Goal: Task Accomplishment & Management: Use online tool/utility

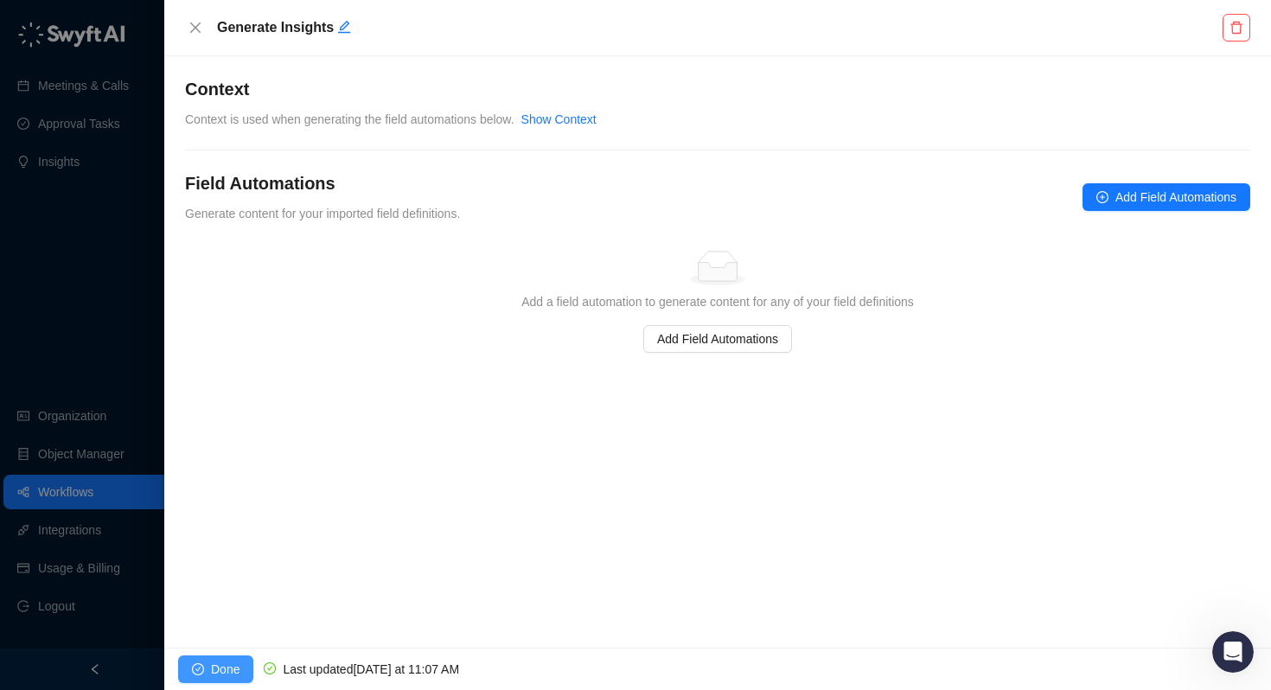
click at [222, 660] on span "Done" at bounding box center [225, 669] width 29 height 19
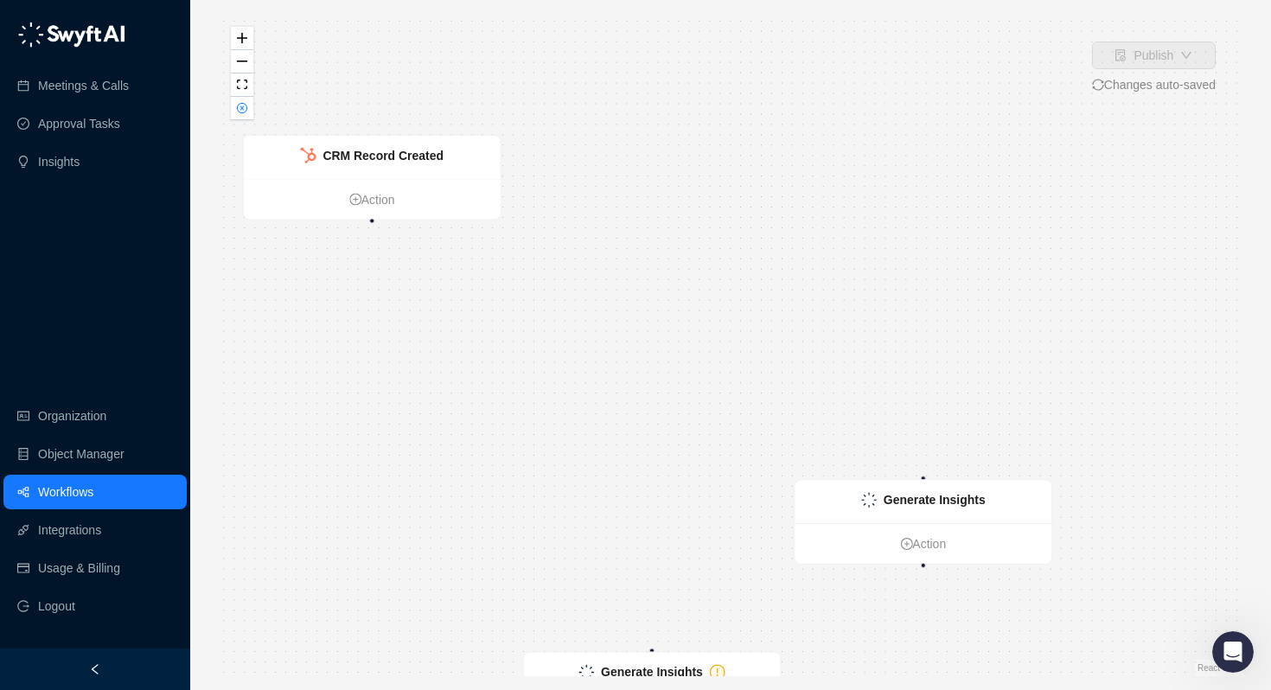
drag, startPoint x: 579, startPoint y: 354, endPoint x: 499, endPoint y: 443, distance: 120.0
click at [499, 443] on div "CRM Record Created Action Generate Insights Action Generate Insights Action" at bounding box center [730, 345] width 1025 height 662
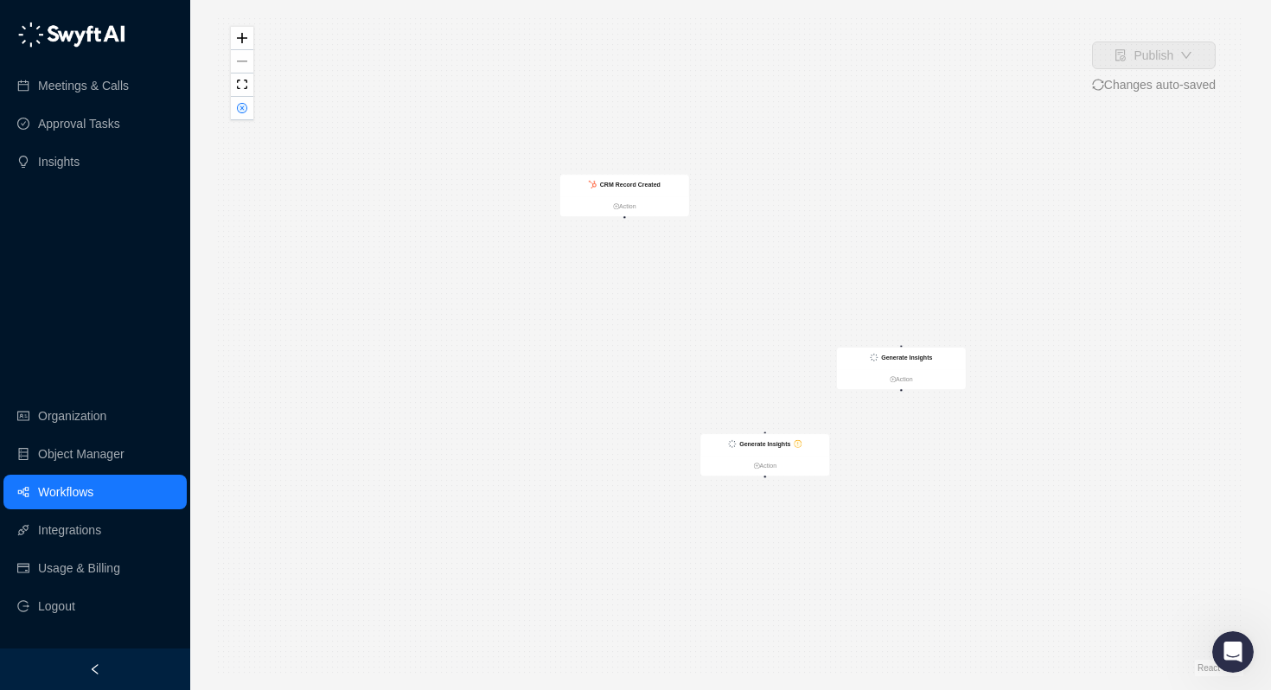
drag, startPoint x: 721, startPoint y: 391, endPoint x: 803, endPoint y: 297, distance: 125.0
click at [803, 297] on div "CRM Record Created Action Generate Insights Action Generate Insights Action" at bounding box center [730, 345] width 1025 height 662
click at [616, 205] on link "Action" at bounding box center [622, 206] width 129 height 10
click at [624, 201] on link "Action" at bounding box center [622, 206] width 129 height 10
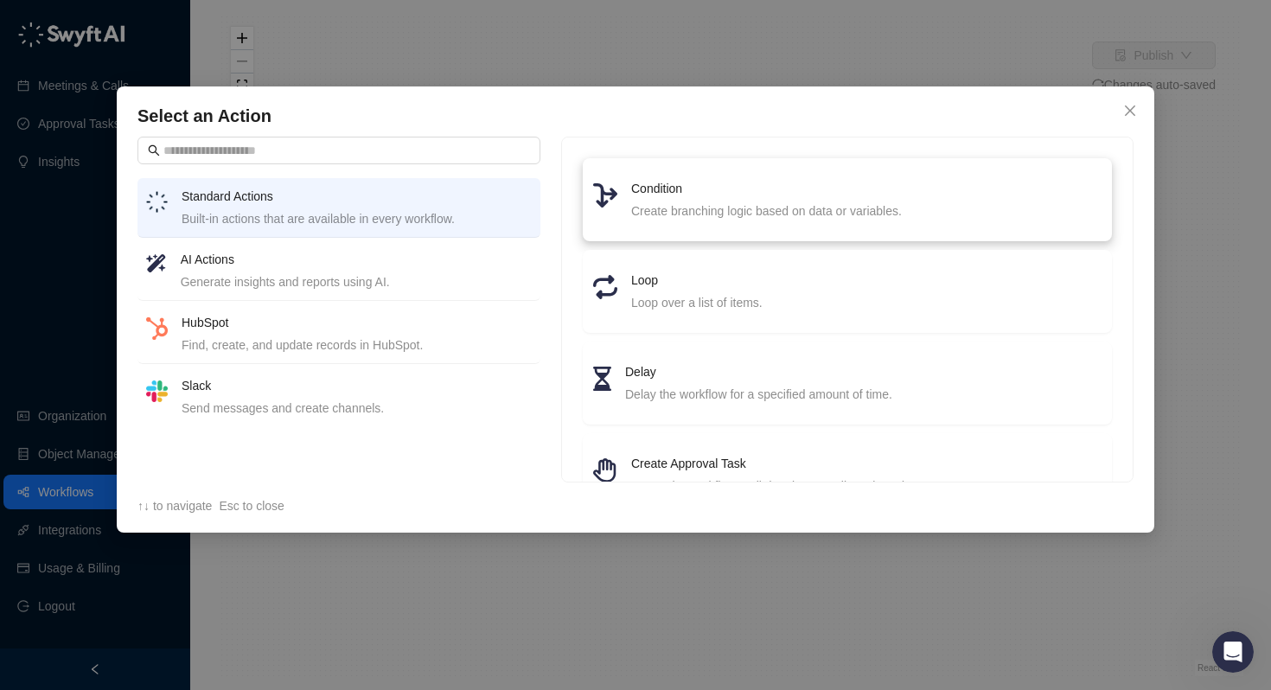
click at [669, 211] on div "Create branching logic based on data or variables." at bounding box center [866, 210] width 470 height 19
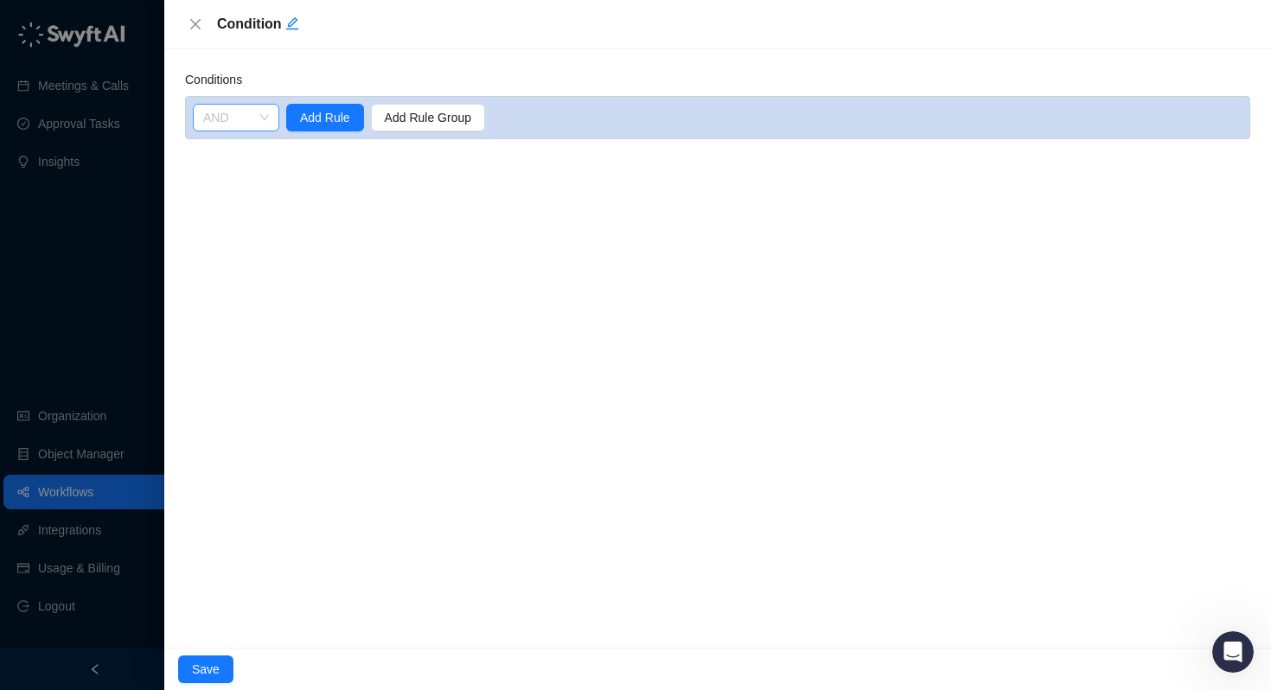
click at [250, 111] on span "AND" at bounding box center [236, 118] width 66 height 26
click at [234, 144] on div "AND" at bounding box center [236, 152] width 59 height 19
click at [329, 118] on span "Add Rule" at bounding box center [325, 117] width 50 height 19
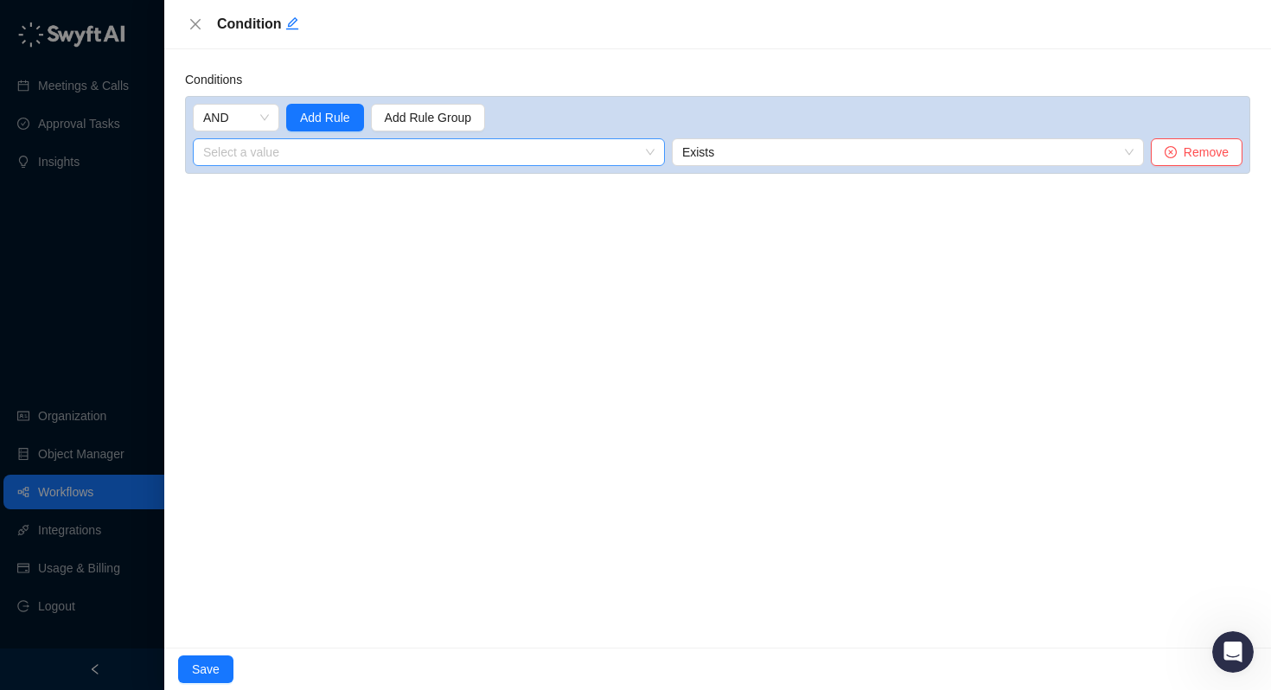
click at [337, 150] on input "search" at bounding box center [423, 152] width 441 height 26
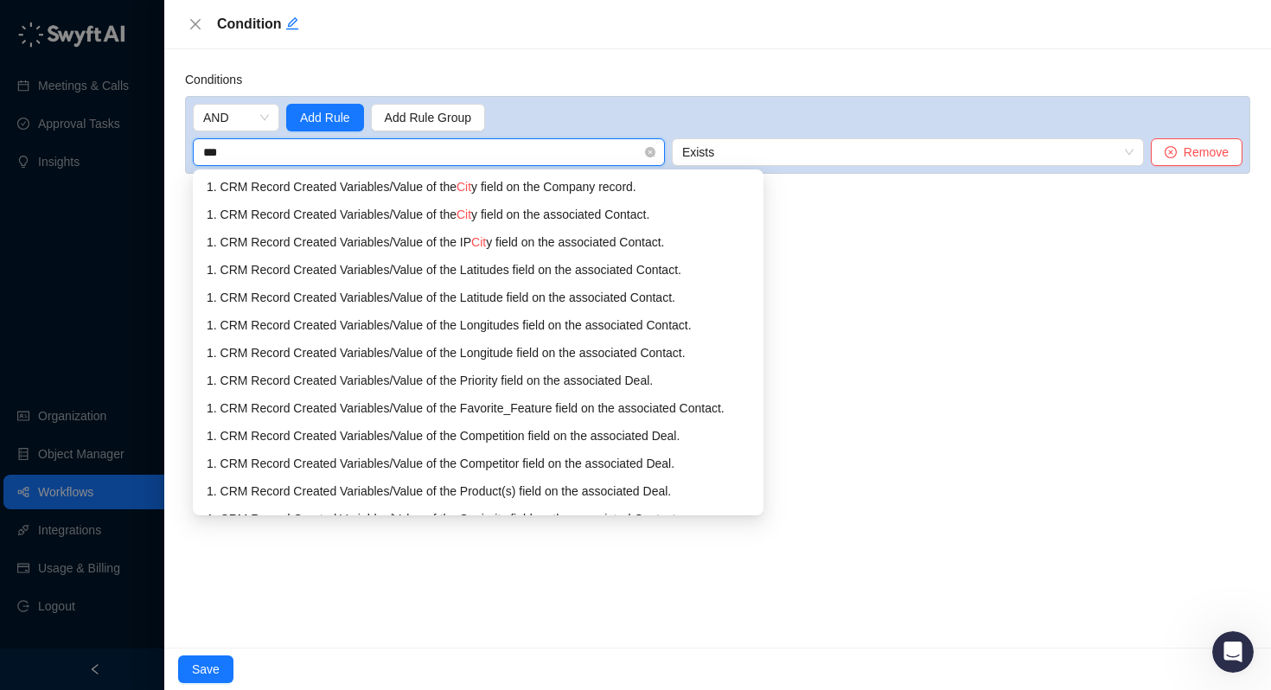
type input "****"
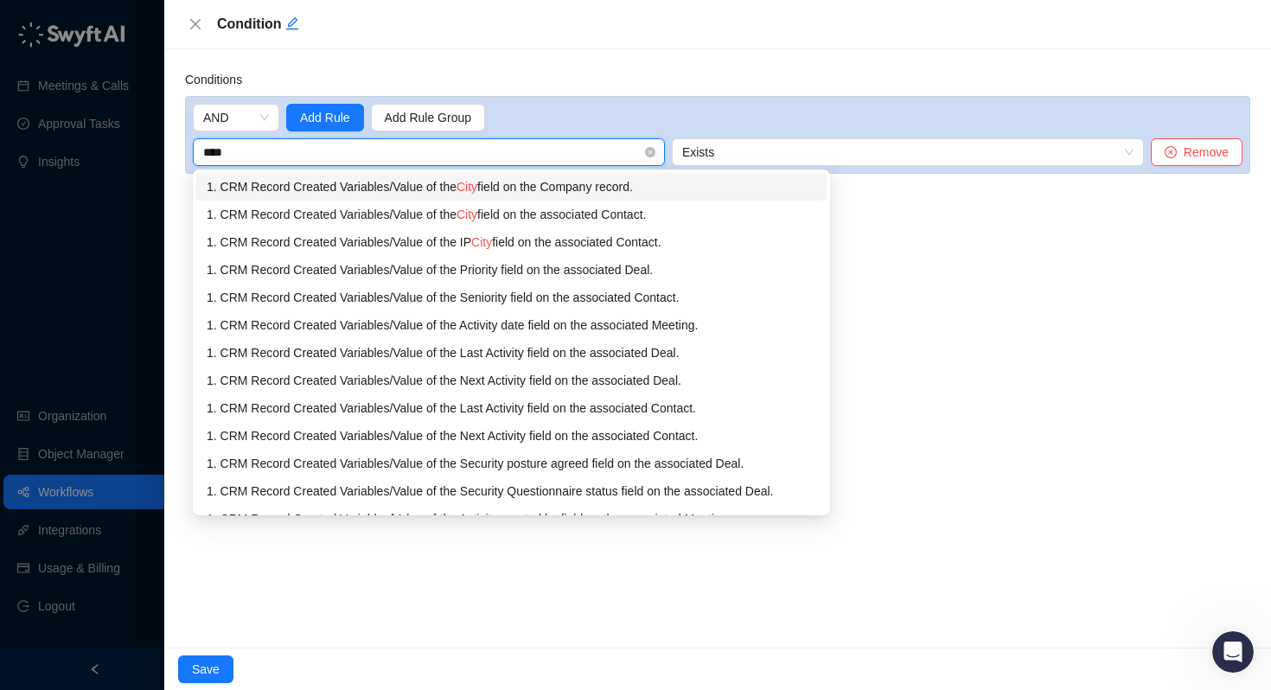
click at [519, 186] on div "1. CRM Record Created Variables / Value of the City field on the Company record." at bounding box center [511, 186] width 609 height 19
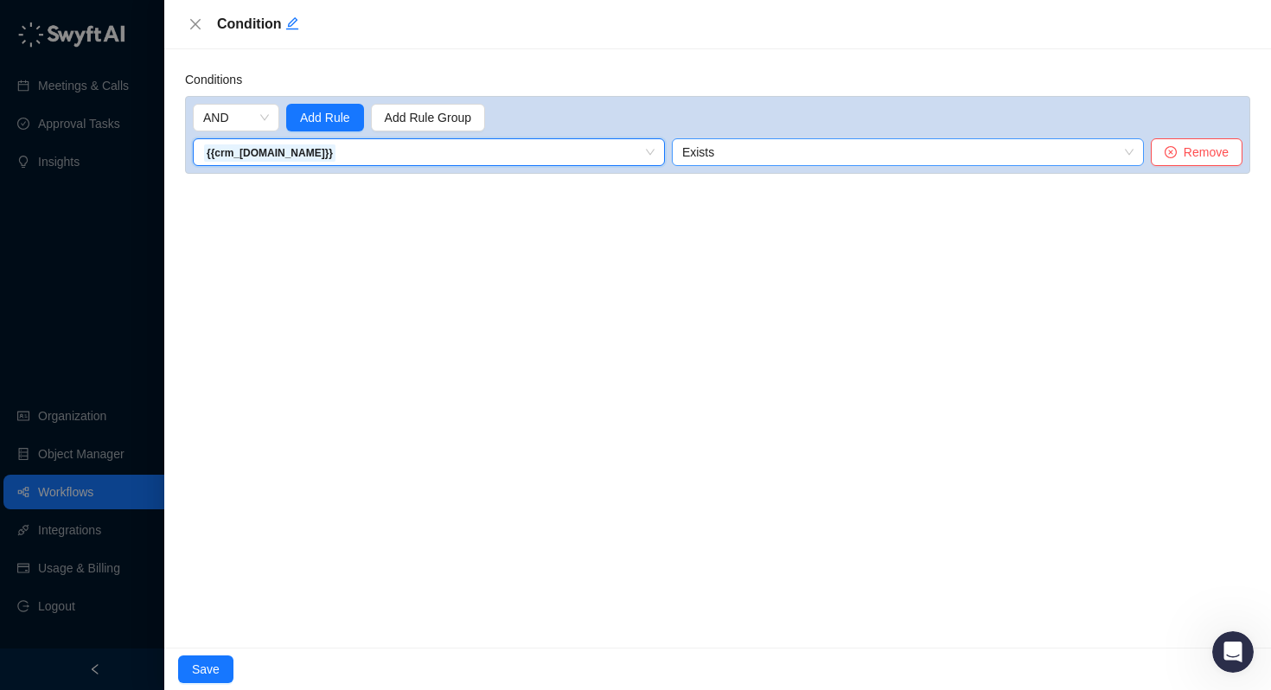
click at [725, 151] on span "Exists" at bounding box center [907, 152] width 451 height 26
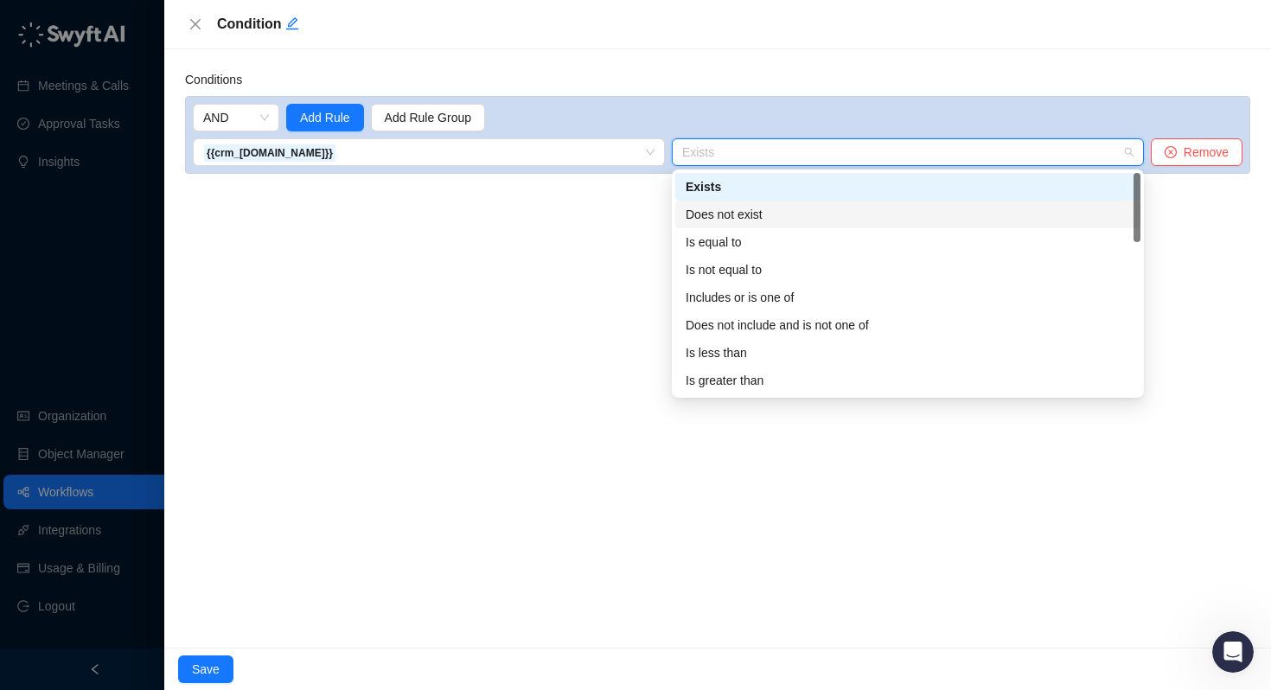
click at [725, 206] on div "Does not exist" at bounding box center [908, 214] width 444 height 19
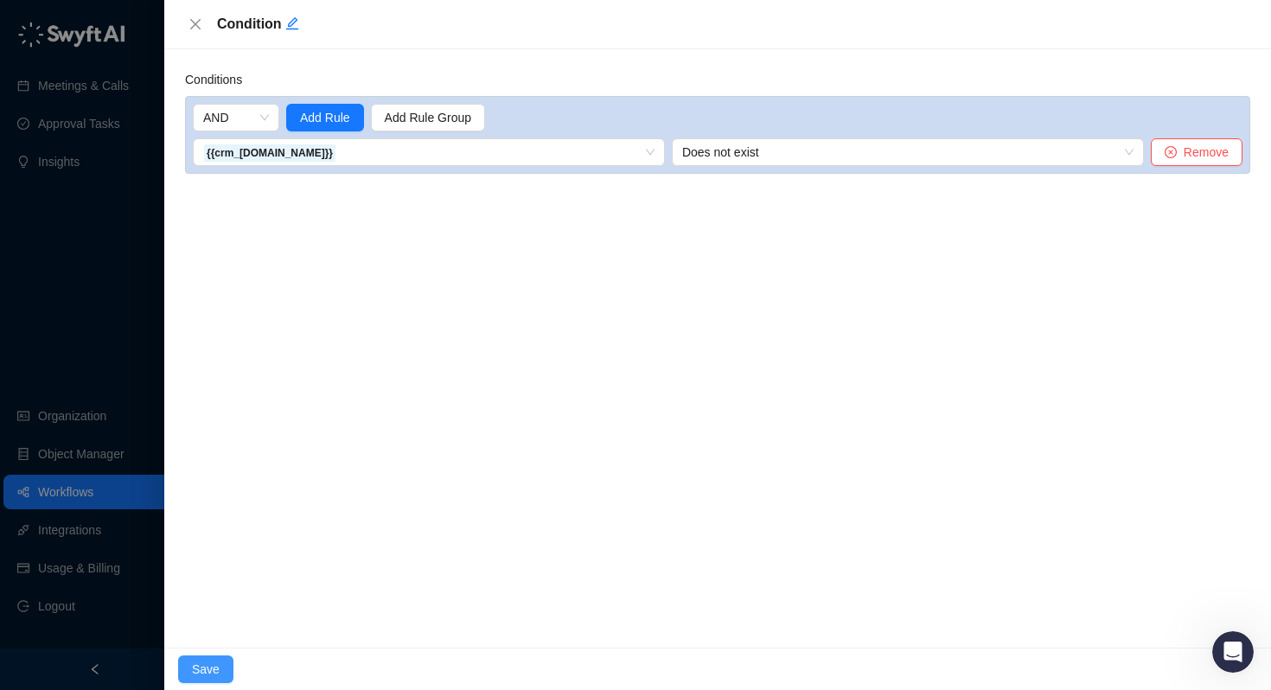
click at [205, 669] on span "Save" at bounding box center [206, 669] width 28 height 19
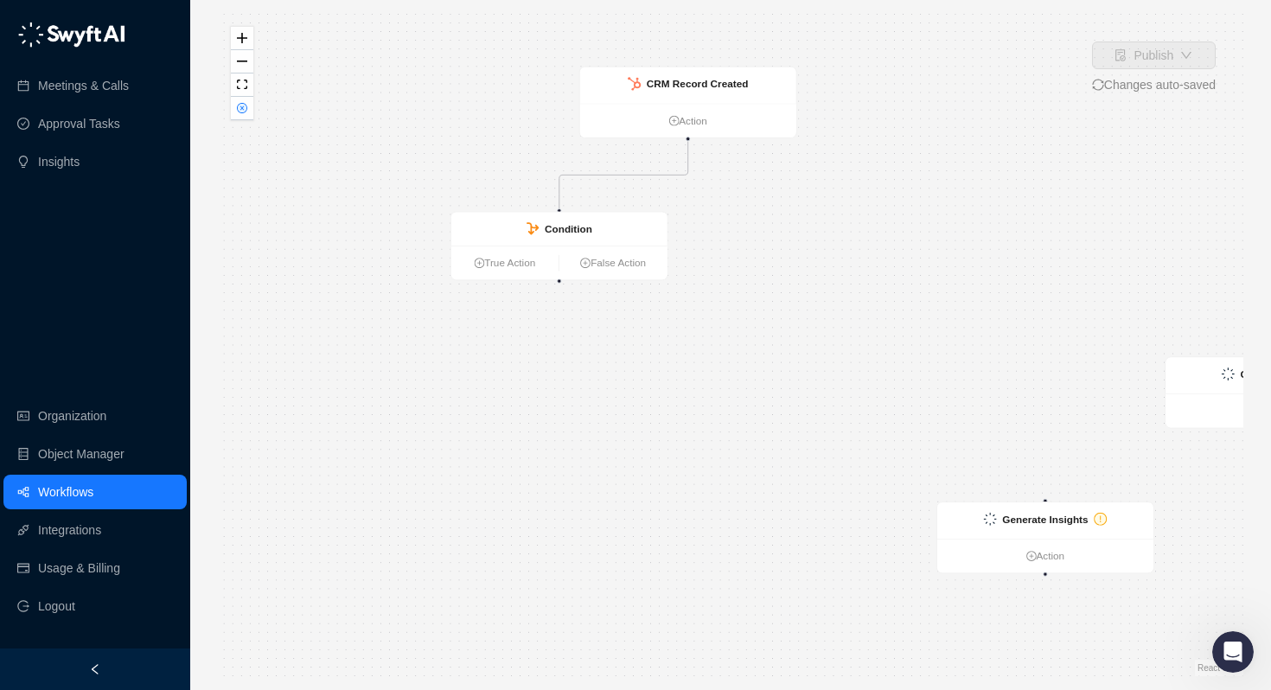
drag, startPoint x: 567, startPoint y: 242, endPoint x: 753, endPoint y: 217, distance: 187.6
click at [753, 217] on div "CRM Record Created Action Condition True Action False Action Generate Insights …" at bounding box center [730, 345] width 1025 height 662
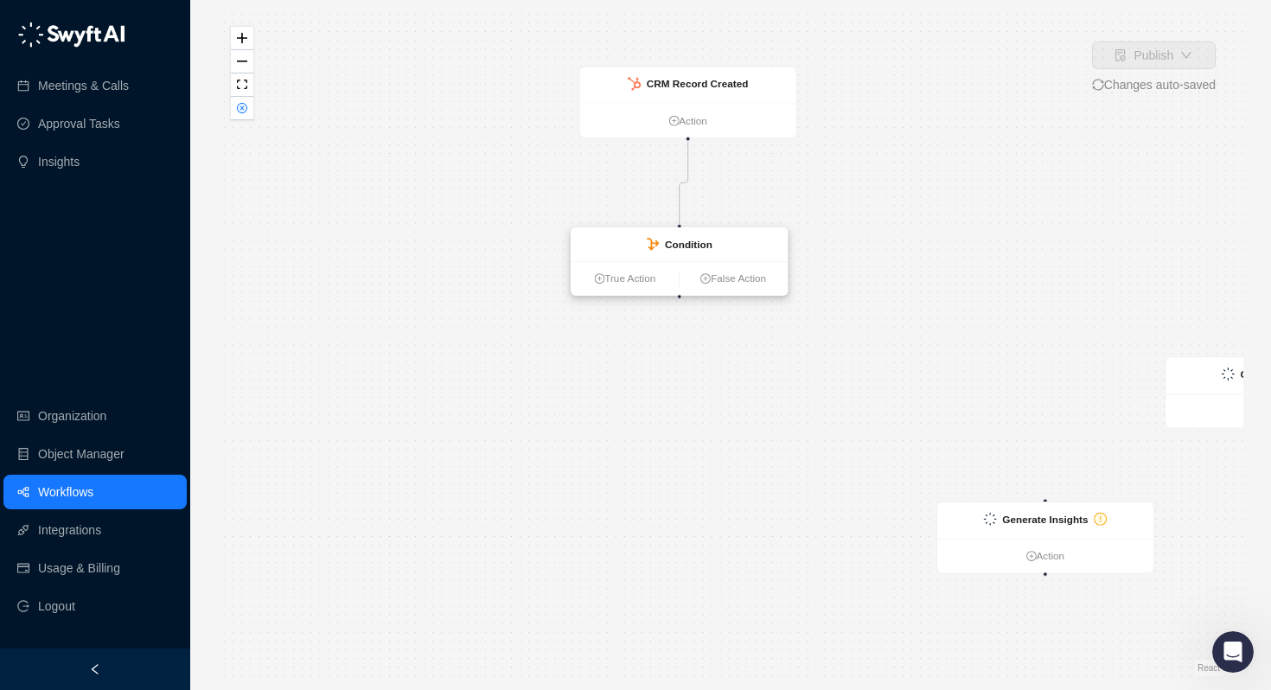
drag, startPoint x: 611, startPoint y: 225, endPoint x: 731, endPoint y: 240, distance: 121.2
click at [731, 240] on div "Condition" at bounding box center [679, 244] width 216 height 34
click at [730, 240] on div "Condition" at bounding box center [679, 244] width 216 height 34
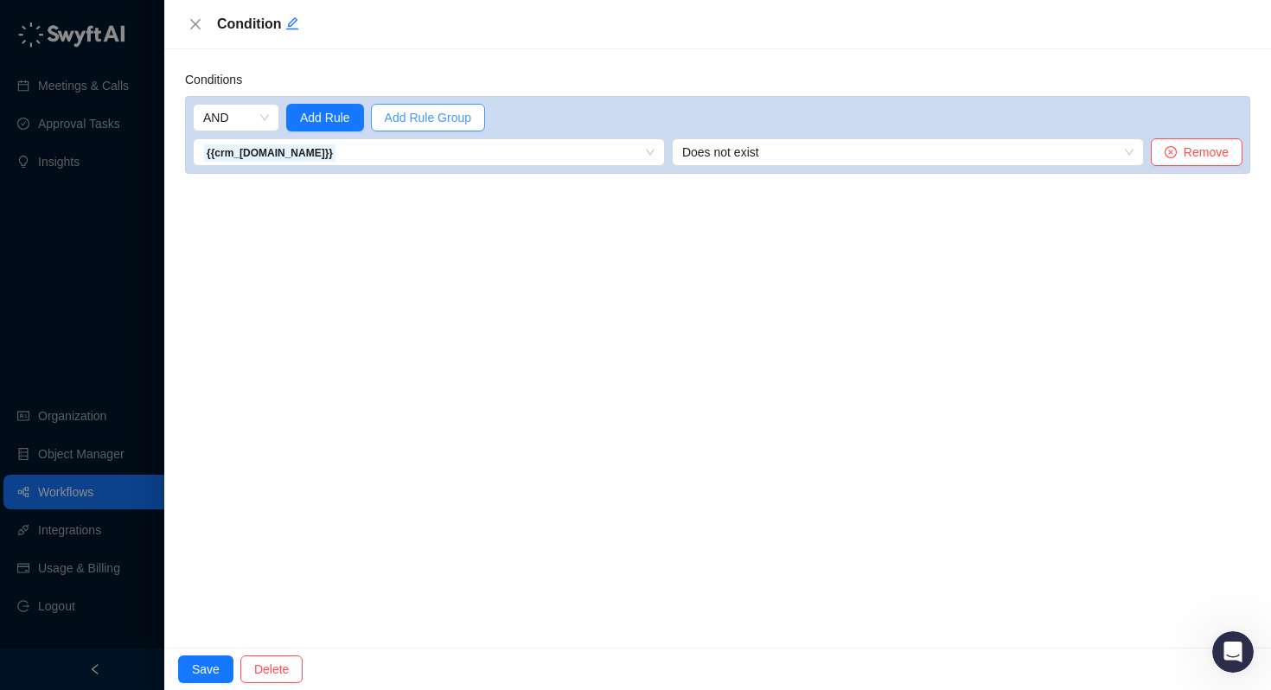
click at [447, 105] on button "Add Rule Group" at bounding box center [428, 118] width 114 height 28
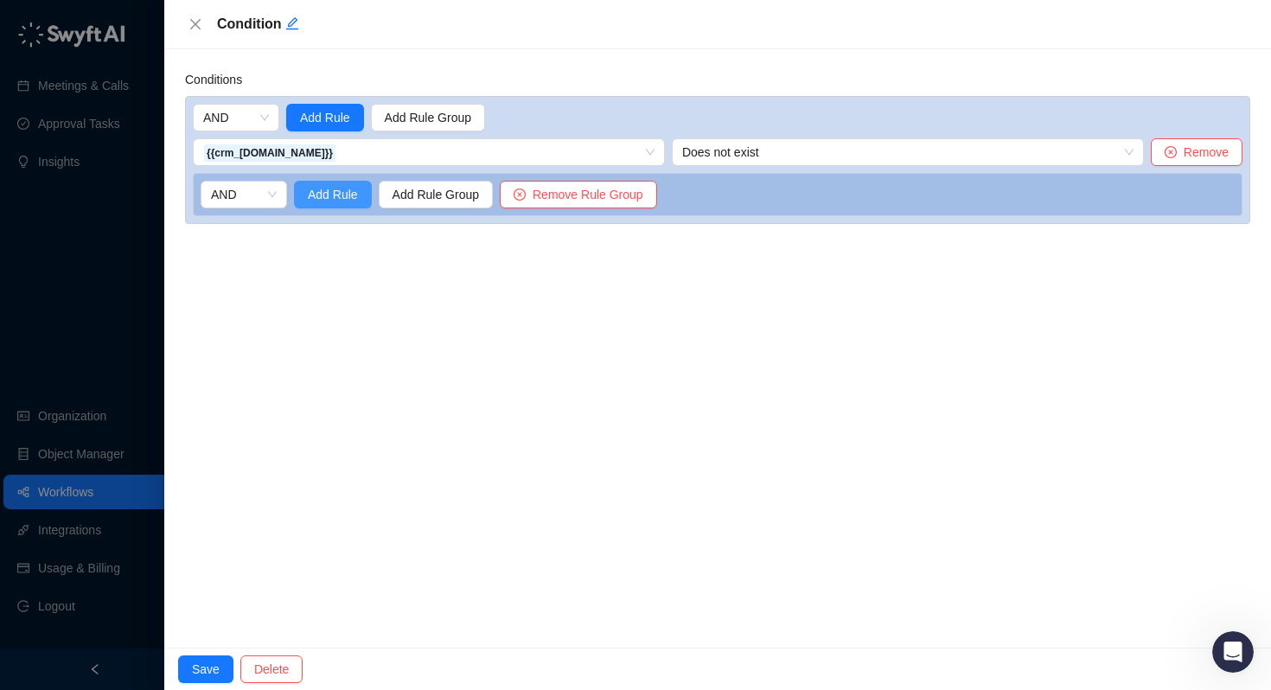
click at [329, 196] on span "Add Rule" at bounding box center [333, 194] width 50 height 19
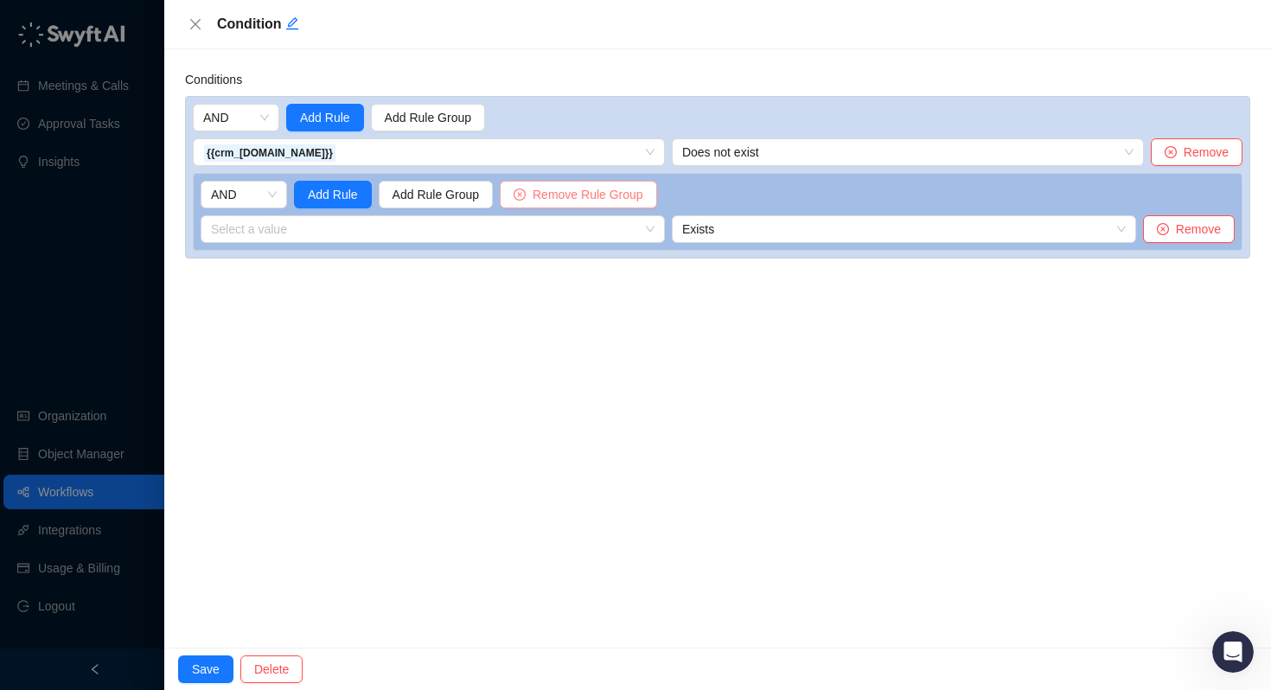
click at [559, 201] on span "Remove Rule Group" at bounding box center [588, 194] width 111 height 19
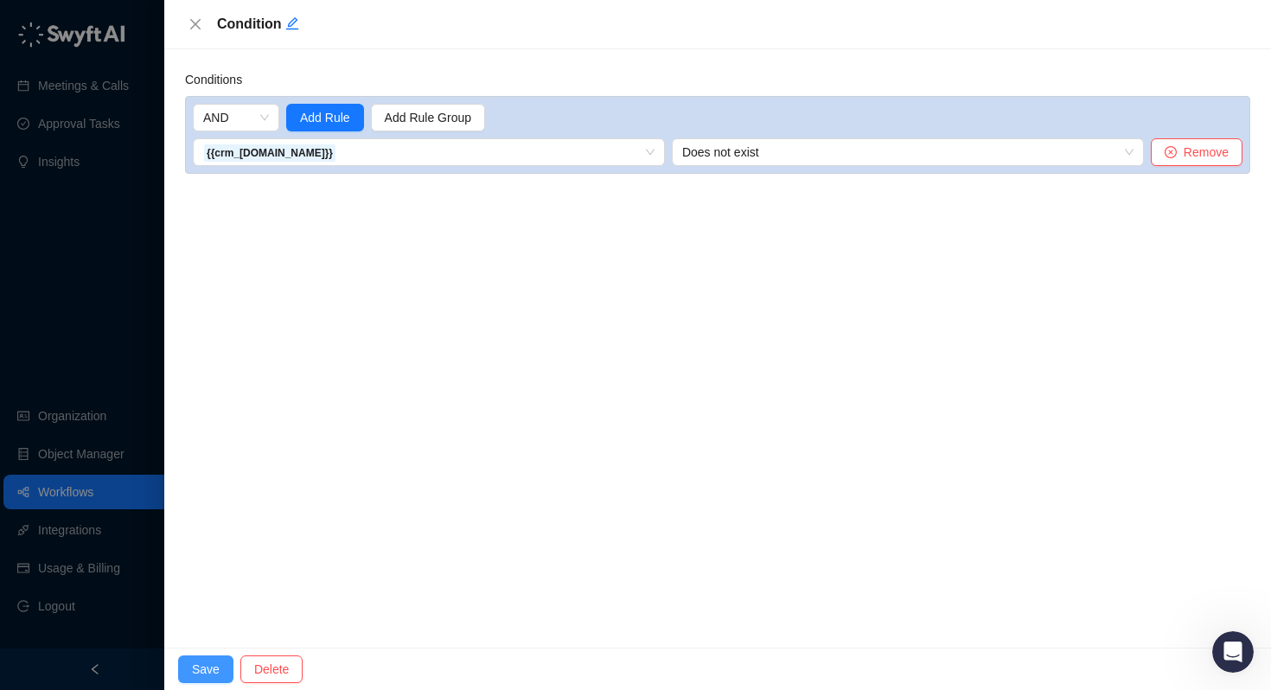
click at [202, 669] on span "Save" at bounding box center [206, 669] width 28 height 19
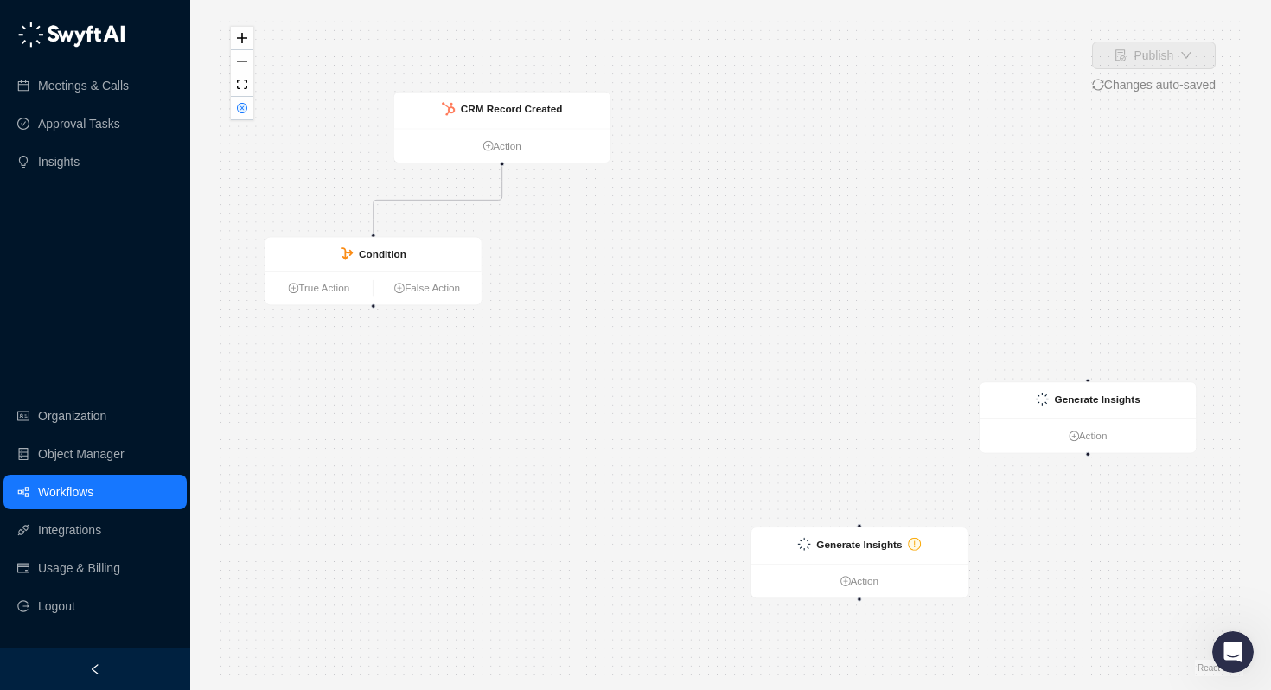
click at [462, 388] on div "CRM Record Created Action Condition True Action False Action Generate Insights …" at bounding box center [730, 345] width 1025 height 662
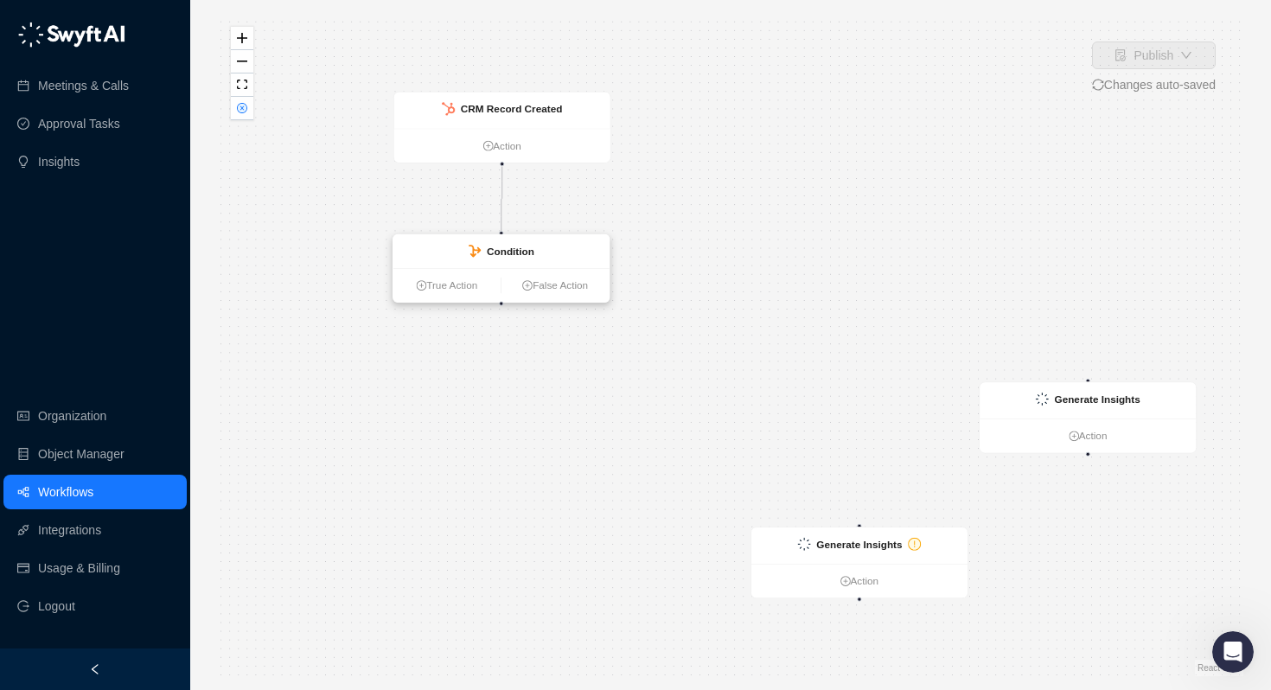
drag, startPoint x: 322, startPoint y: 263, endPoint x: 450, endPoint y: 260, distance: 128.0
click at [450, 260] on div "Condition" at bounding box center [501, 251] width 216 height 34
click at [438, 285] on link "True Action" at bounding box center [446, 286] width 107 height 16
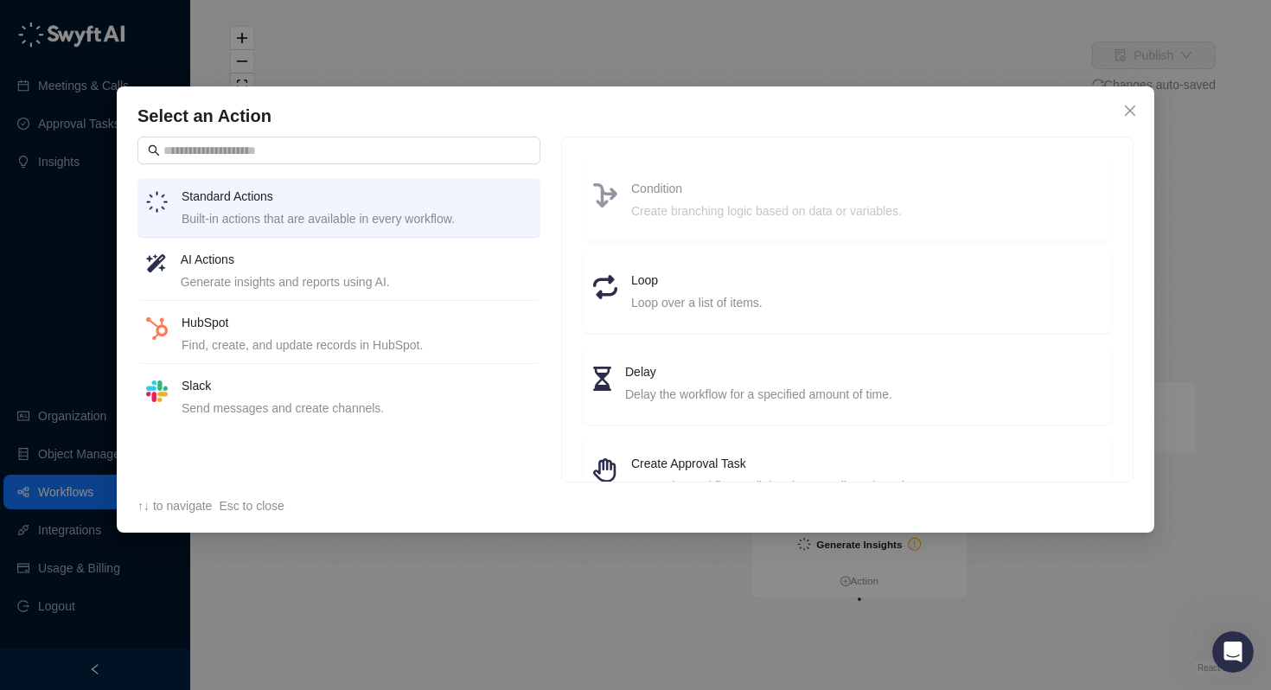
click at [660, 207] on div "Create branching logic based on data or variables." at bounding box center [866, 210] width 470 height 19
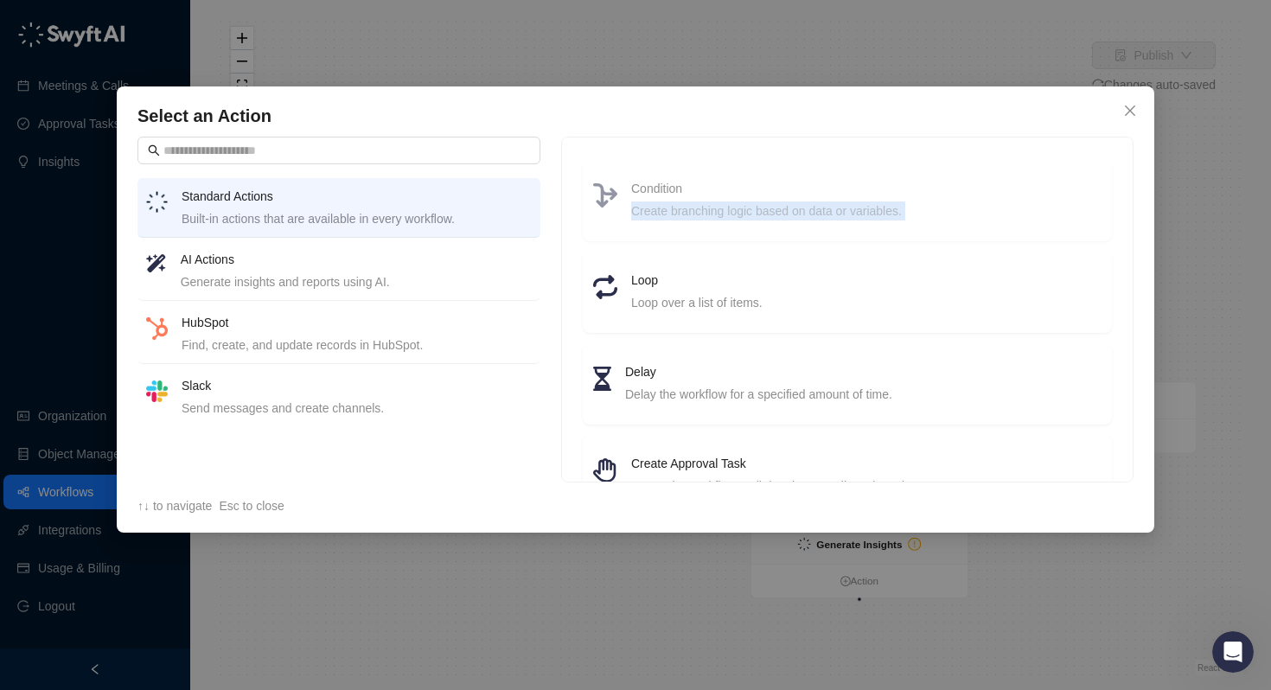
click at [660, 207] on div "Create branching logic based on data or variables." at bounding box center [866, 210] width 470 height 19
click at [1117, 112] on span "Close" at bounding box center [1130, 111] width 28 height 14
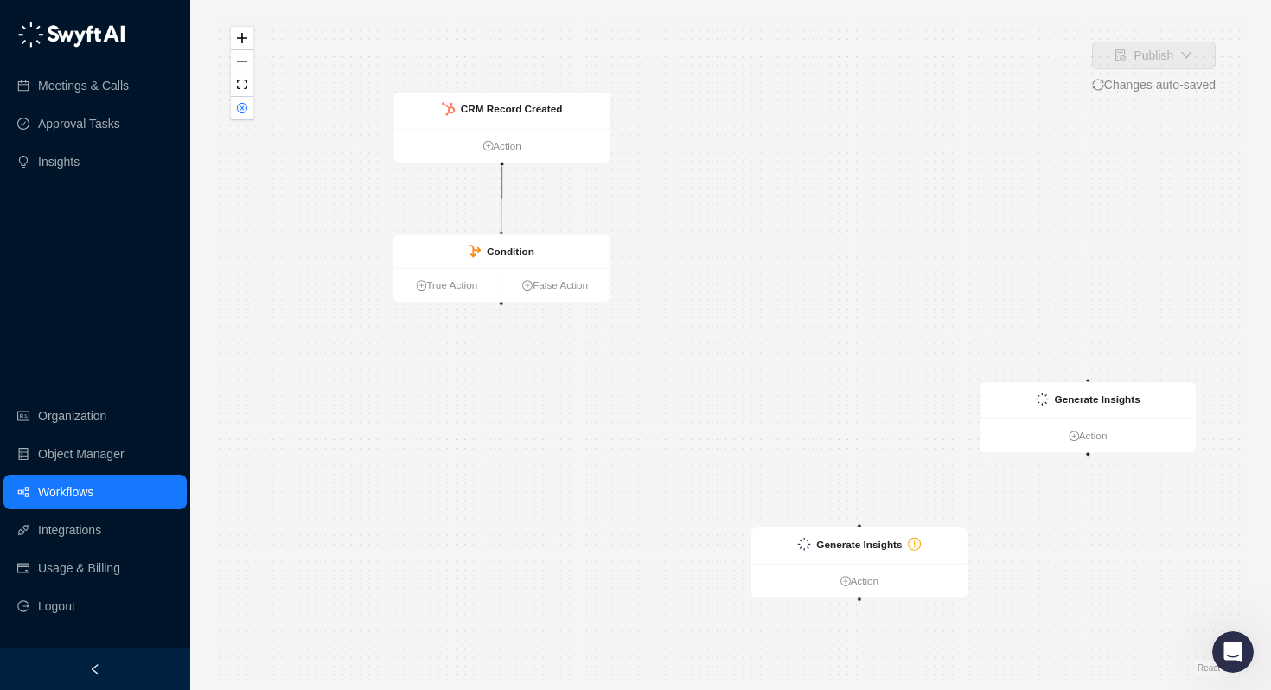
click at [502, 194] on icon "Edge from 8c444170-7663-013e-6bb9-62639debec48 to 8ef19580-76f3-013e-db6d-26fb6…" at bounding box center [501, 198] width 1 height 65
drag, startPoint x: 475, startPoint y: 242, endPoint x: 361, endPoint y: 234, distance: 114.4
click at [361, 234] on div "Condition" at bounding box center [389, 246] width 216 height 34
click at [332, 276] on link "True Action" at bounding box center [332, 278] width 107 height 16
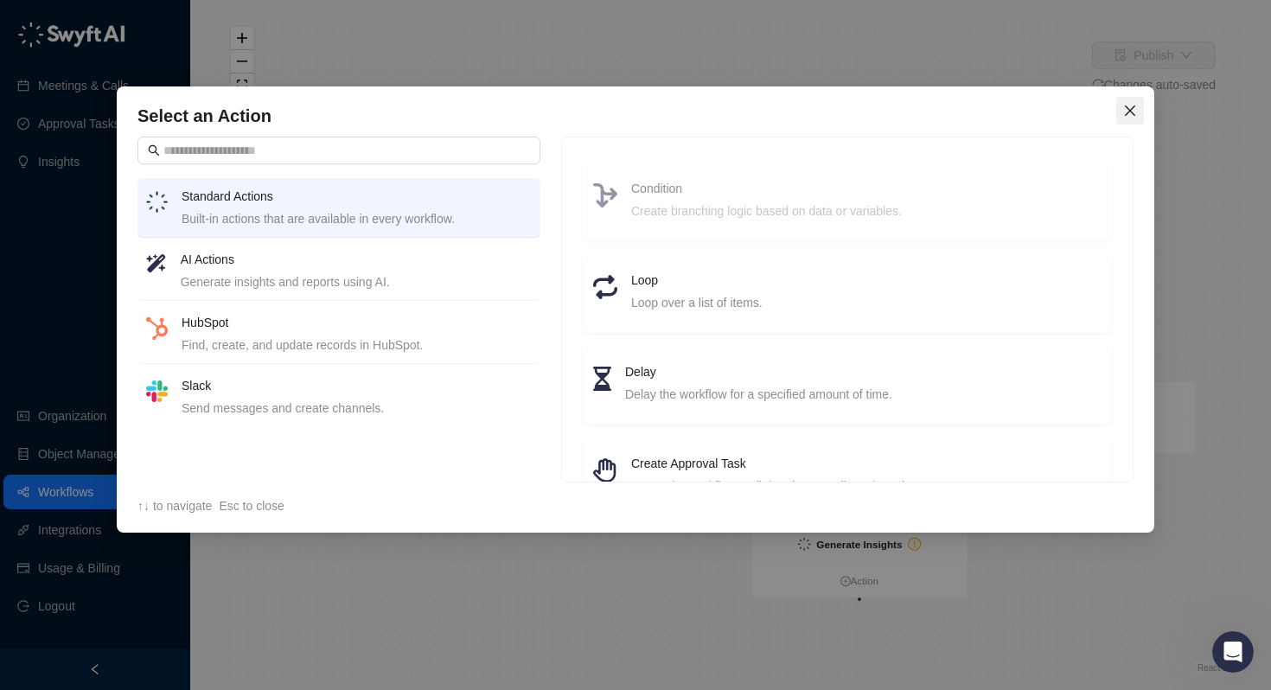
click at [1120, 118] on button "Close" at bounding box center [1130, 111] width 28 height 28
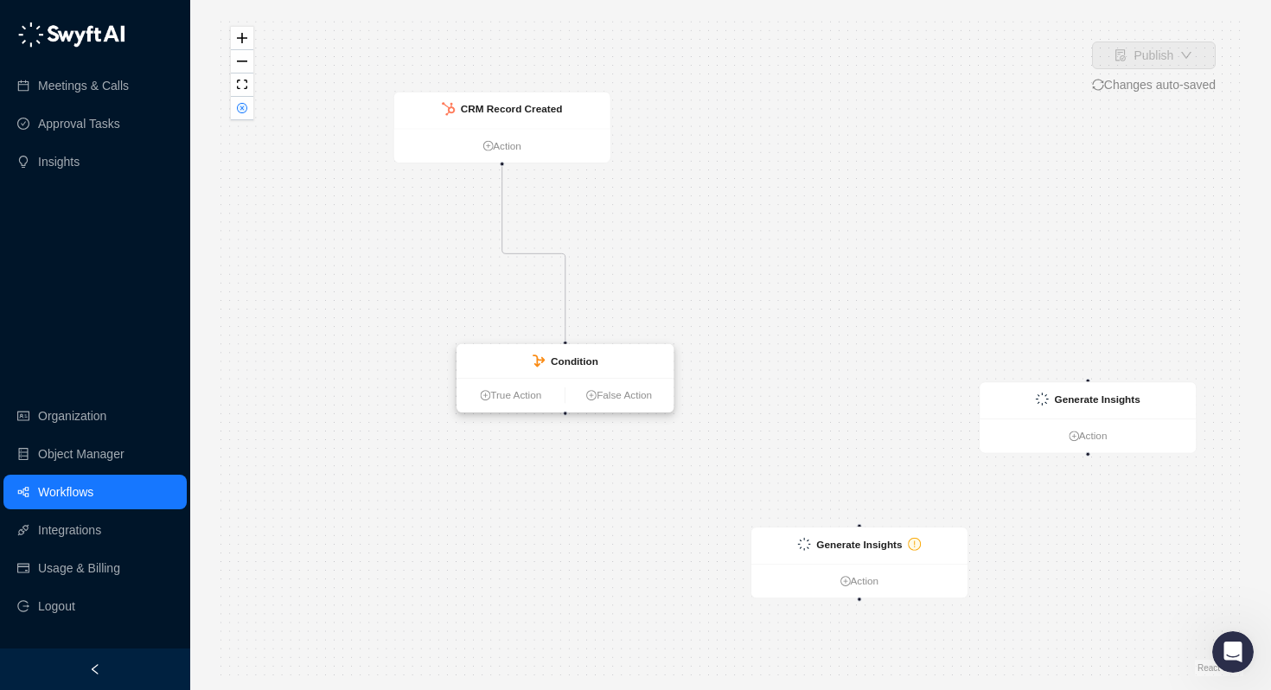
drag, startPoint x: 412, startPoint y: 237, endPoint x: 586, endPoint y: 354, distance: 209.3
click at [586, 355] on strong "Condition" at bounding box center [575, 360] width 48 height 11
click at [526, 251] on icon "Edge from 8c444170-7663-013e-6bb9-62639debec48 to 8ef19580-76f3-013e-db6d-26fb6…" at bounding box center [531, 253] width 59 height 174
drag, startPoint x: 609, startPoint y: 358, endPoint x: 581, endPoint y: 344, distance: 31.7
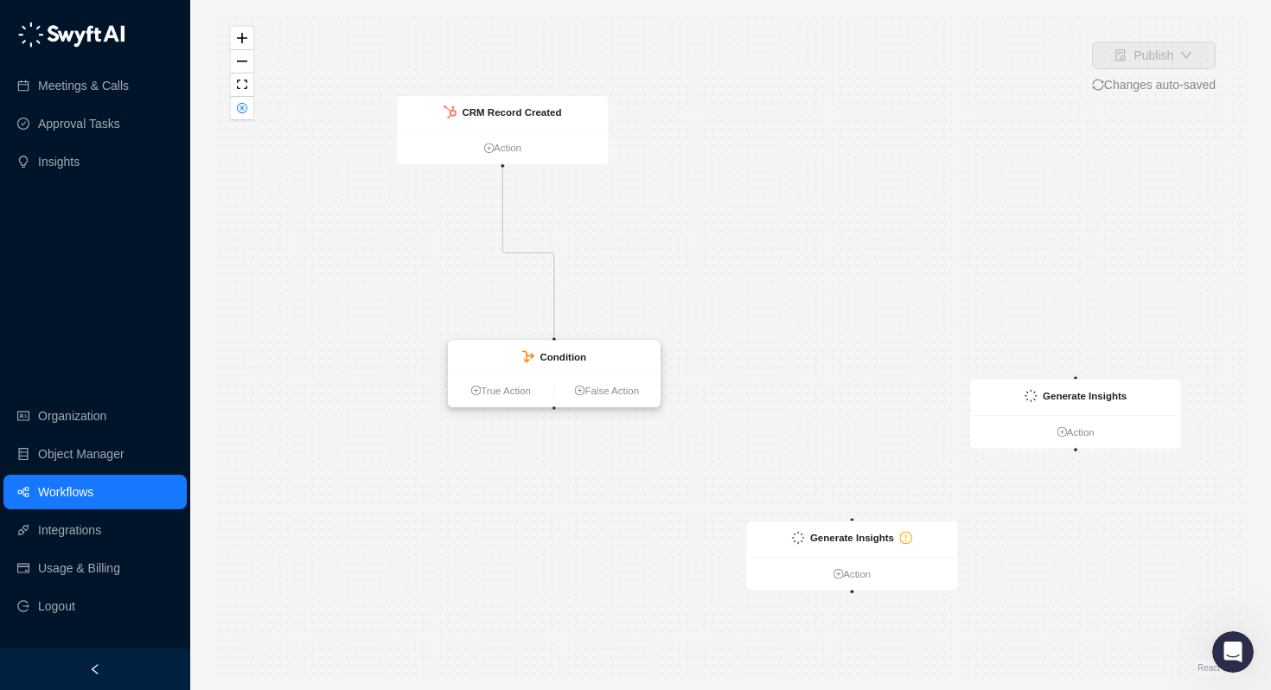
click at [581, 344] on div "Condition" at bounding box center [555, 357] width 212 height 33
click at [581, 344] on div "Condition" at bounding box center [531, 344] width 212 height 33
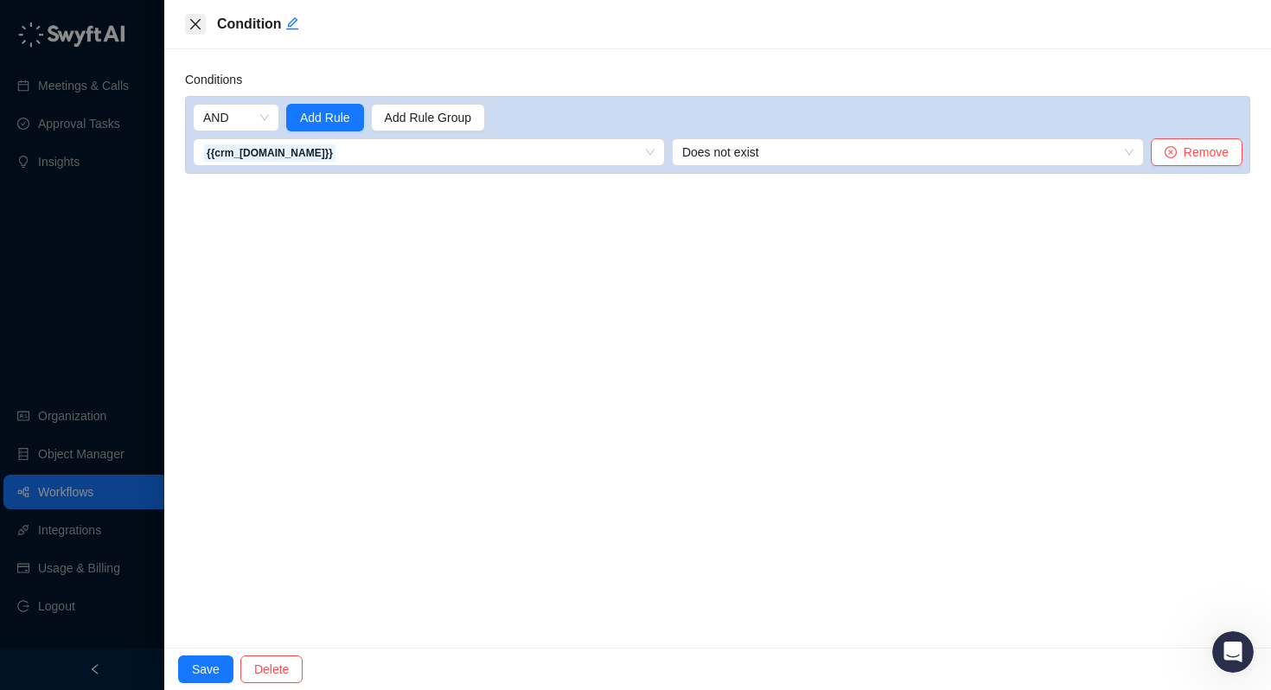
click at [194, 23] on icon "close" at bounding box center [195, 24] width 10 height 10
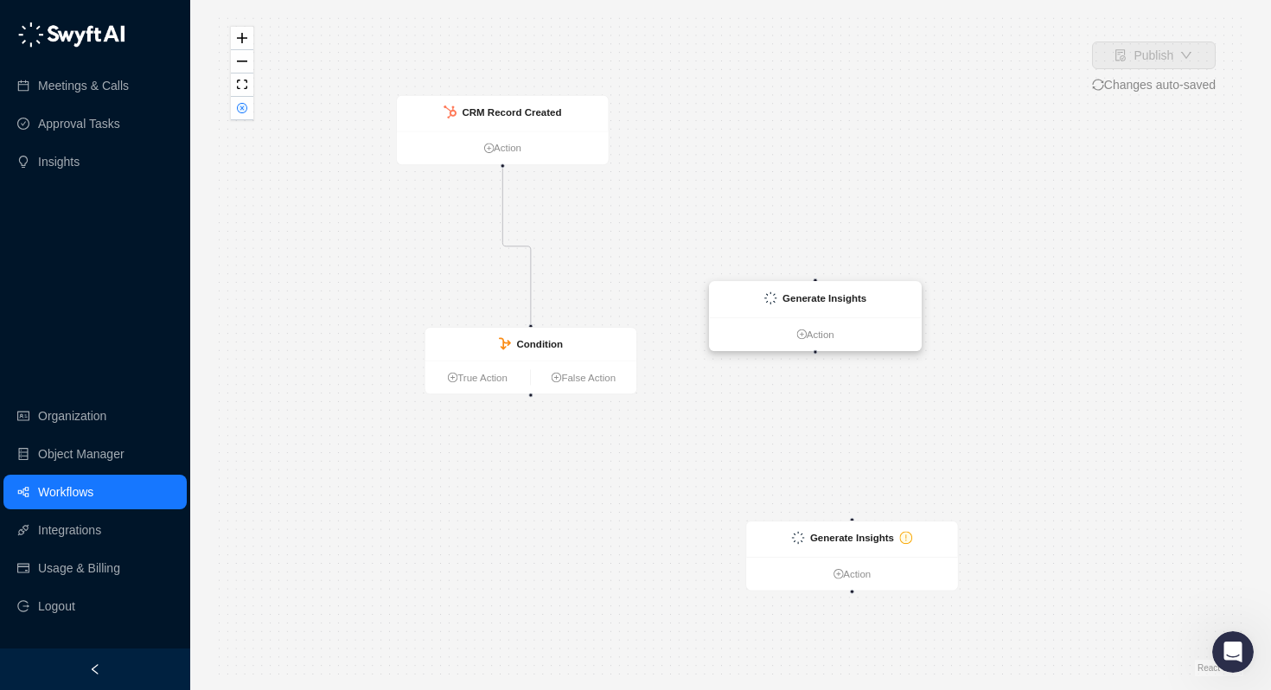
drag, startPoint x: 1069, startPoint y: 403, endPoint x: 807, endPoint y: 303, distance: 280.5
click at [807, 303] on div "Generate Insights" at bounding box center [824, 298] width 84 height 16
click at [514, 246] on icon "Edge from 8c444170-7663-013e-6bb9-62639debec48 to 8ef19580-76f3-013e-db6d-26fb6…" at bounding box center [516, 247] width 29 height 156
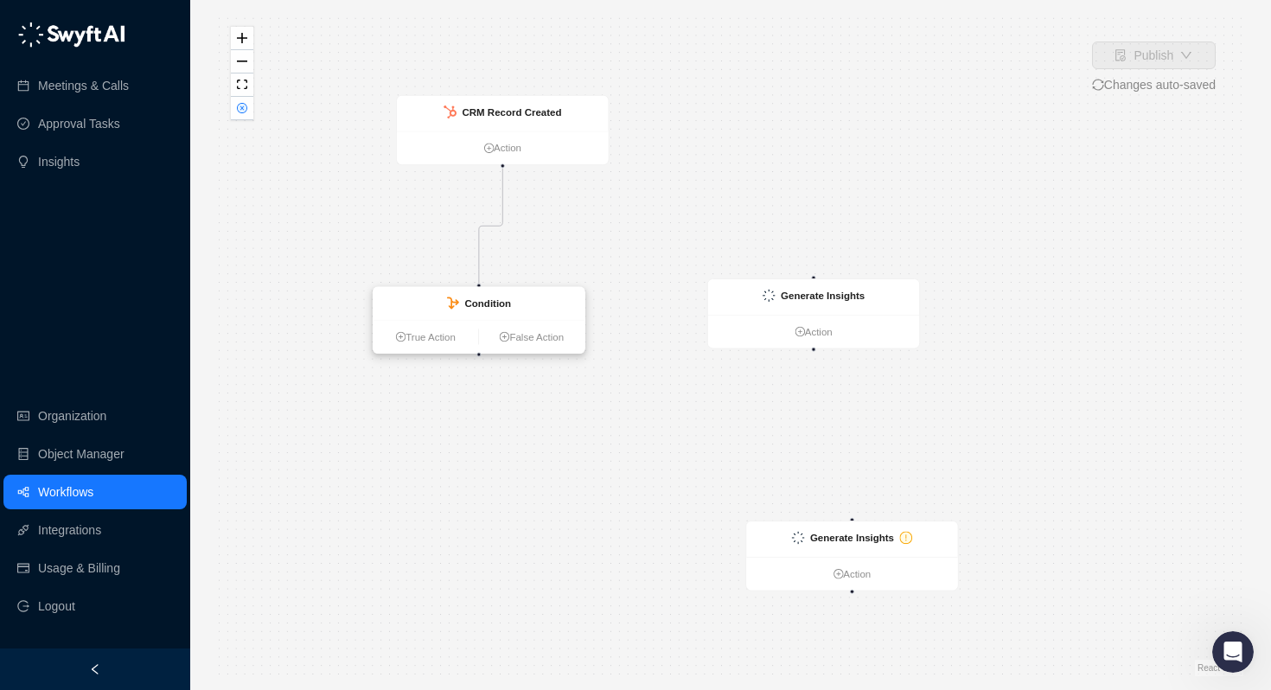
drag, startPoint x: 494, startPoint y: 341, endPoint x: 439, endPoint y: 297, distance: 70.6
click at [439, 297] on div "Condition" at bounding box center [479, 303] width 212 height 33
click at [466, 228] on div "CRM Record Created Action Condition True Action False Action Generate Insights …" at bounding box center [730, 345] width 1025 height 662
click at [476, 235] on icon "Edge from 8c444170-7663-013e-6bb9-62639debec48 to 8ef19580-76f3-013e-db6d-26fb6…" at bounding box center [489, 224] width 26 height 111
click at [475, 291] on div "Condition" at bounding box center [477, 300] width 212 height 33
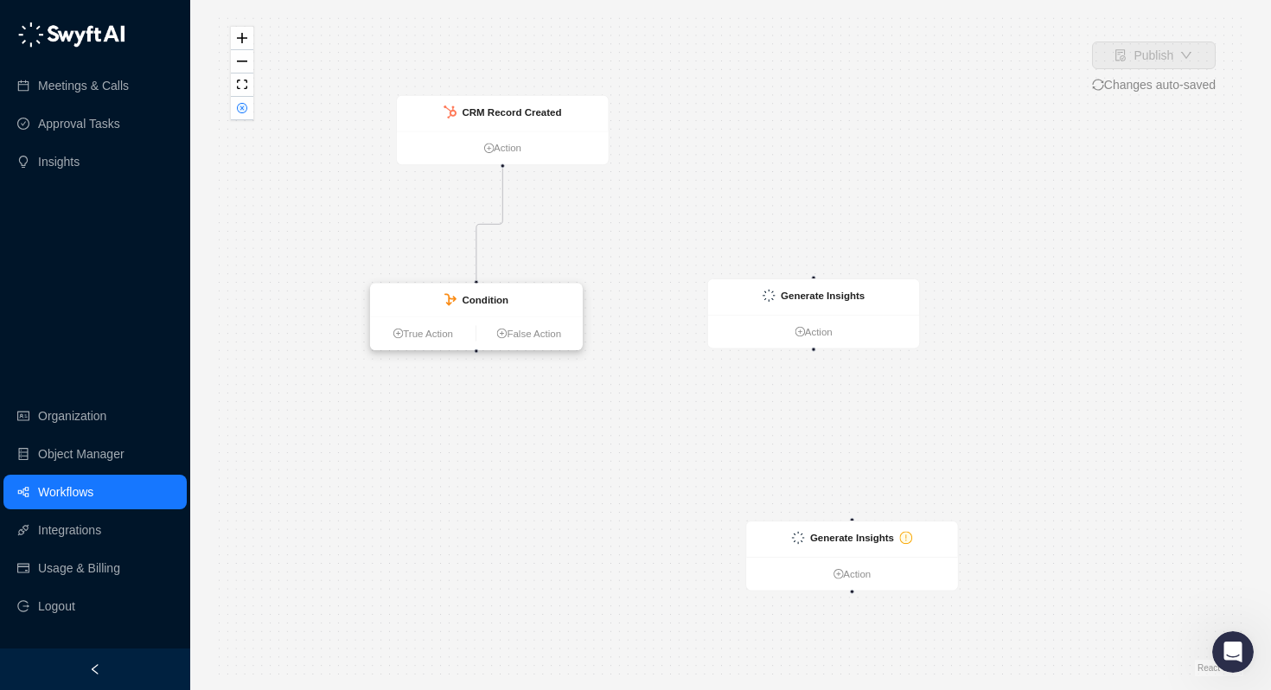
click at [482, 311] on div "Condition" at bounding box center [477, 300] width 212 height 33
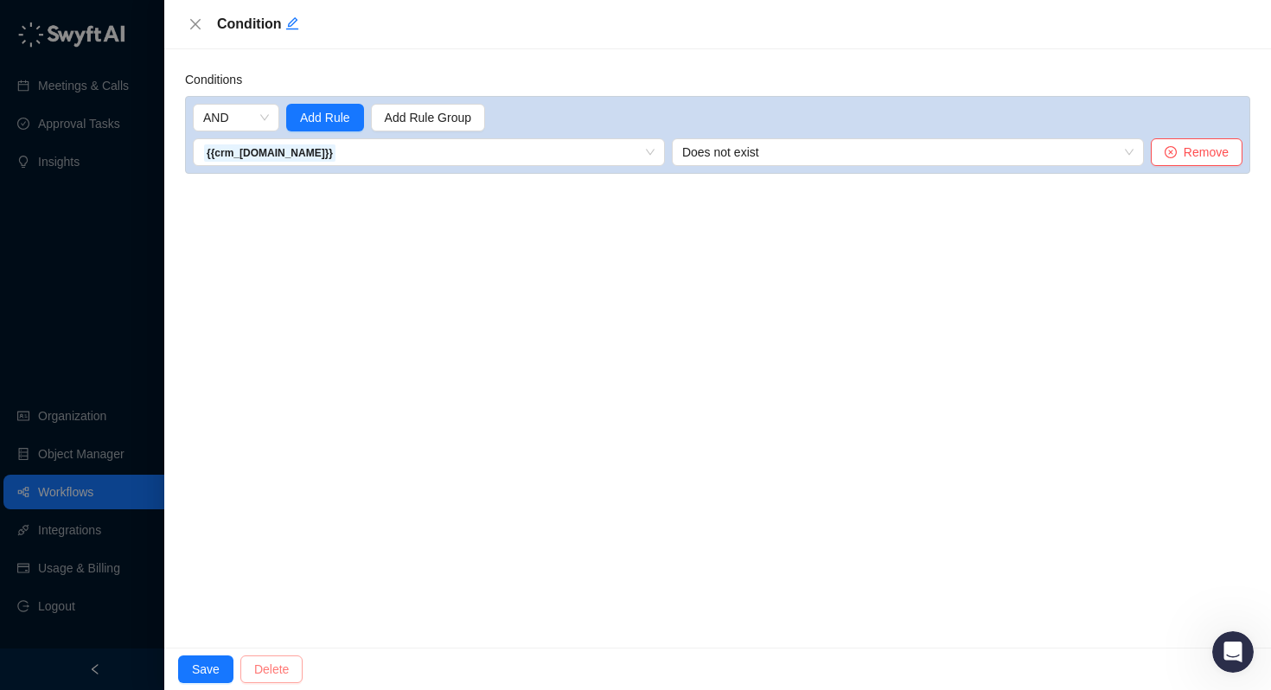
click at [279, 670] on span "Delete" at bounding box center [271, 669] width 35 height 19
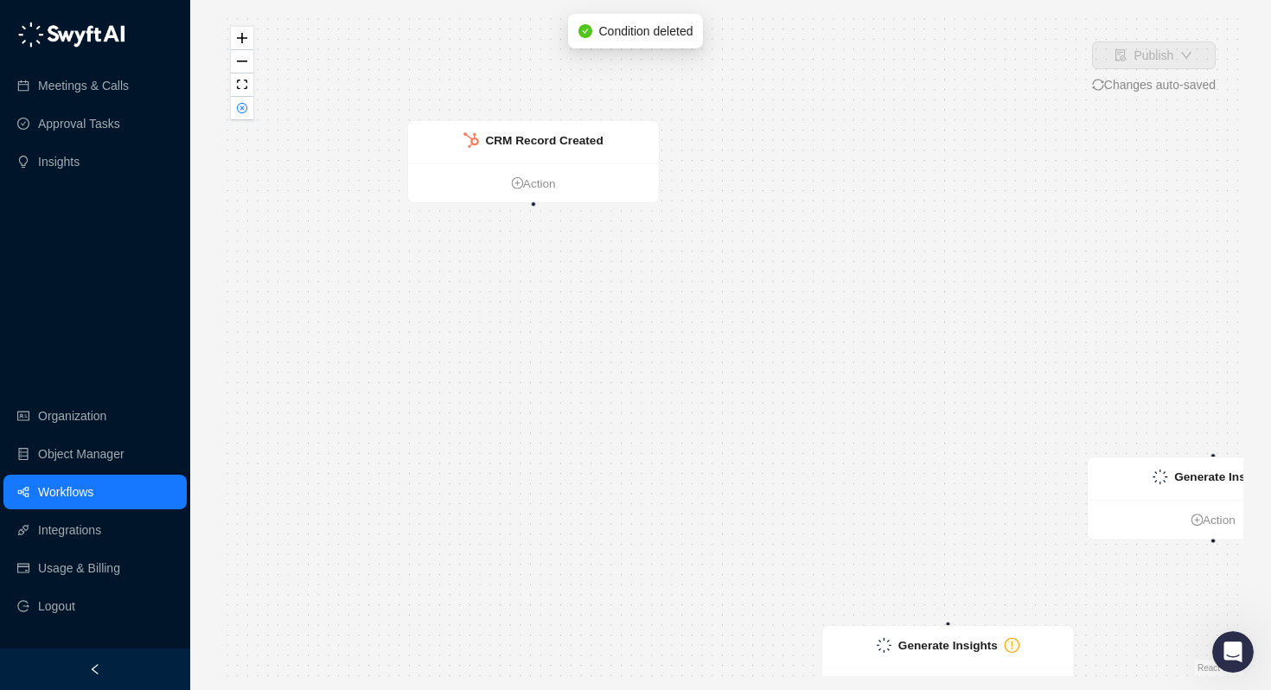
drag, startPoint x: 418, startPoint y: 430, endPoint x: 557, endPoint y: 500, distance: 155.0
click at [560, 500] on div "CRM Record Created Action Generate Insights Action Generate Insights Action" at bounding box center [730, 345] width 1025 height 662
click at [532, 185] on link "Action" at bounding box center [532, 184] width 251 height 18
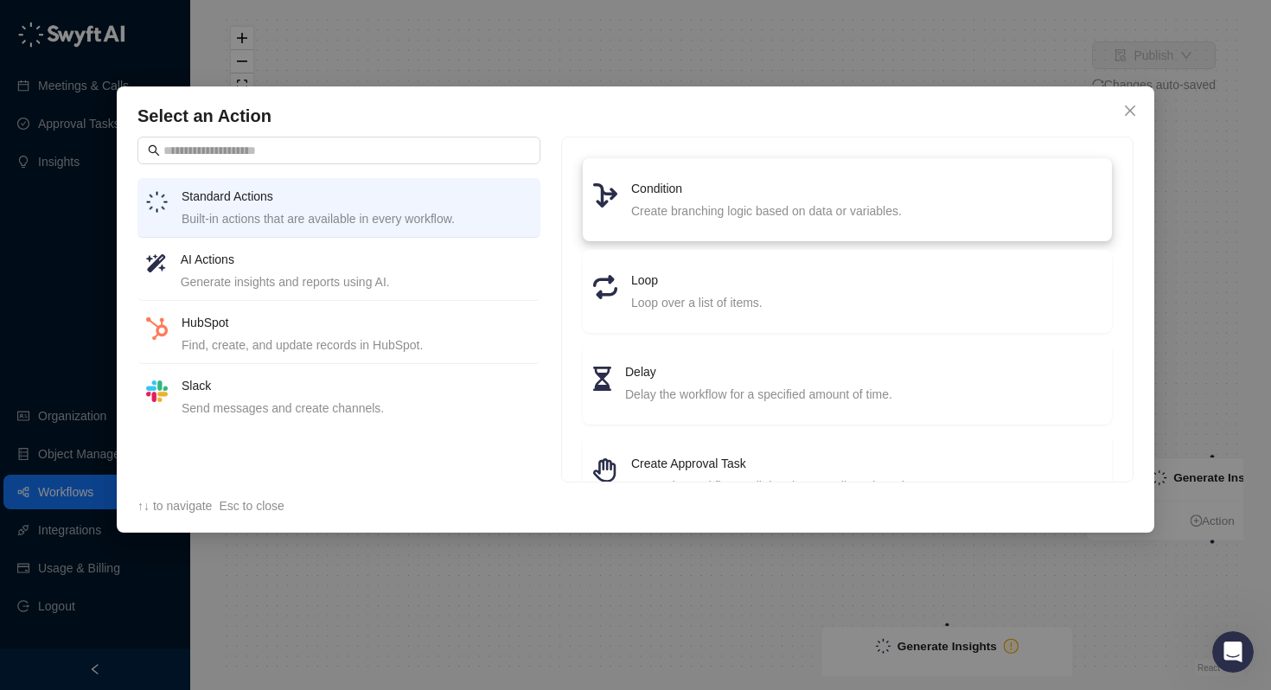
click at [657, 192] on h4 "Condition" at bounding box center [866, 188] width 470 height 19
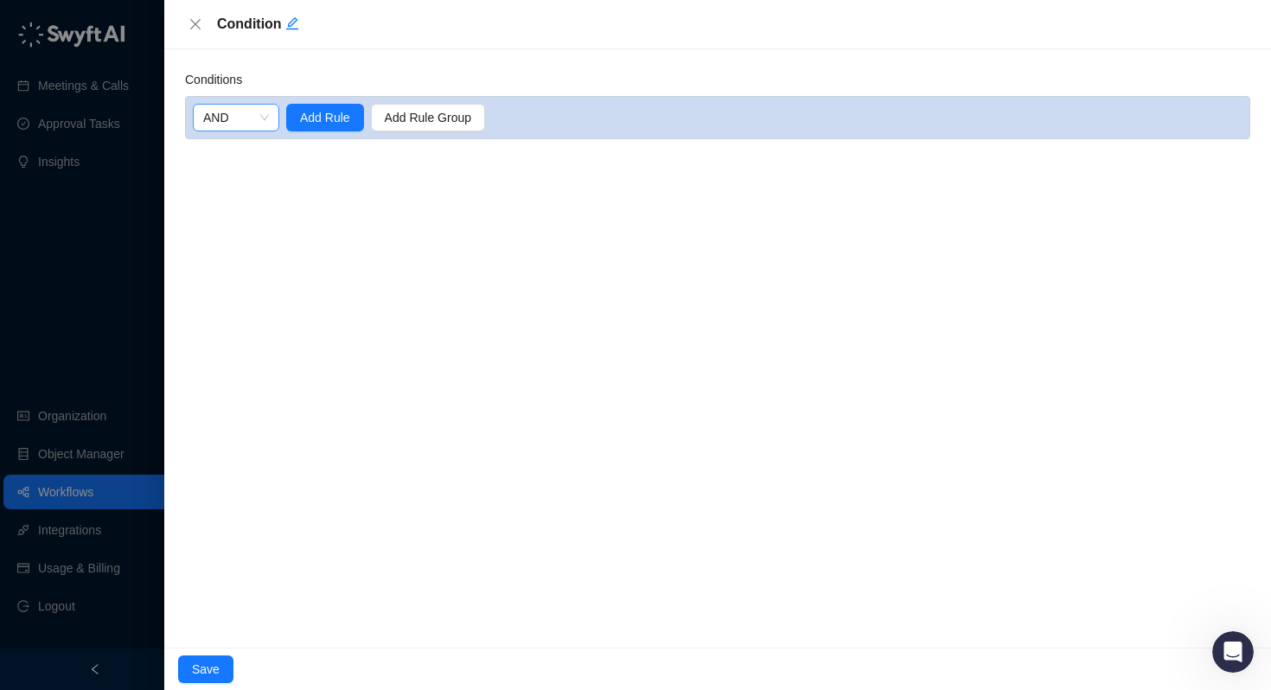
click at [246, 124] on span "AND" at bounding box center [236, 118] width 66 height 26
click at [333, 124] on span "Add Rule" at bounding box center [325, 117] width 50 height 19
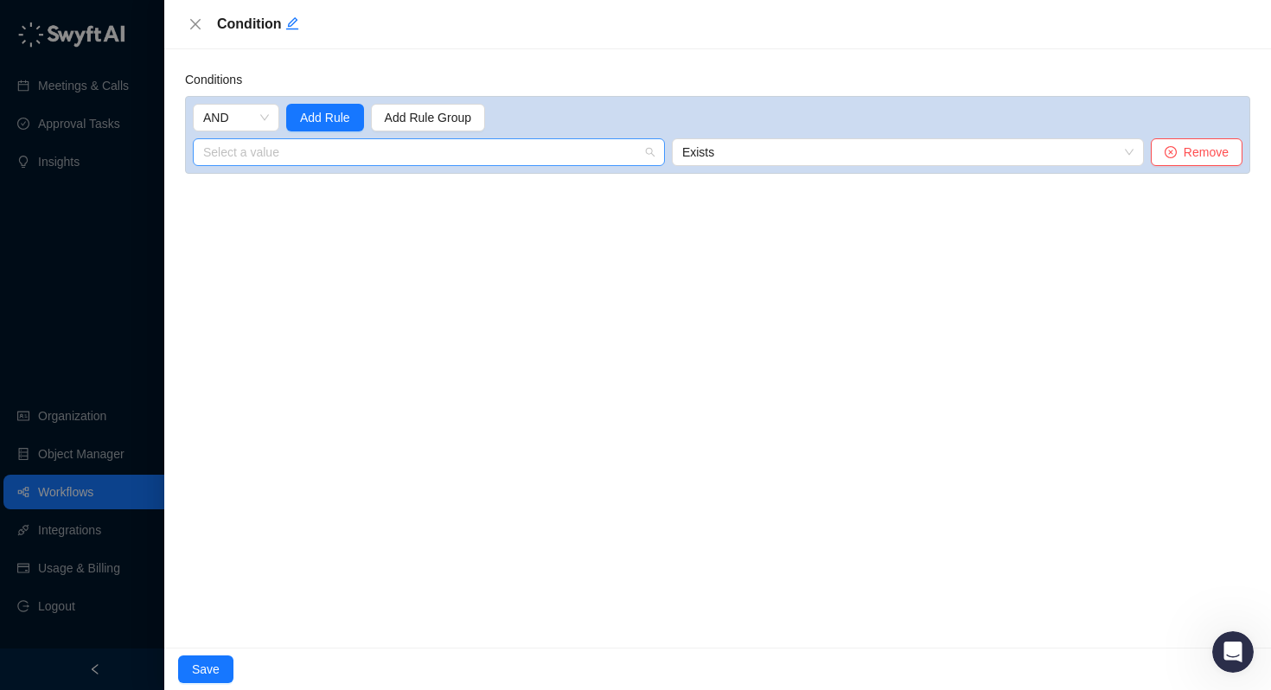
click at [329, 156] on input "search" at bounding box center [423, 152] width 441 height 26
click at [329, 202] on ul "1. CRM Record Created Variables" at bounding box center [305, 342] width 224 height 346
click at [336, 187] on div "1. CRM Record Created Variables" at bounding box center [298, 186] width 182 height 19
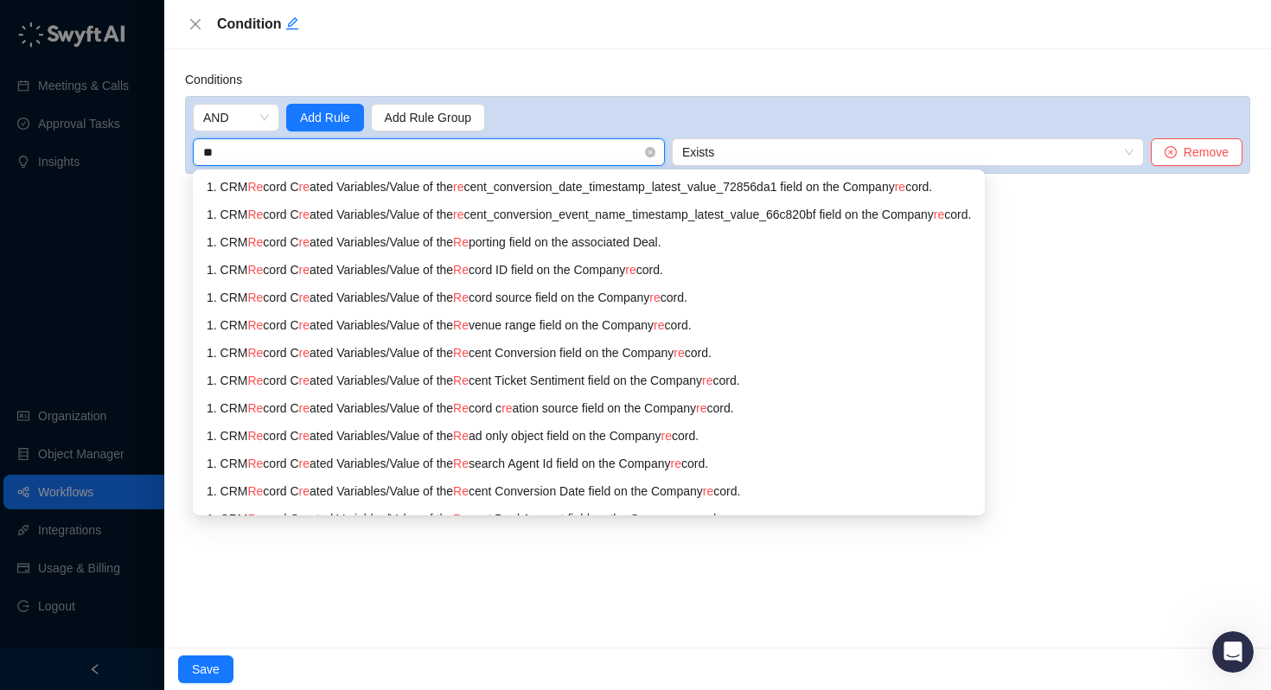
type input "*"
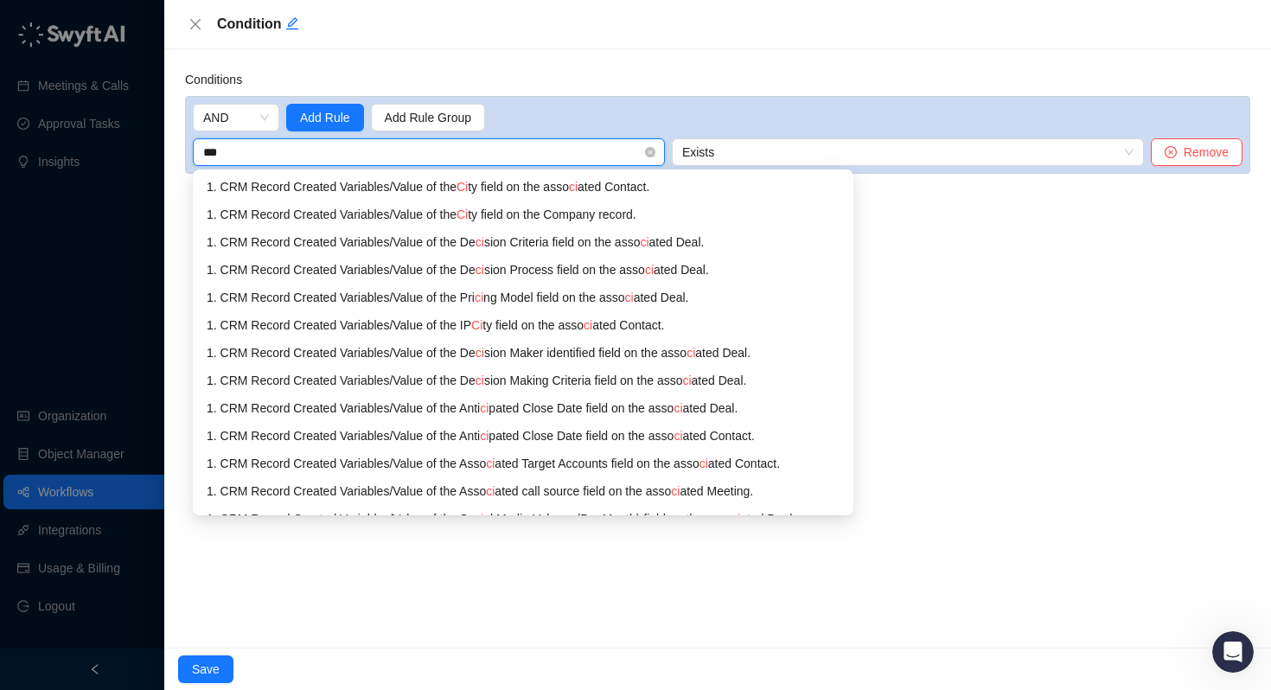
type input "****"
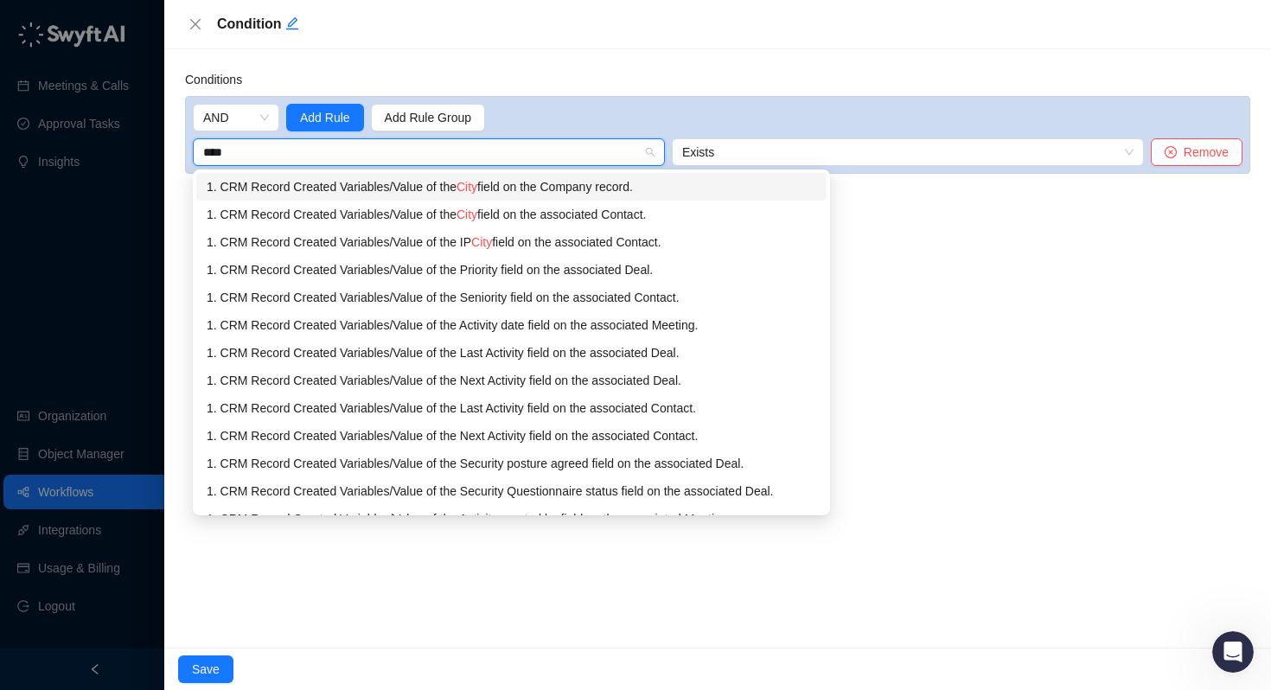
click at [440, 184] on div "1. CRM Record Created Variables / Value of the City field on the Company record." at bounding box center [511, 186] width 609 height 19
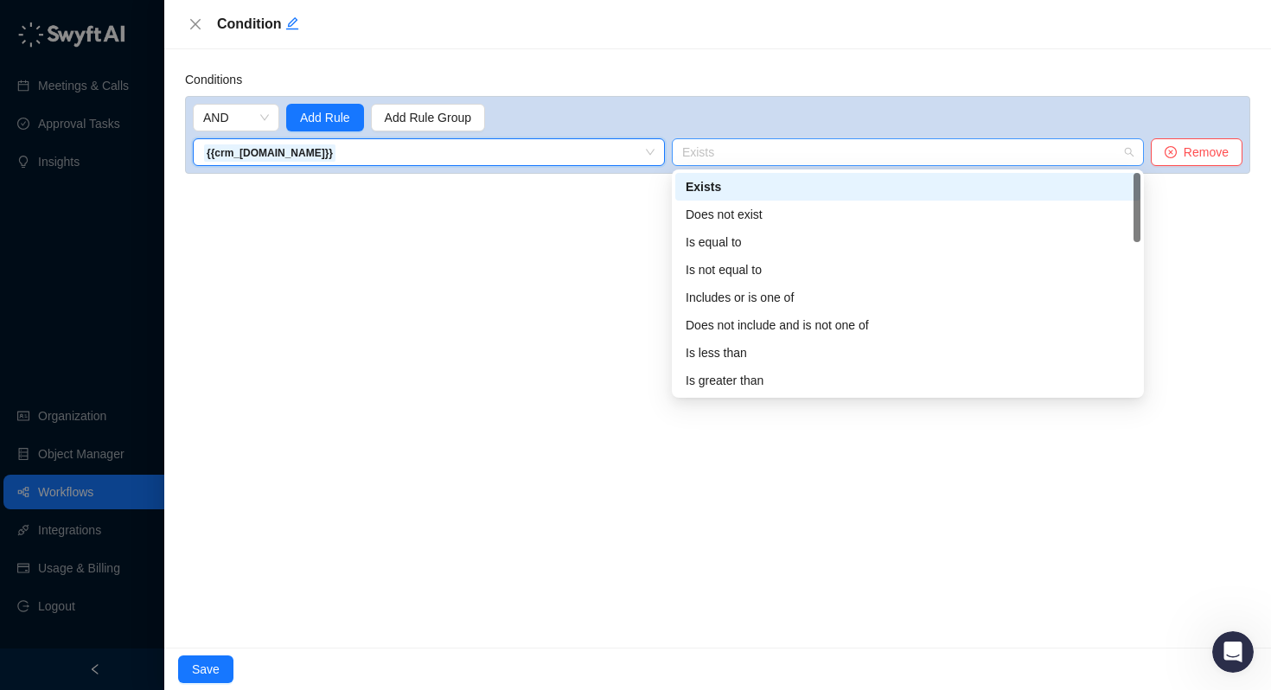
click at [815, 158] on span "Exists" at bounding box center [907, 152] width 451 height 26
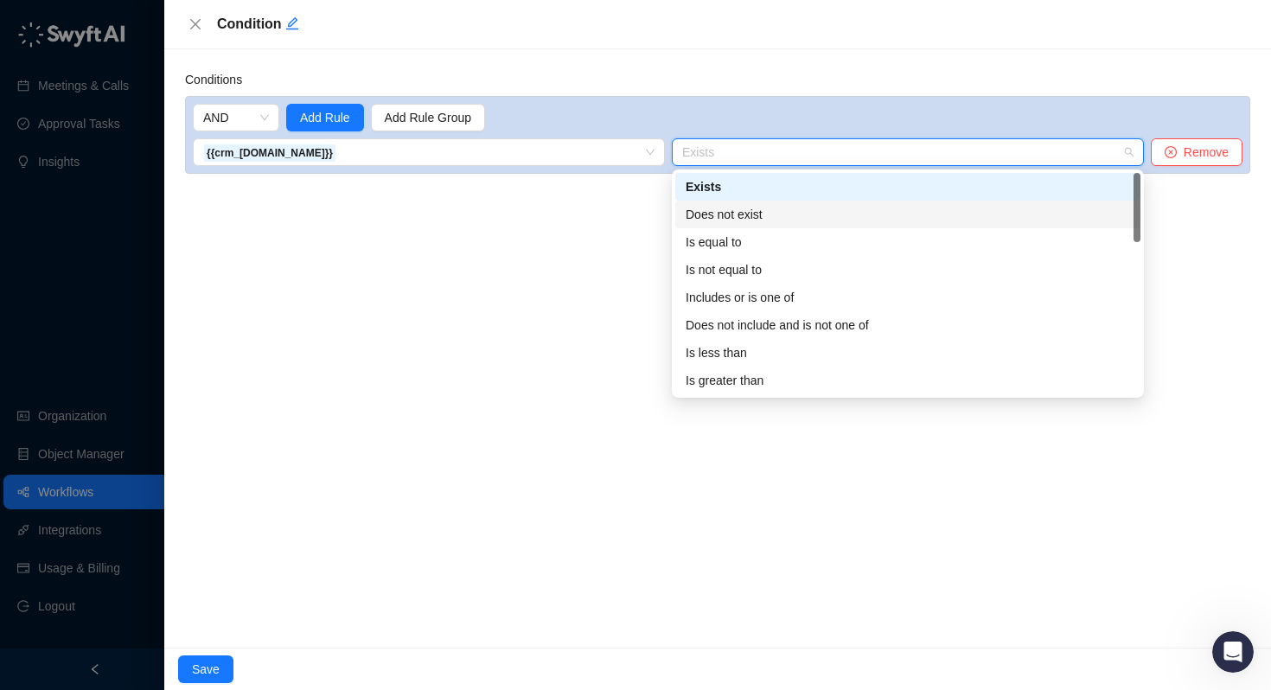
click at [755, 224] on div "Does not exist" at bounding box center [907, 215] width 465 height 28
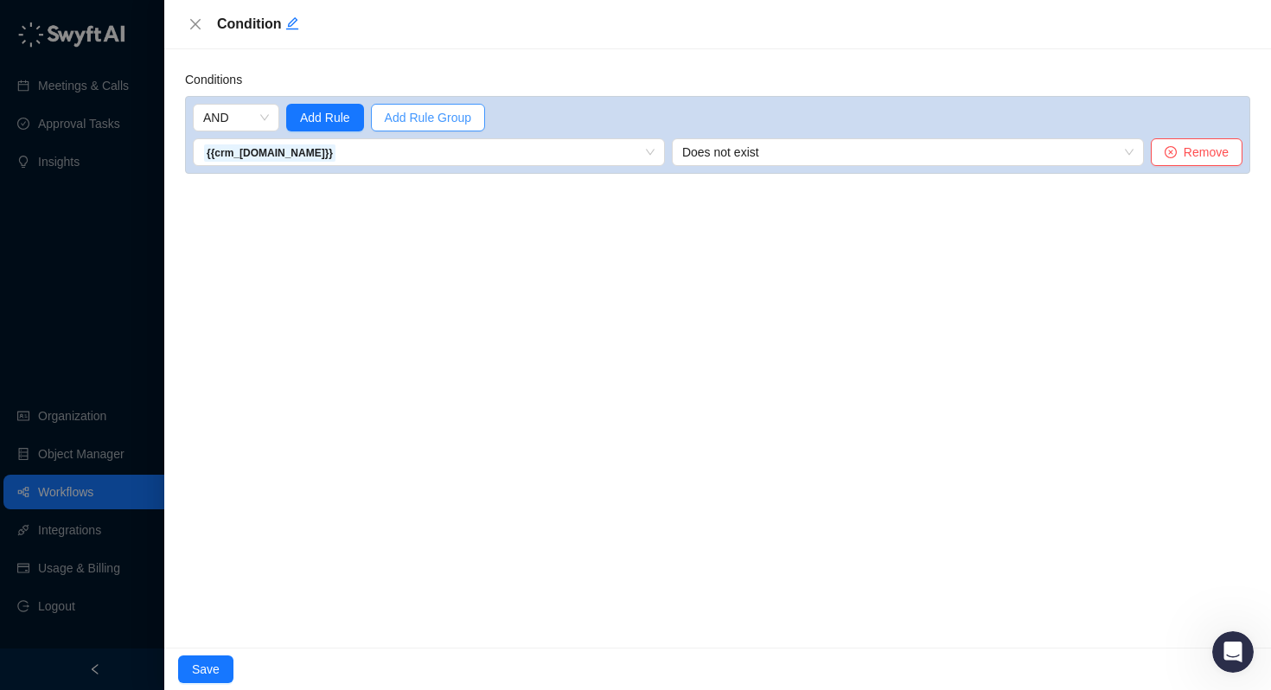
click at [399, 118] on span "Add Rule Group" at bounding box center [428, 117] width 86 height 19
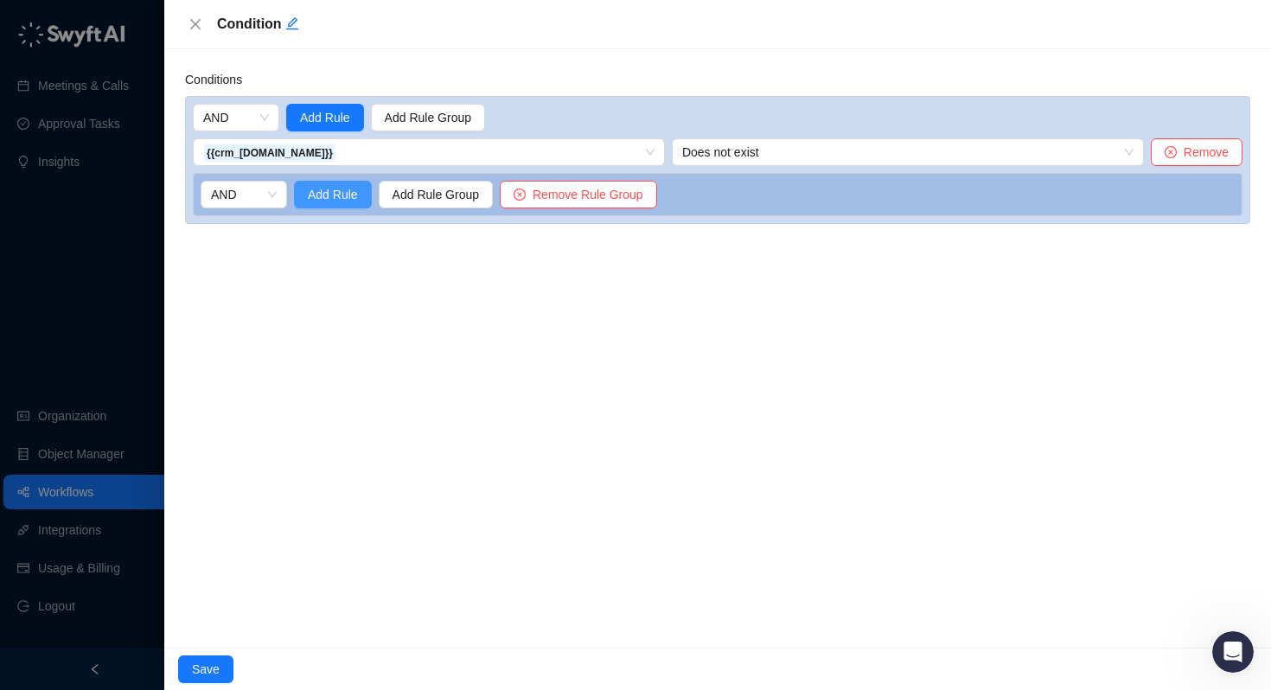
click at [324, 198] on span "Add Rule" at bounding box center [333, 194] width 50 height 19
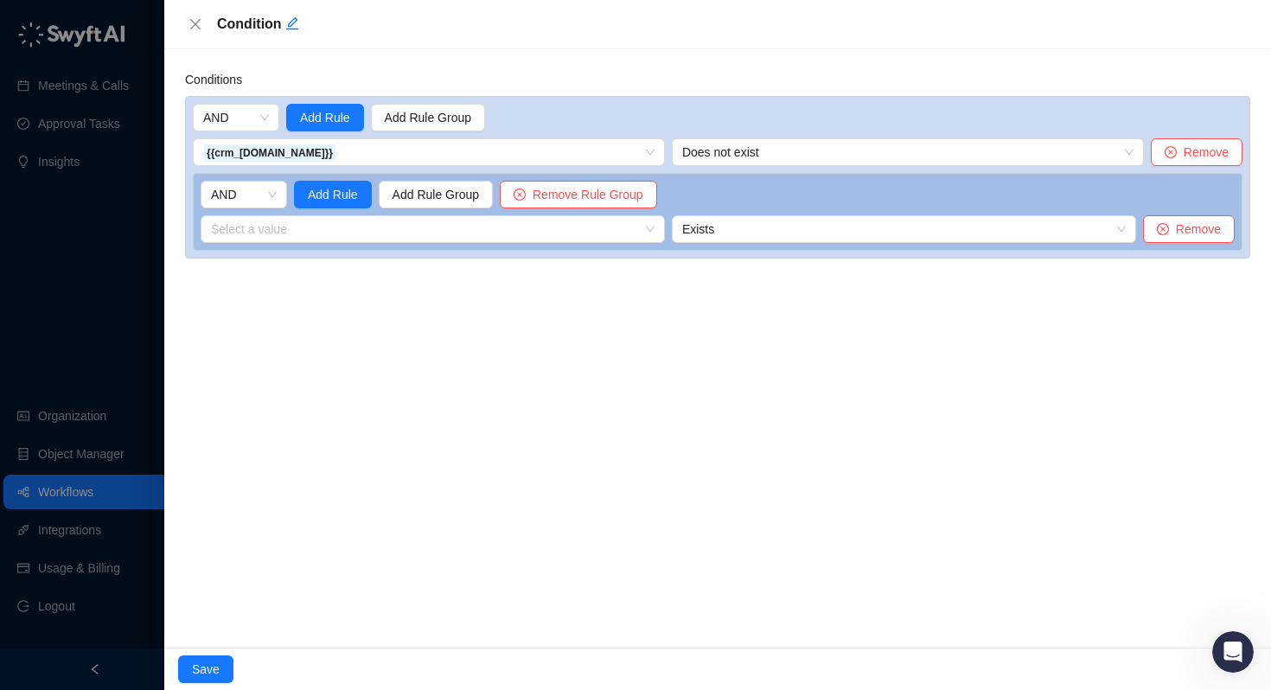
click at [297, 246] on div "AND Add Rule Add Rule Group Remove Rule Group Select a value Exists Remove" at bounding box center [718, 212] width 1050 height 78
click at [296, 233] on input "search" at bounding box center [427, 229] width 433 height 26
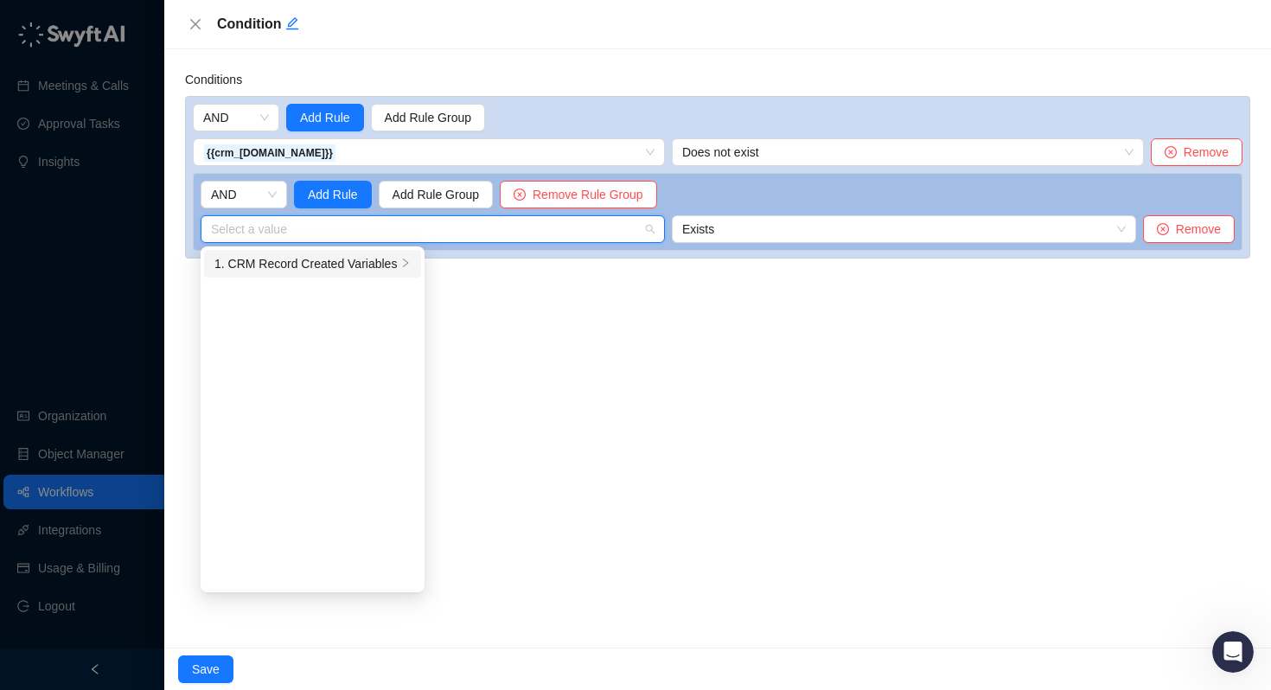
click at [300, 260] on div "1. CRM Record Created Variables" at bounding box center [305, 263] width 182 height 19
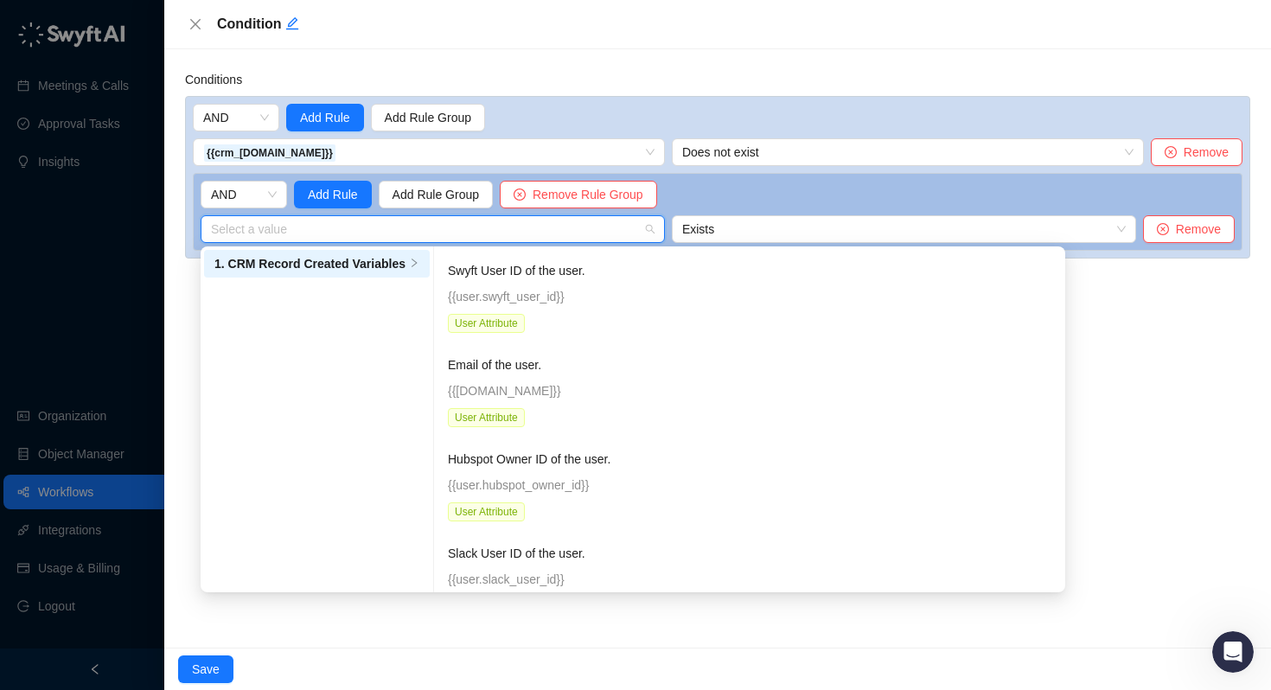
click at [482, 232] on input "search" at bounding box center [427, 229] width 433 height 26
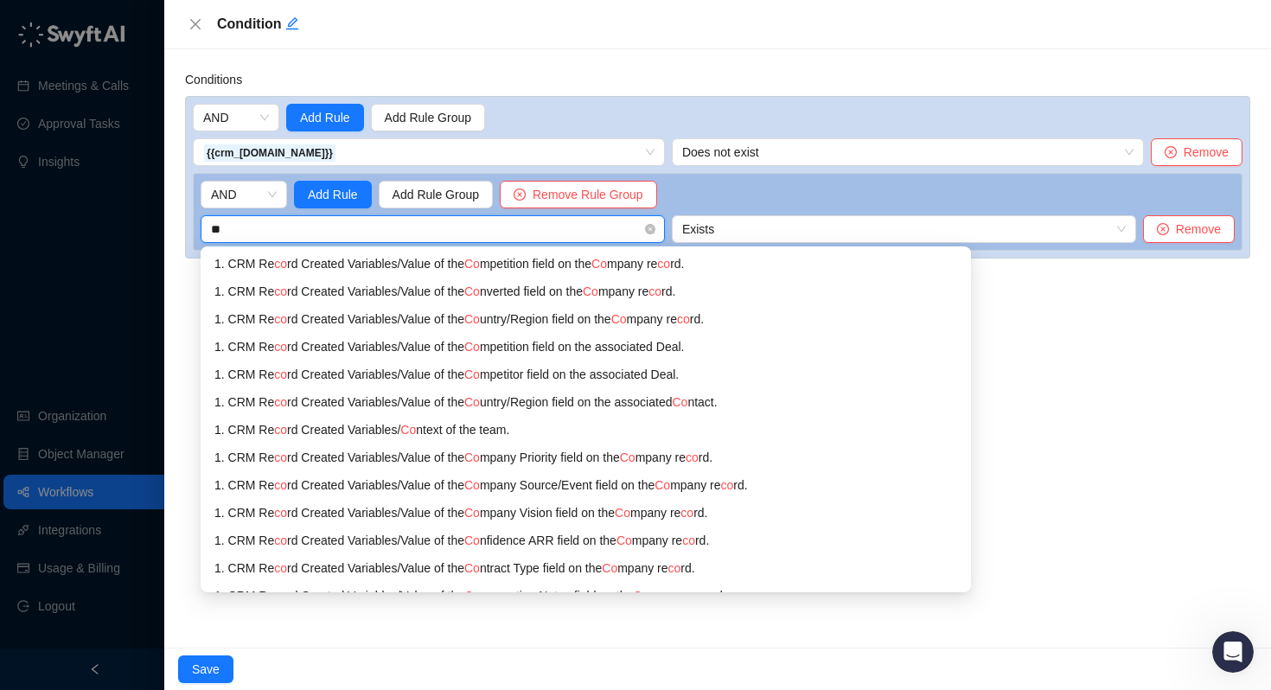
type input "*"
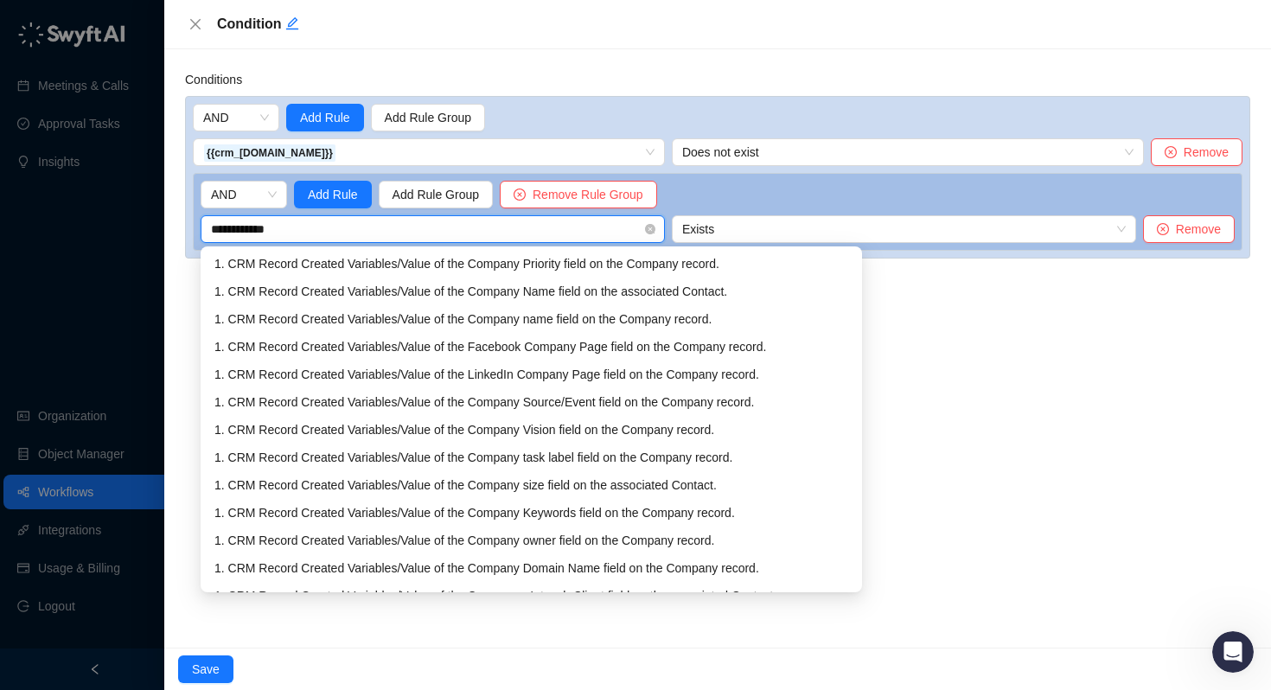
type input "**********"
click at [591, 299] on div "1. CRM Record Created Variables / Value of the Company name field on the Compan…" at bounding box center [534, 291] width 641 height 19
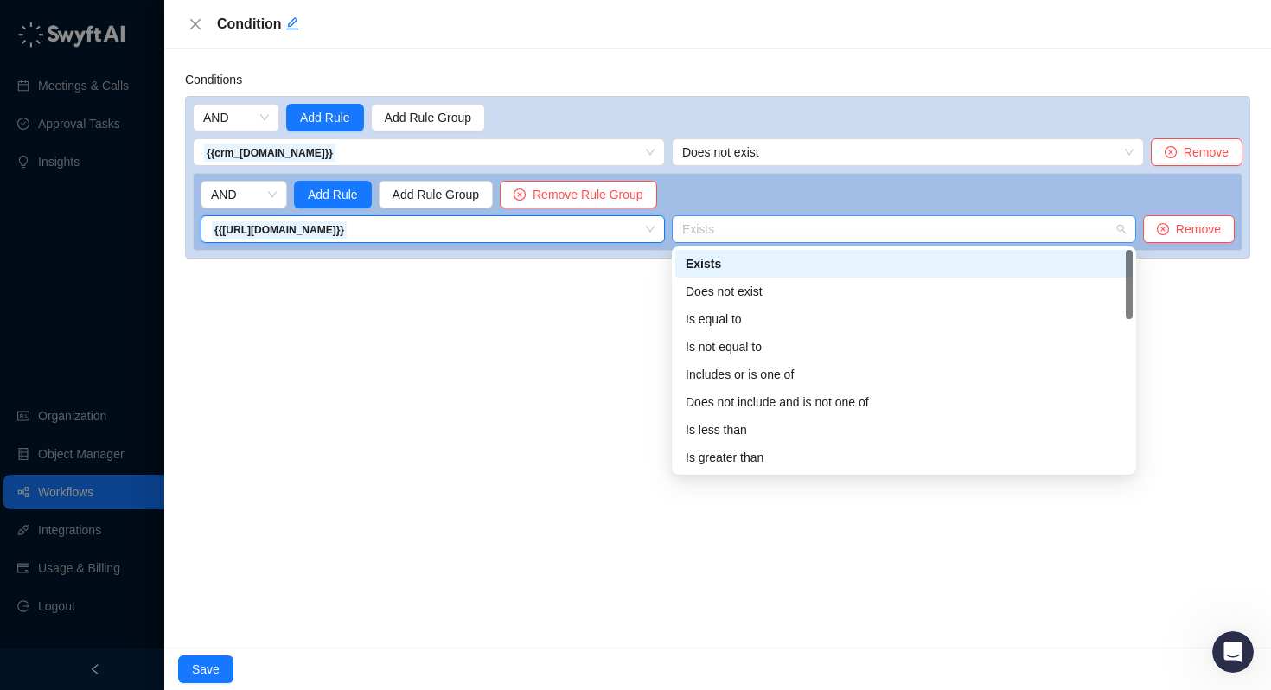
click at [705, 217] on span "Exists" at bounding box center [903, 229] width 443 height 26
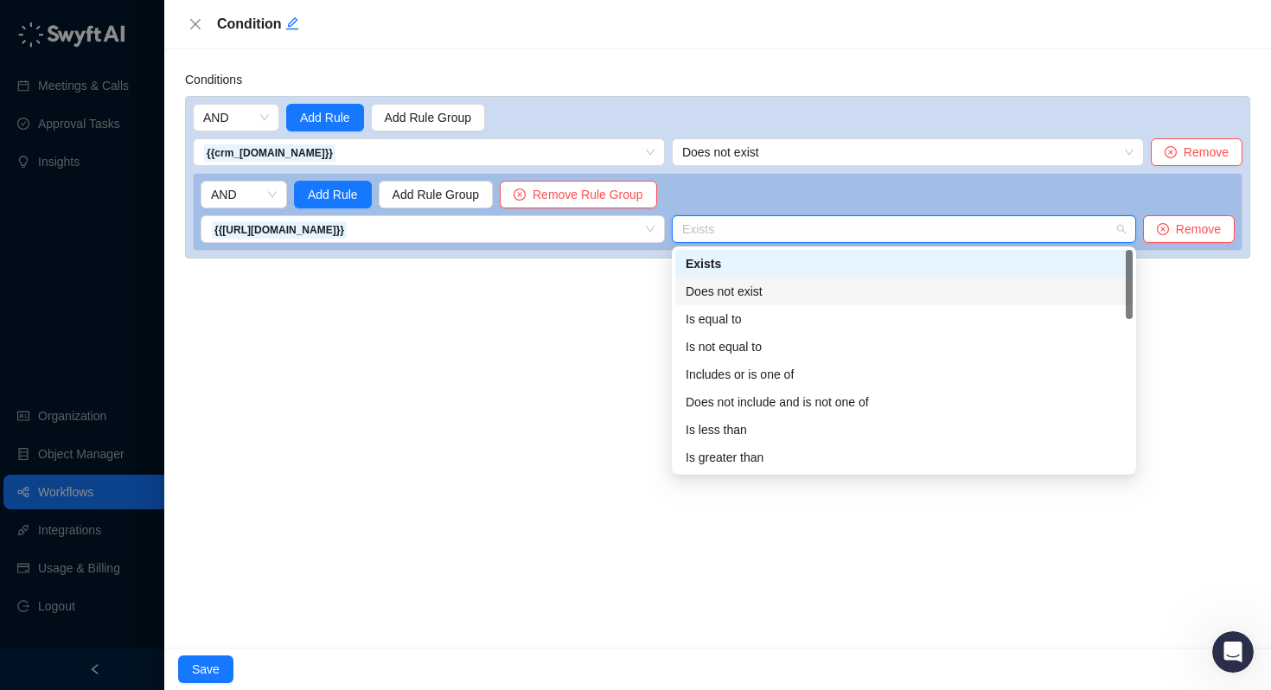
click at [711, 285] on div "Does not exist" at bounding box center [904, 291] width 437 height 19
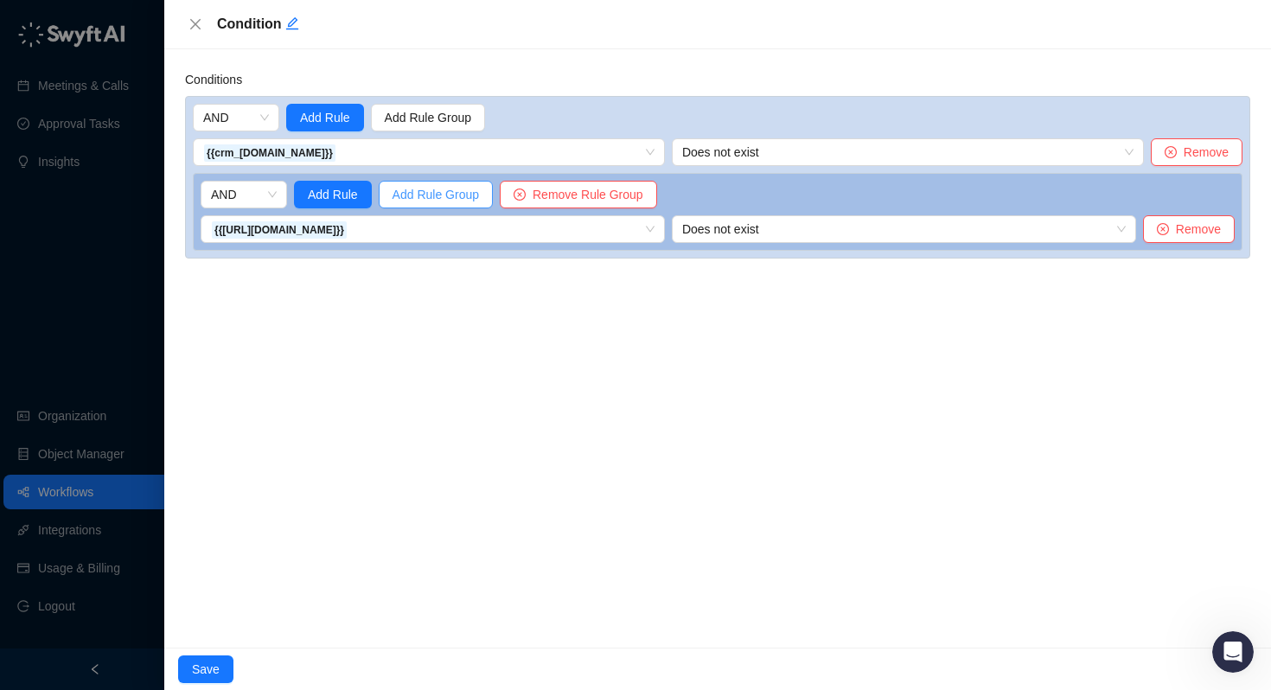
click at [430, 194] on span "Add Rule Group" at bounding box center [435, 194] width 86 height 19
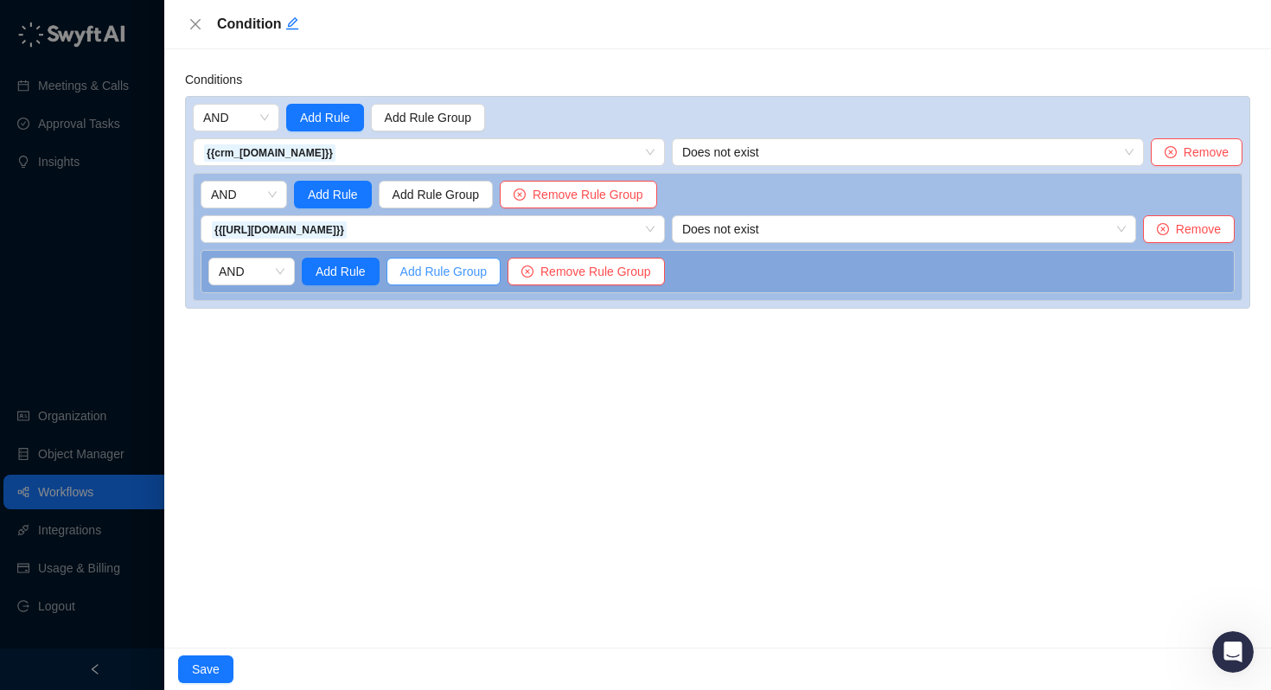
click at [420, 265] on span "Add Rule Group" at bounding box center [443, 271] width 86 height 19
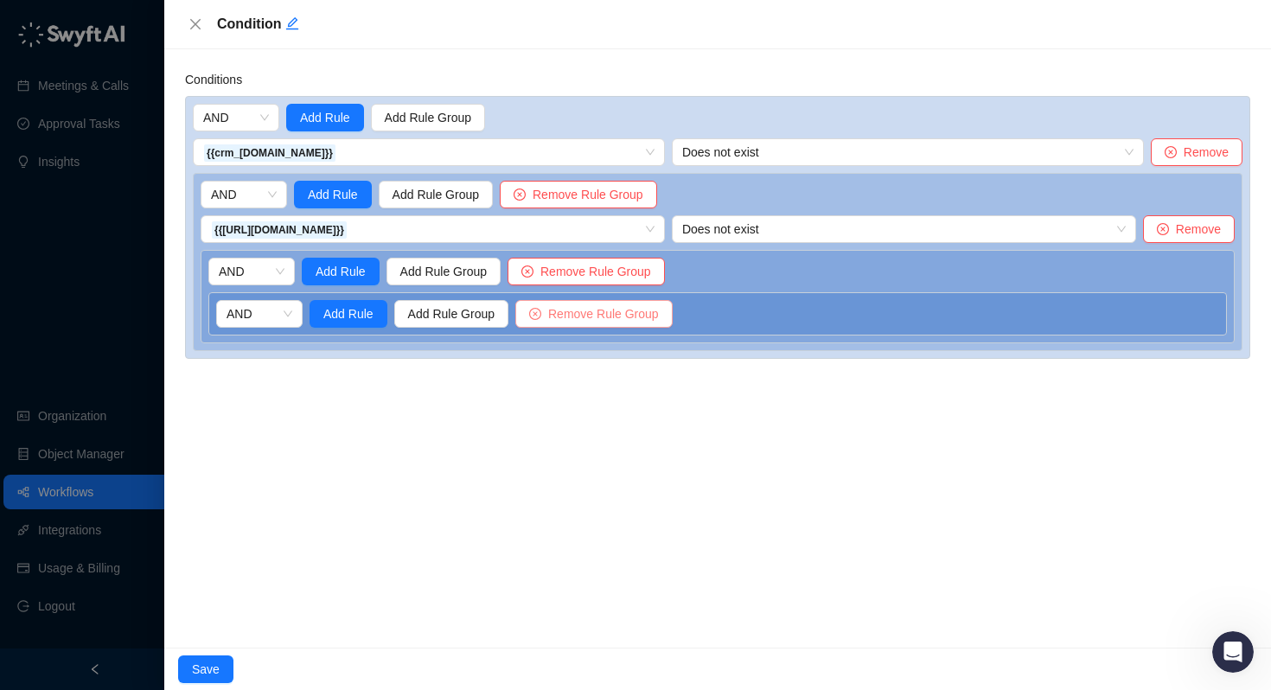
click at [587, 312] on span "Remove Rule Group" at bounding box center [603, 313] width 111 height 19
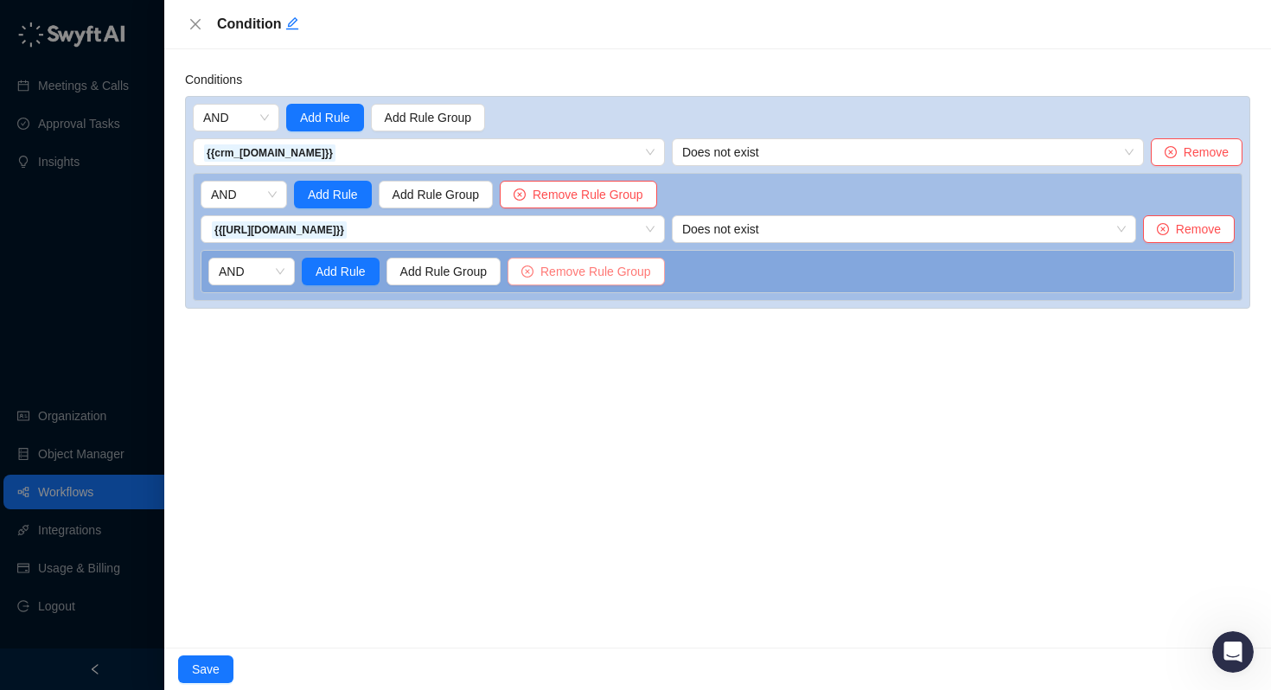
click at [578, 275] on span "Remove Rule Group" at bounding box center [595, 271] width 111 height 19
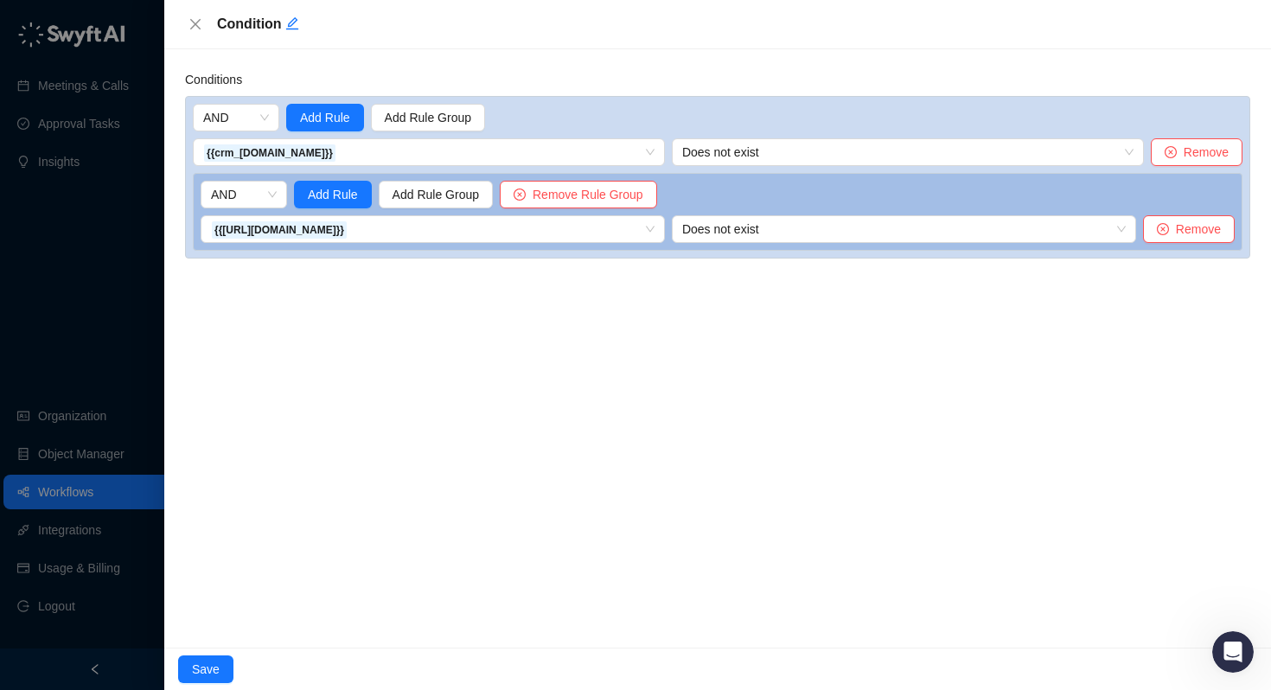
click at [565, 218] on span "{{[URL][DOMAIN_NAME]}}" at bounding box center [432, 229] width 443 height 26
click at [564, 201] on span "Remove Rule Group" at bounding box center [588, 194] width 111 height 19
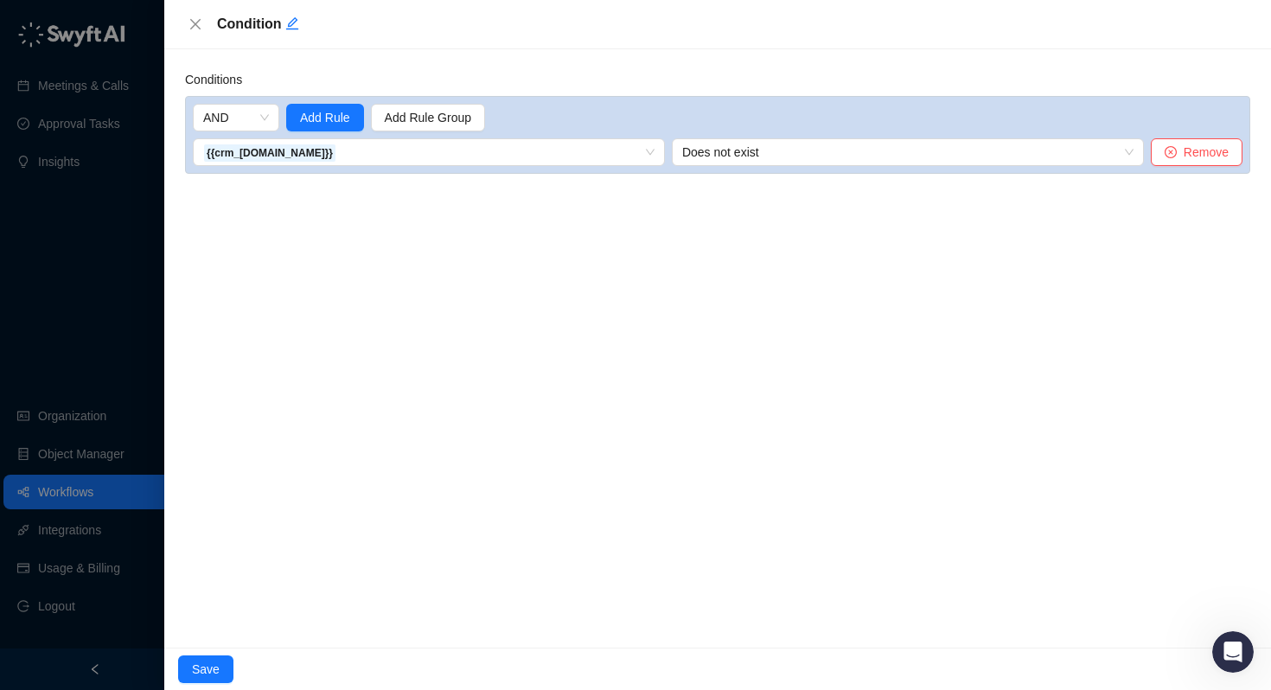
click at [560, 189] on div "Conditions AND Add Rule Add Rule Group {{crm_[DOMAIN_NAME]}} 1. CRM Record Crea…" at bounding box center [717, 348] width 1107 height 598
click at [543, 163] on span "{{crm_[DOMAIN_NAME]}}" at bounding box center [428, 152] width 451 height 26
click at [542, 149] on span "{{crm_[DOMAIN_NAME]}}" at bounding box center [428, 152] width 451 height 26
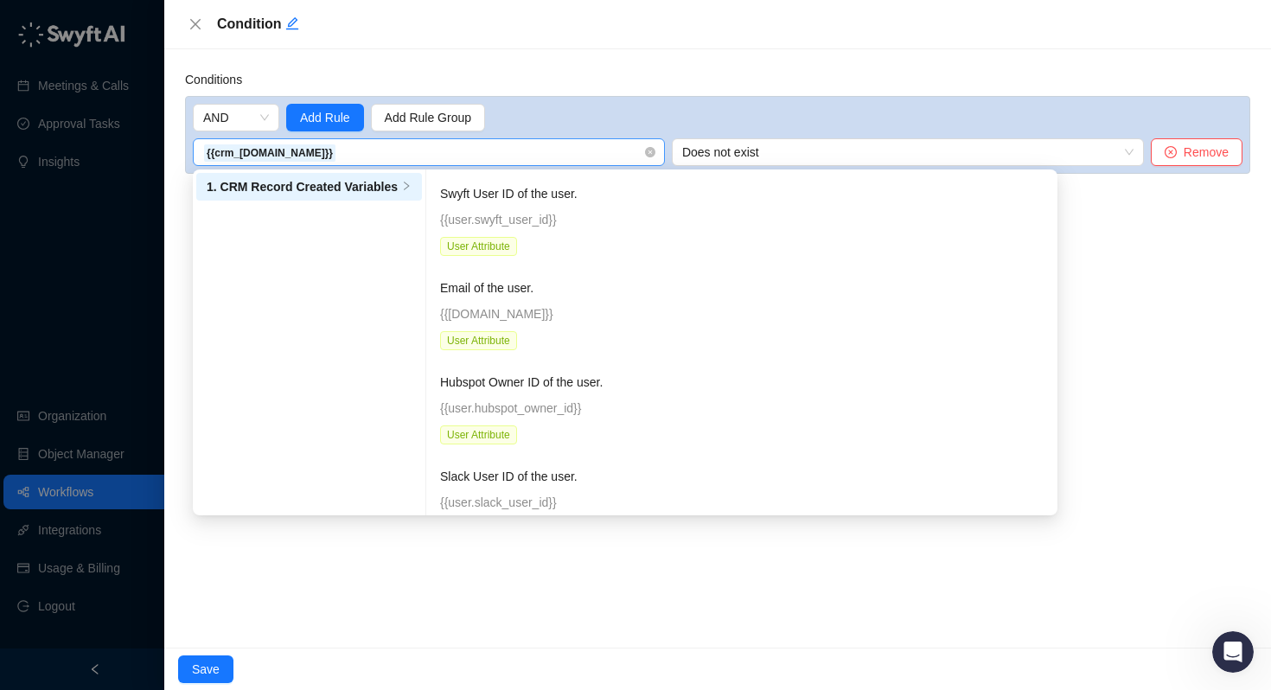
click at [542, 149] on span "{{crm_[DOMAIN_NAME]}}" at bounding box center [428, 152] width 451 height 26
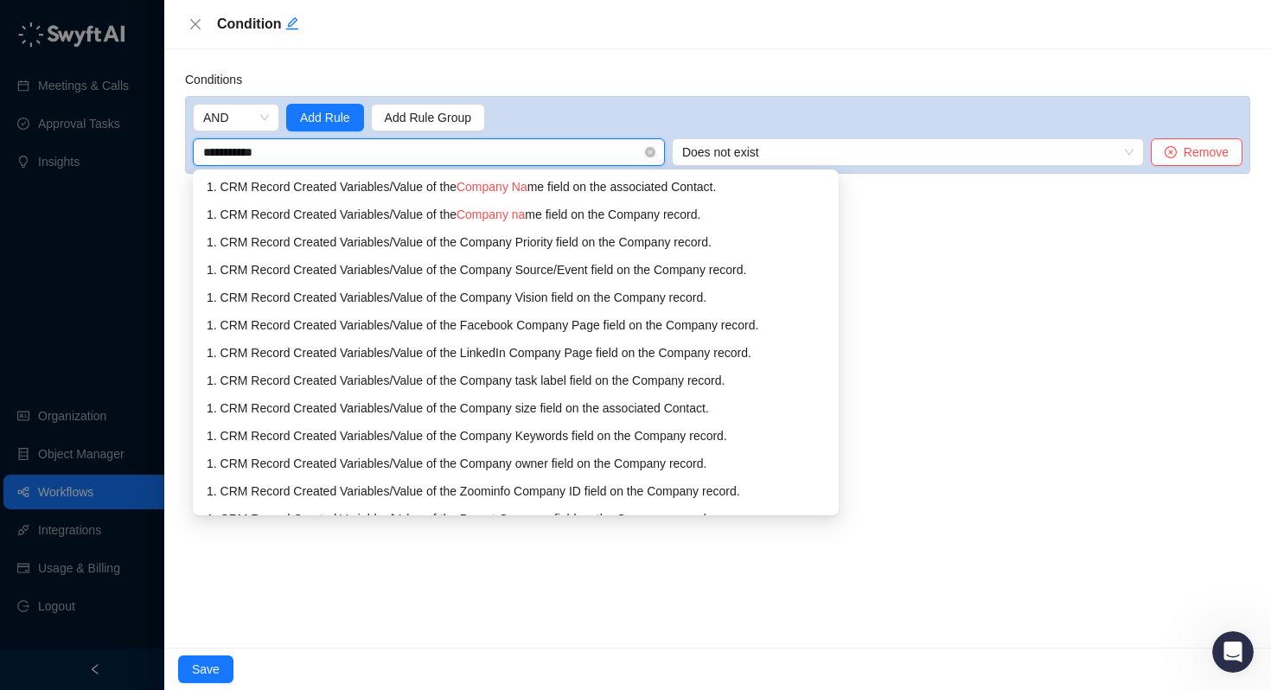
type input "**********"
click at [542, 220] on span "Company name" at bounding box center [499, 214] width 86 height 14
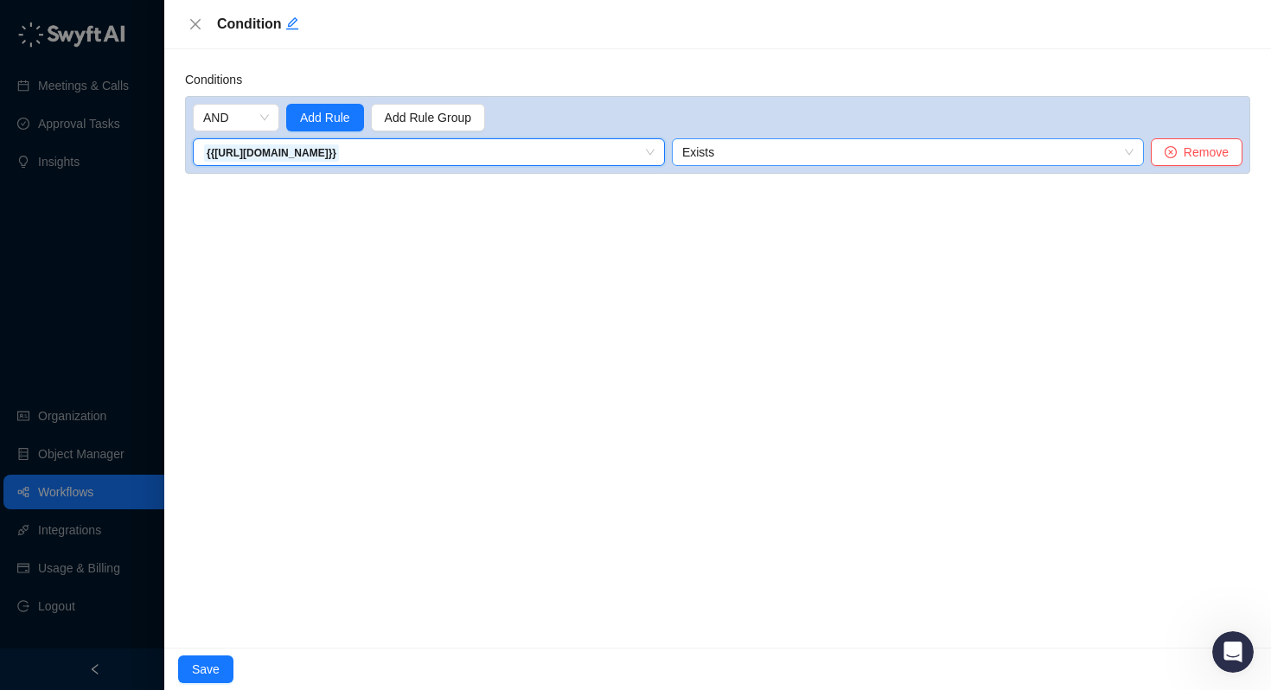
click at [734, 148] on span "Exists" at bounding box center [907, 152] width 451 height 26
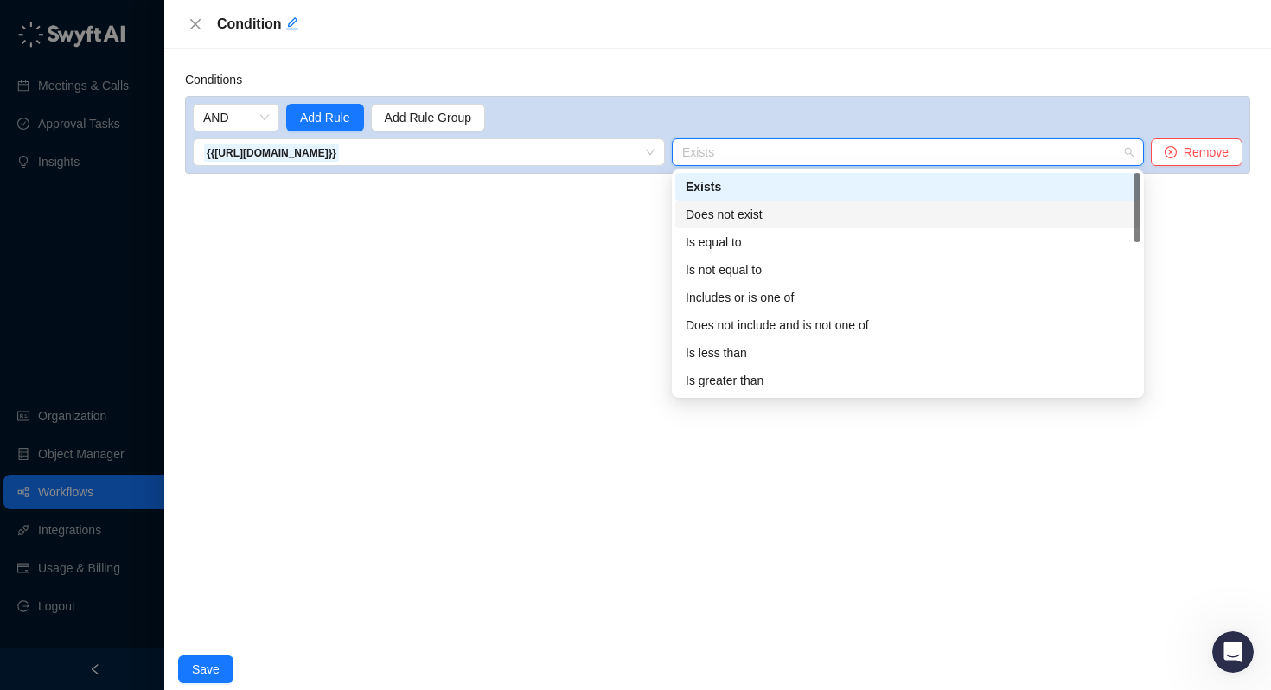
click at [728, 213] on div "Does not exist" at bounding box center [908, 214] width 444 height 19
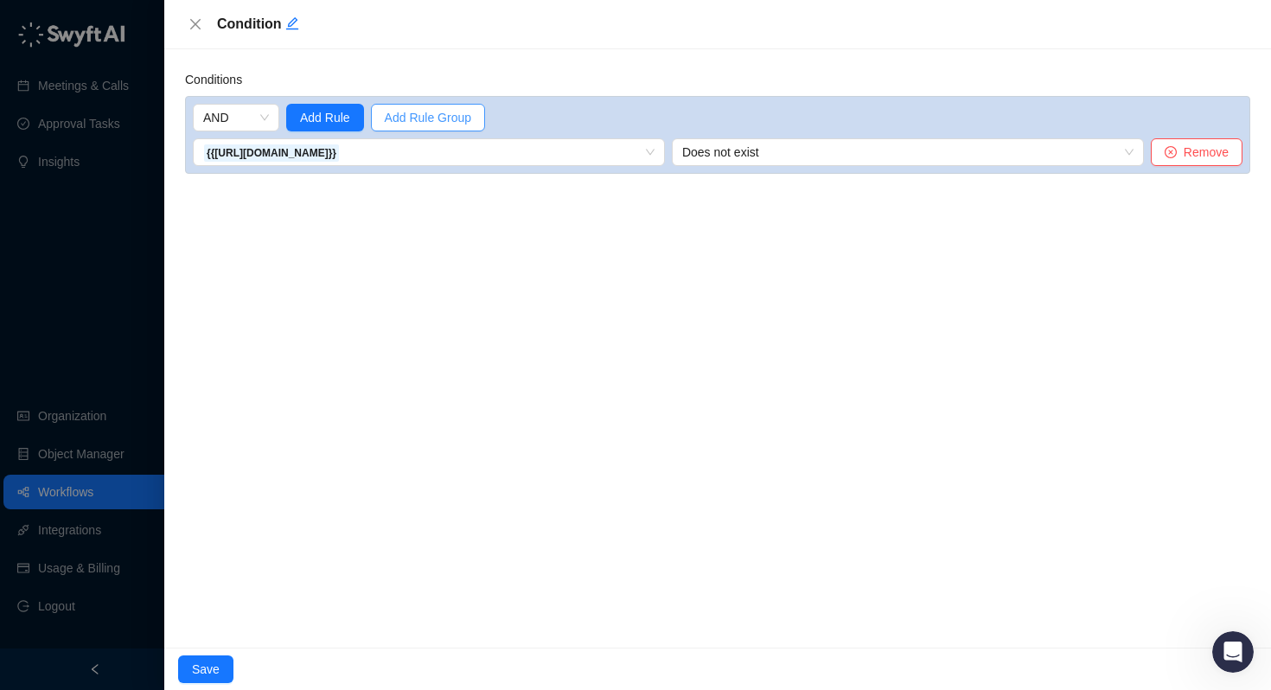
click at [406, 129] on button "Add Rule Group" at bounding box center [428, 118] width 114 height 28
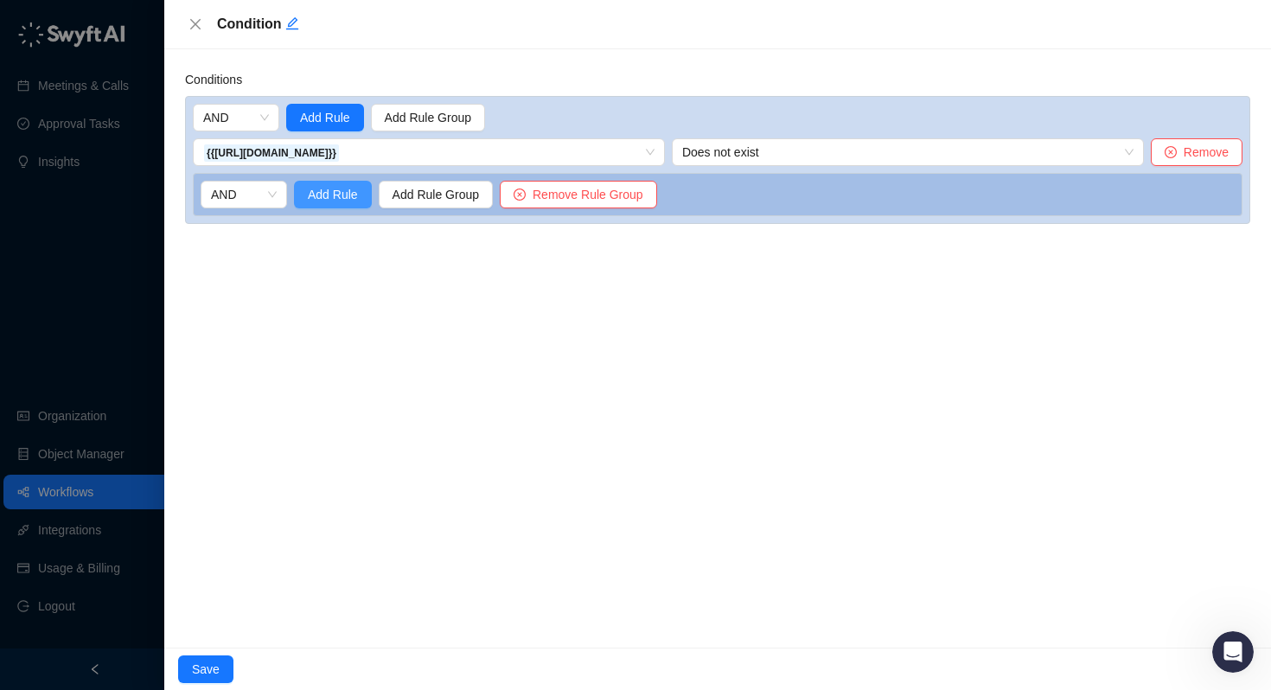
click at [318, 191] on span "Add Rule" at bounding box center [333, 194] width 50 height 19
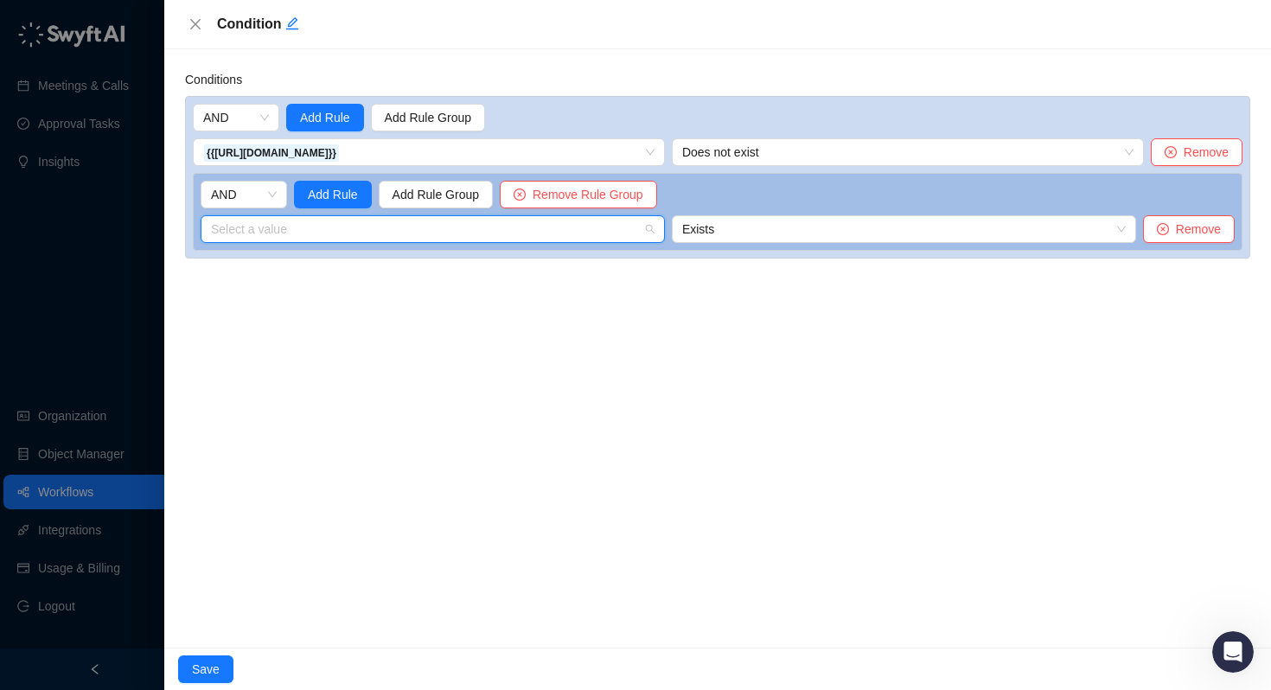
click at [302, 230] on input "search" at bounding box center [427, 229] width 433 height 26
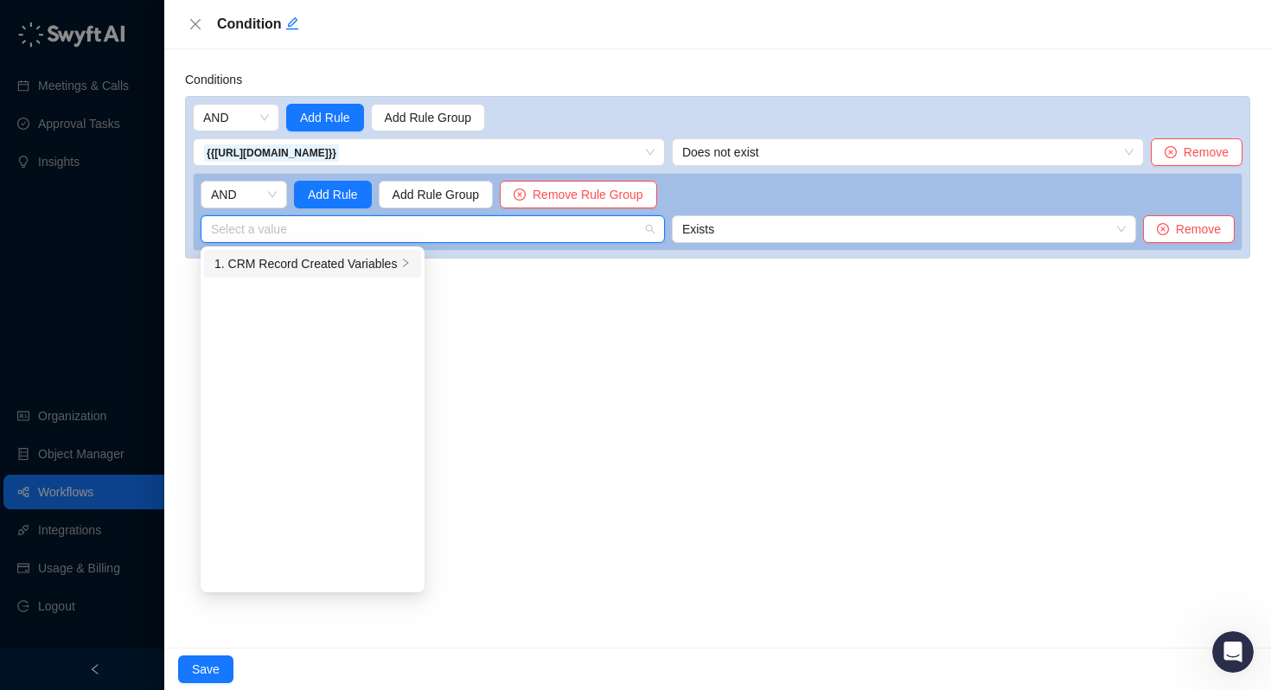
click at [305, 263] on div "1. CRM Record Created Variables" at bounding box center [305, 263] width 182 height 19
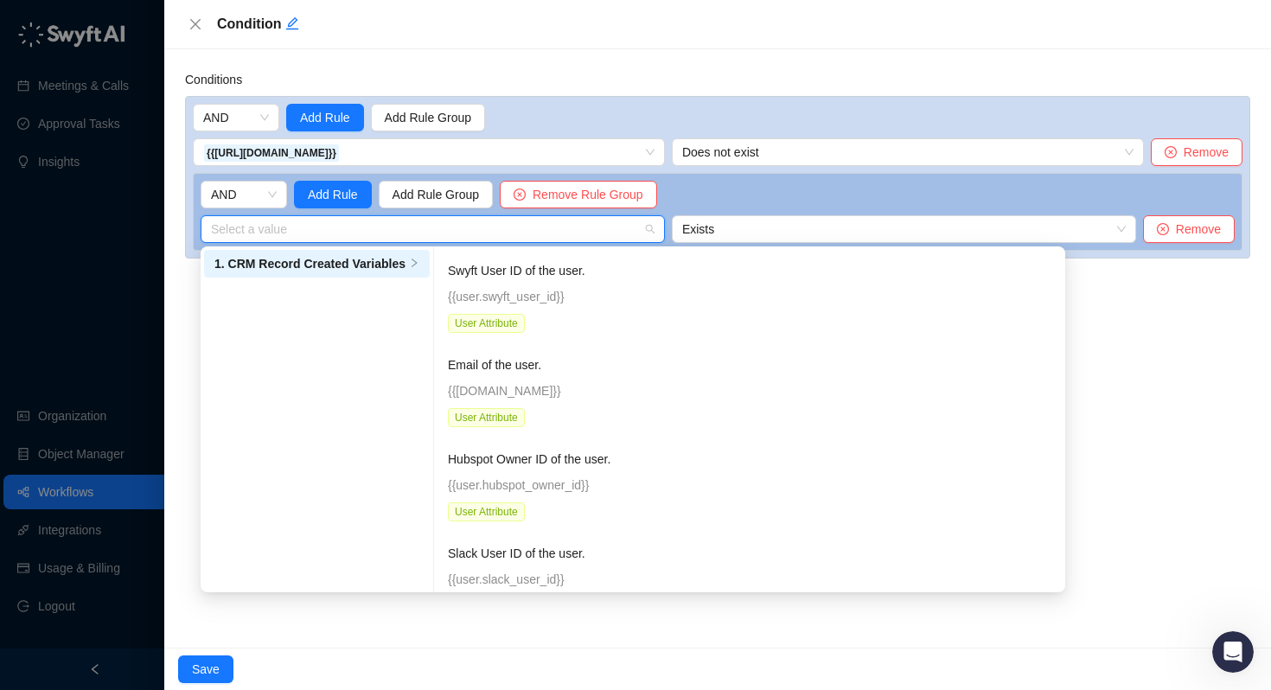
click at [304, 227] on input "search" at bounding box center [427, 229] width 433 height 26
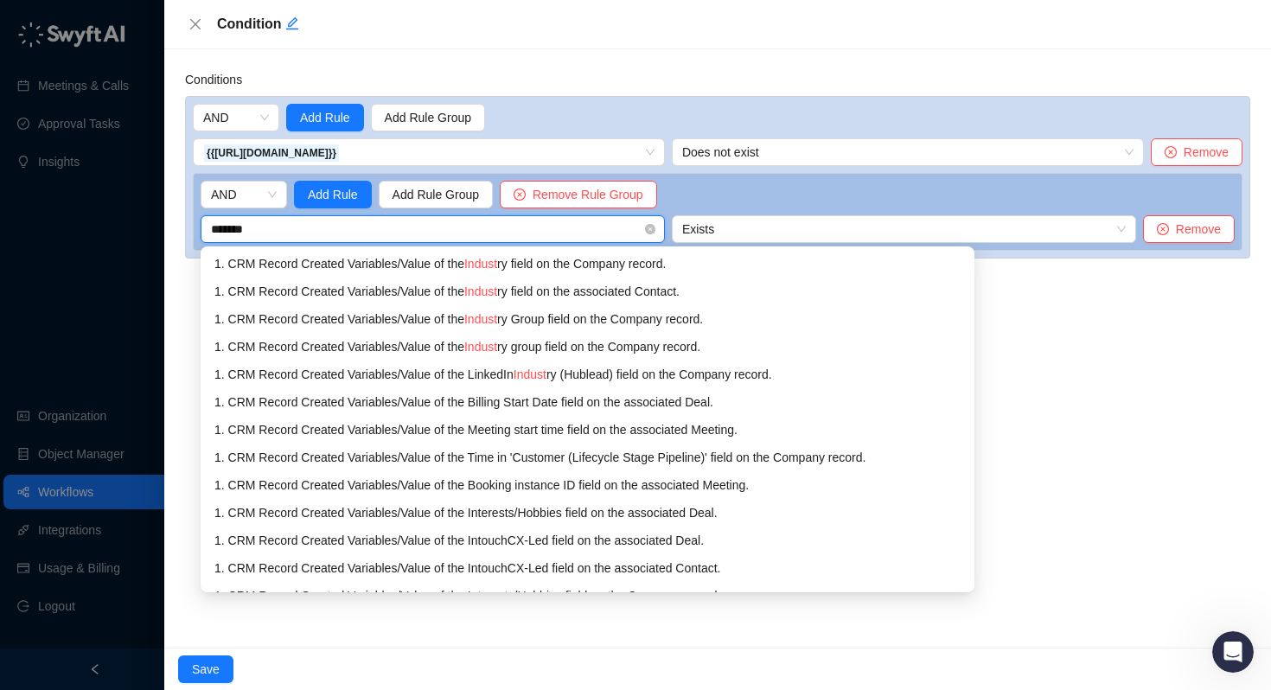
type input "********"
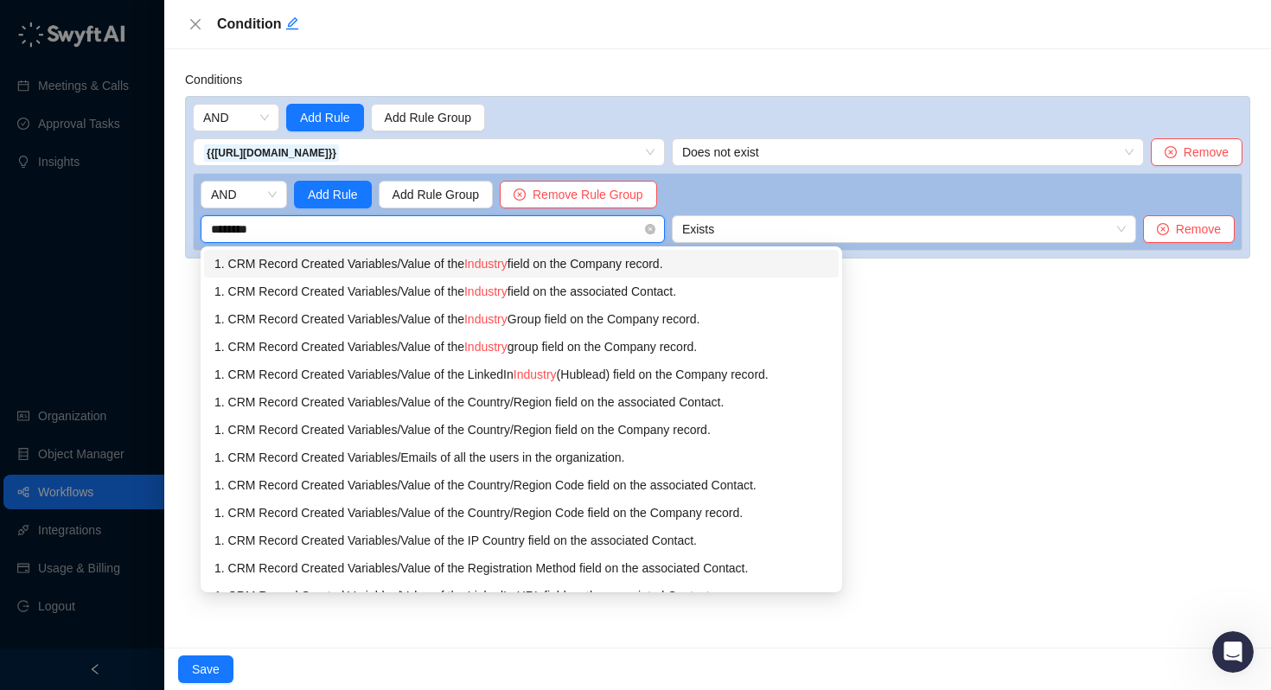
click at [422, 270] on div "1. CRM Record Created Variables / Value of the Industry field on the Company re…" at bounding box center [521, 263] width 614 height 19
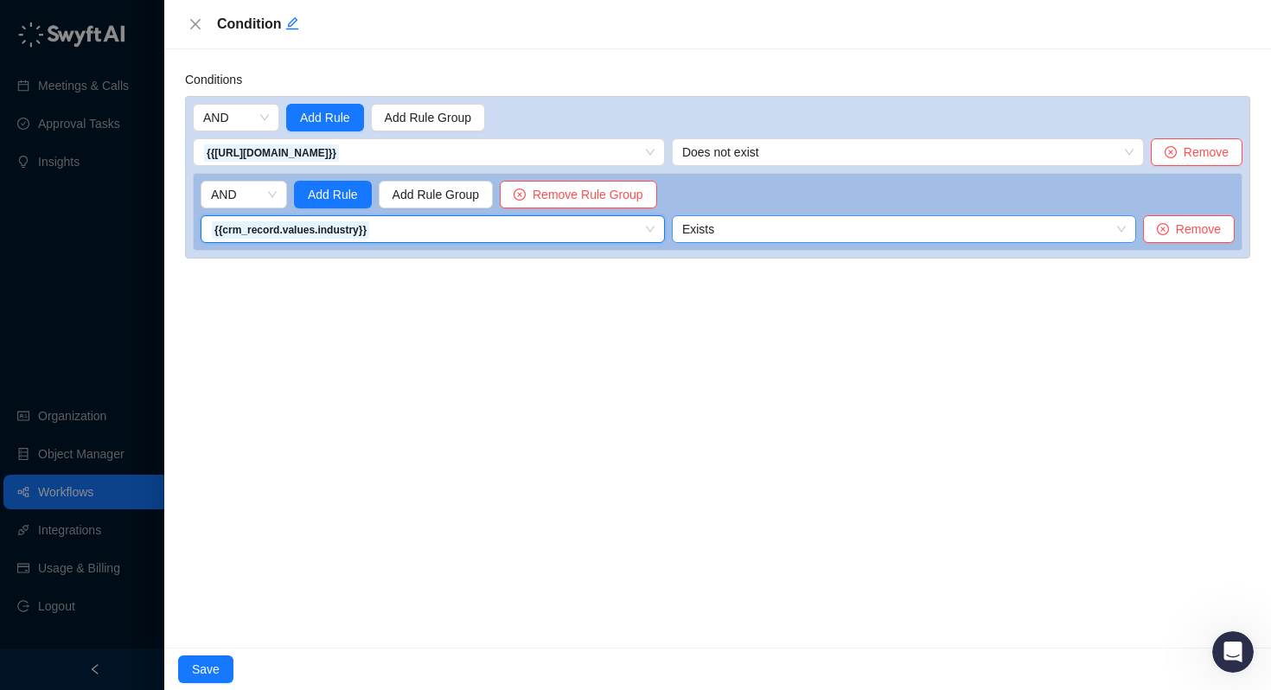
click at [740, 233] on span "Exists" at bounding box center [903, 229] width 443 height 26
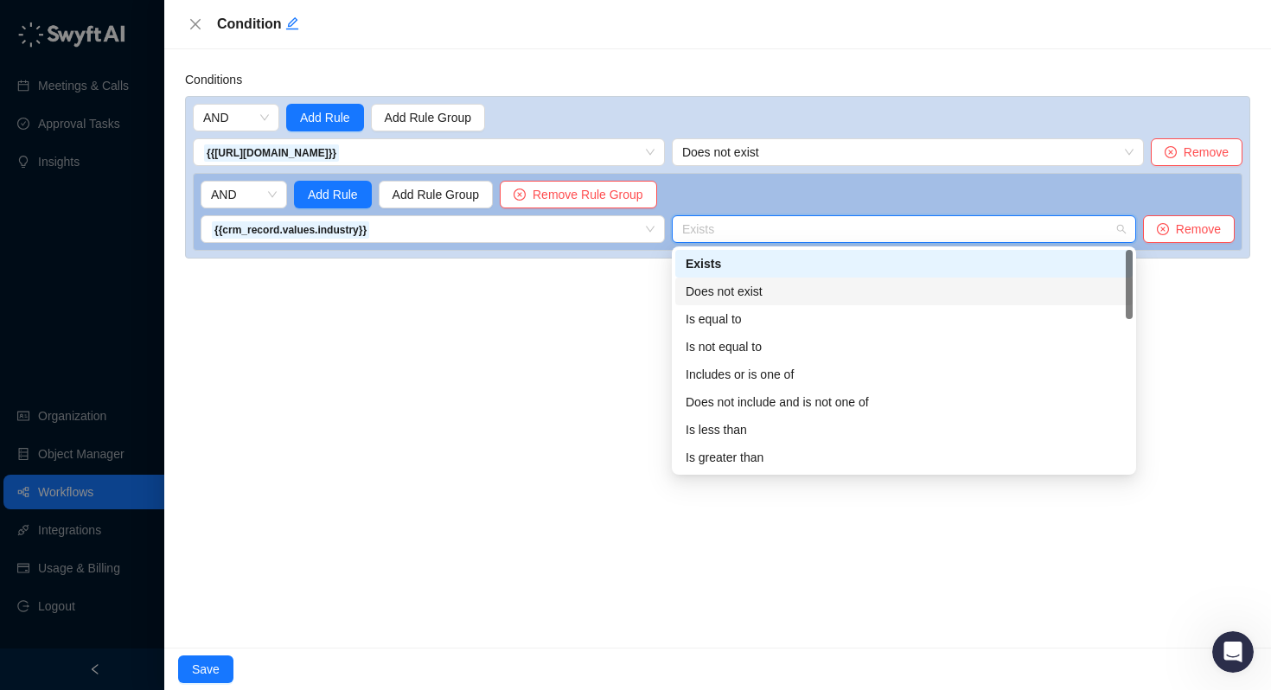
click at [723, 292] on div "Does not exist" at bounding box center [904, 291] width 437 height 19
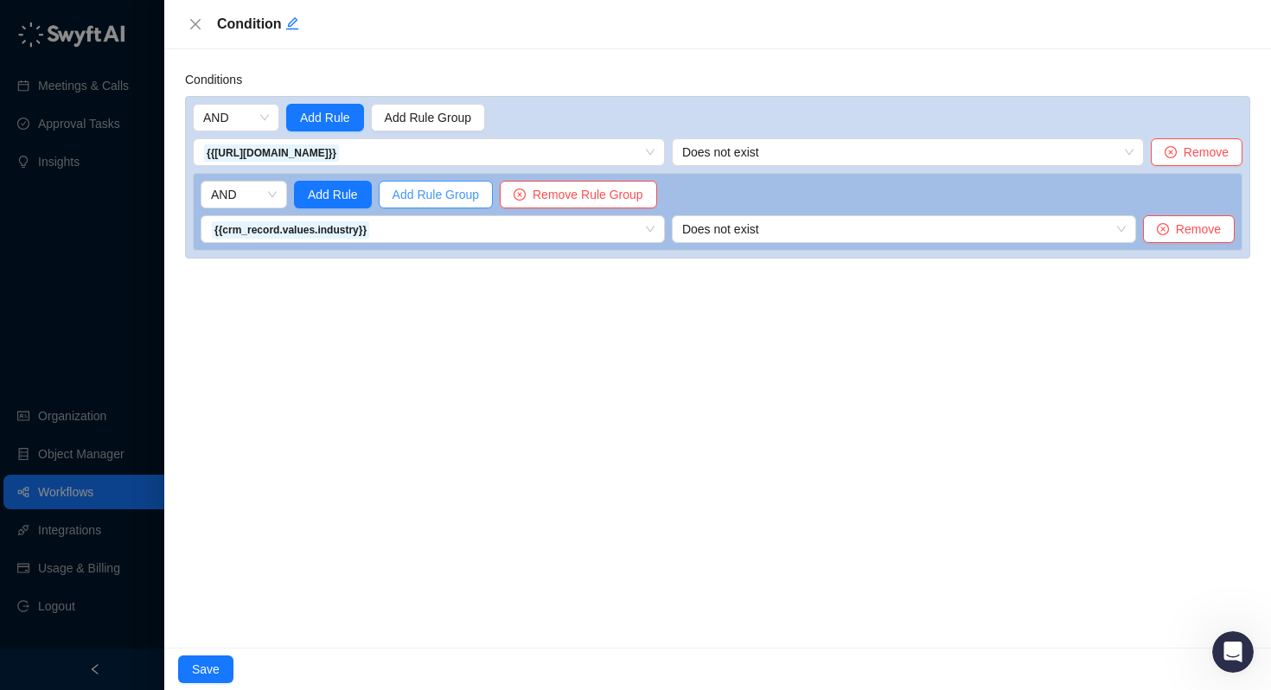
click at [408, 189] on span "Add Rule Group" at bounding box center [435, 194] width 86 height 19
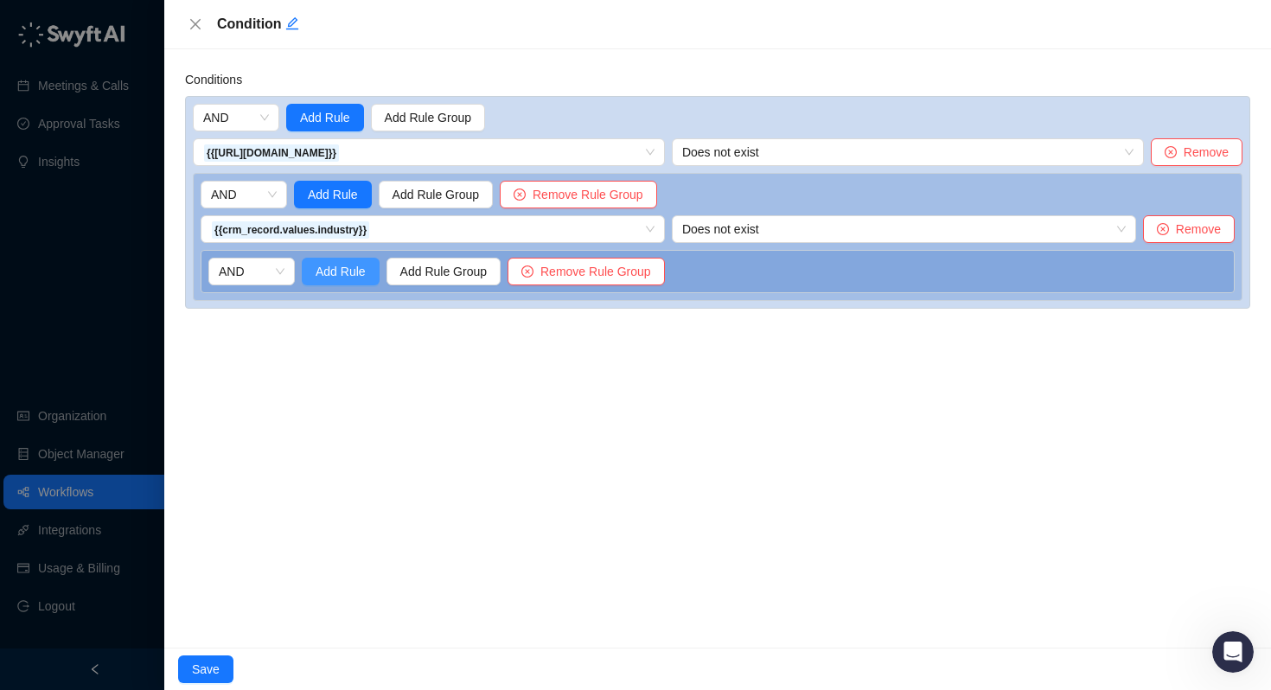
click at [337, 277] on span "Add Rule" at bounding box center [341, 271] width 50 height 19
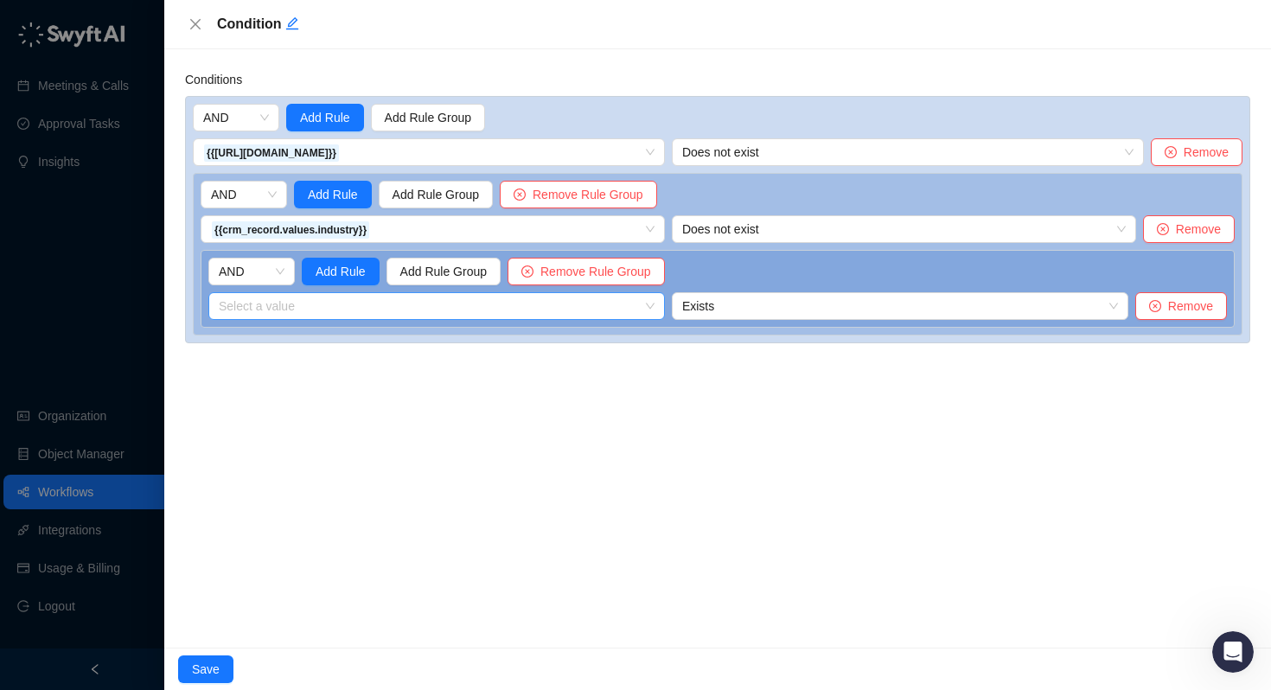
click at [312, 314] on div "Select a value" at bounding box center [436, 306] width 456 height 28
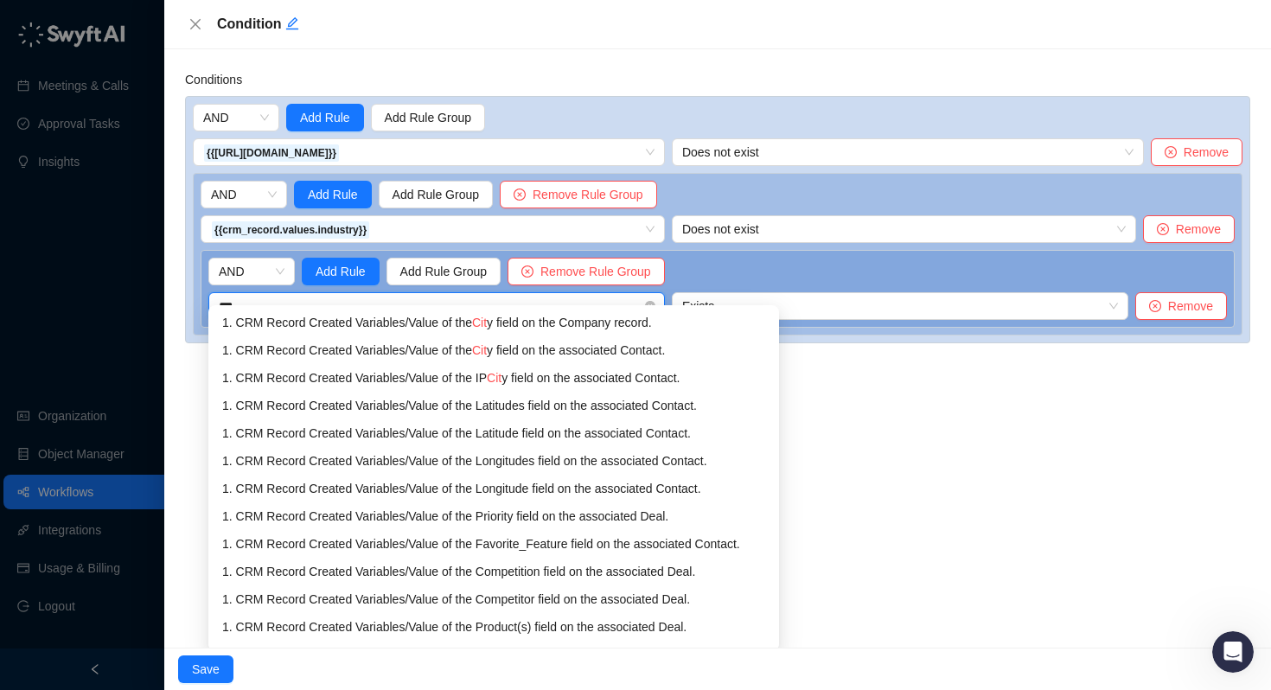
type input "****"
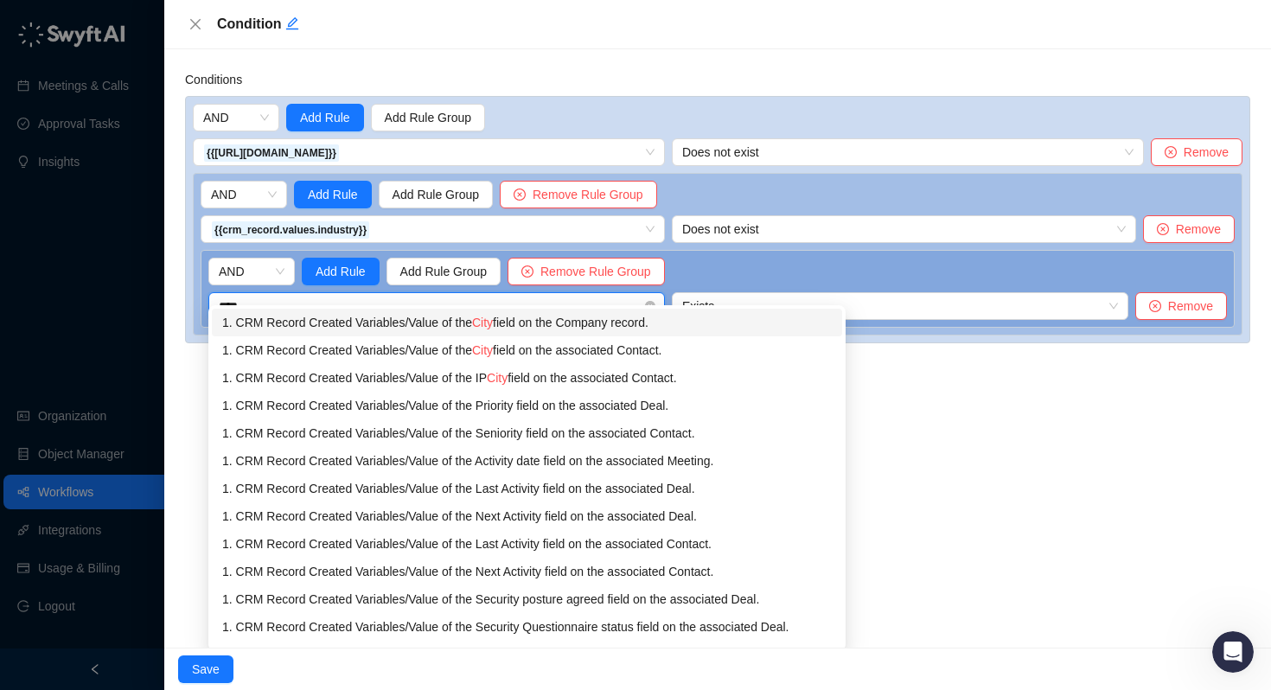
click at [433, 319] on div "1. CRM Record Created Variables / Value of the City field on the Company record." at bounding box center [526, 322] width 609 height 19
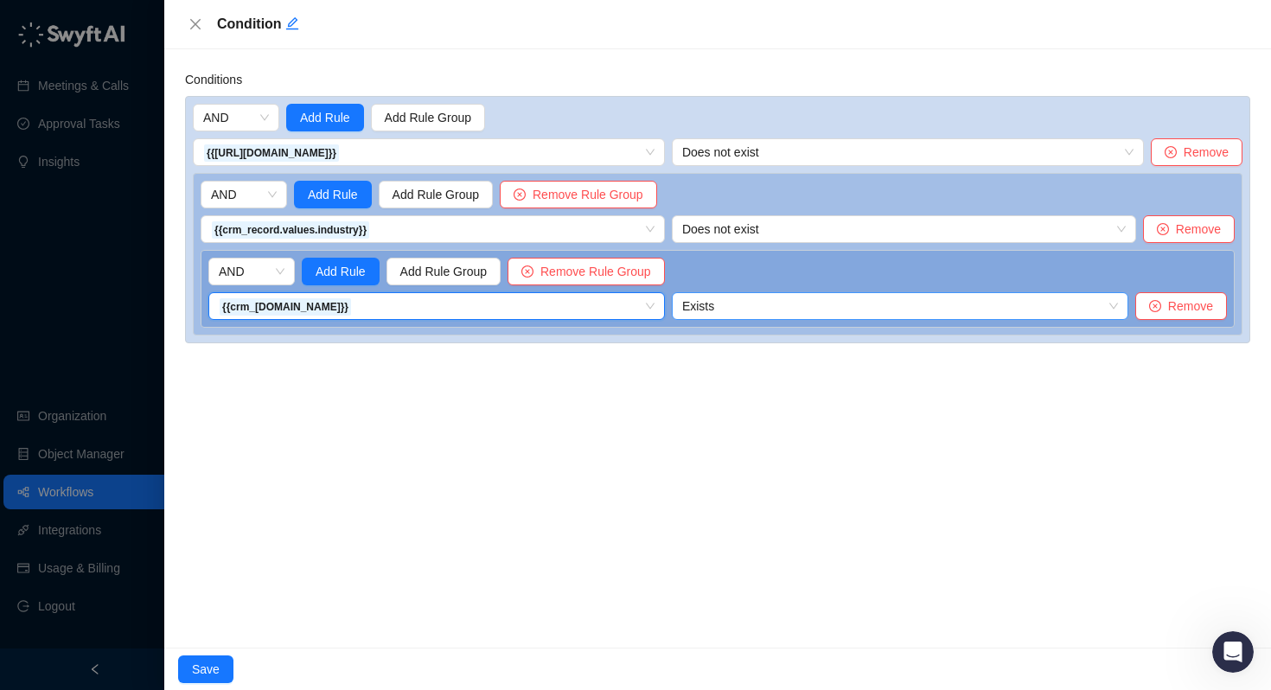
click at [762, 306] on span "Exists" at bounding box center [900, 306] width 436 height 26
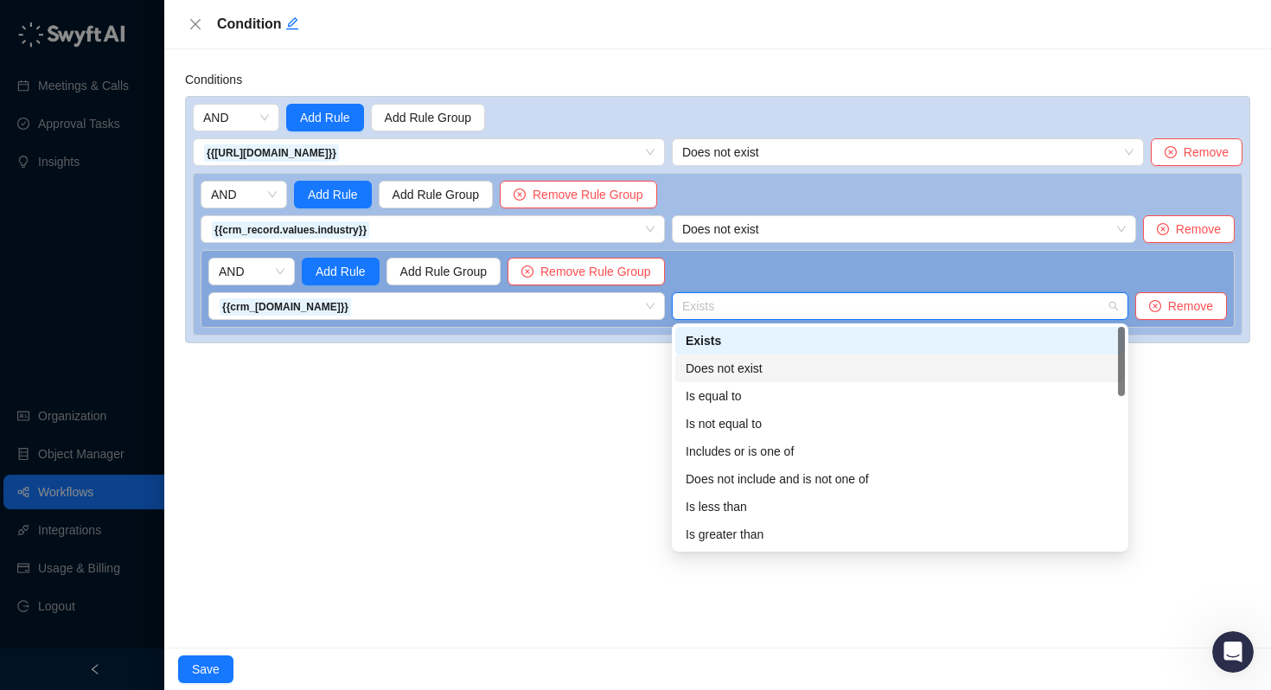
click at [747, 363] on div "Does not exist" at bounding box center [900, 368] width 429 height 19
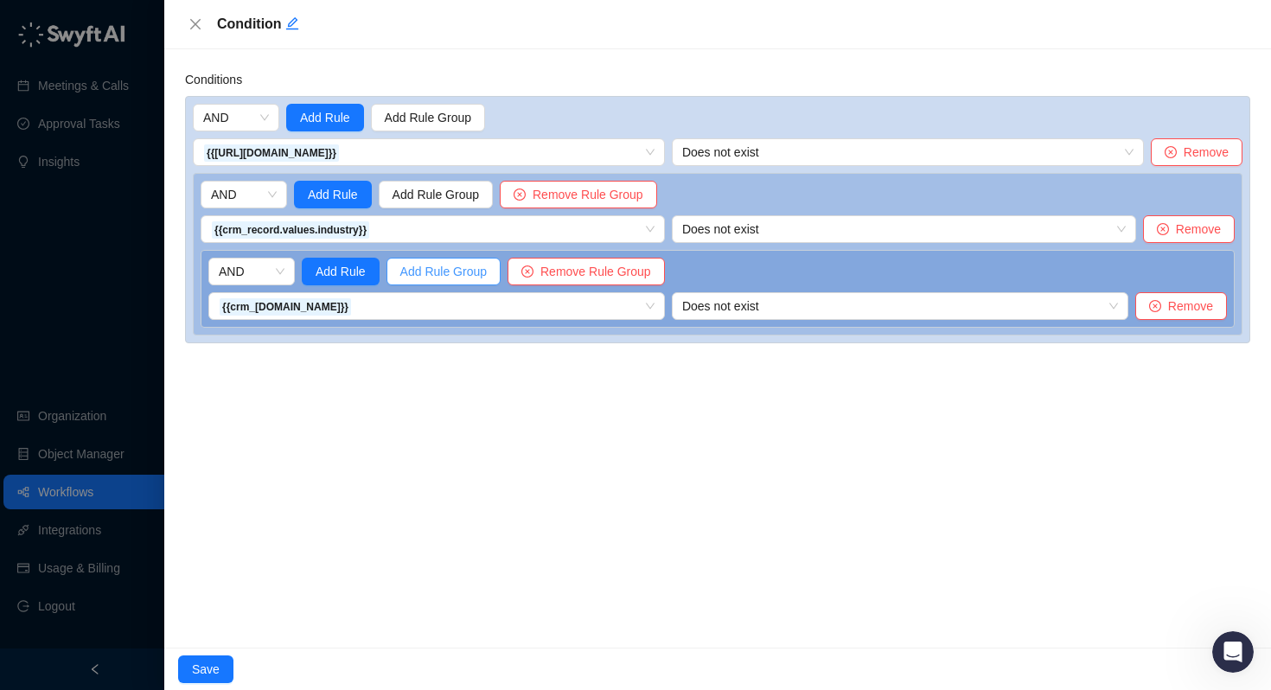
click at [437, 268] on span "Add Rule Group" at bounding box center [443, 271] width 86 height 19
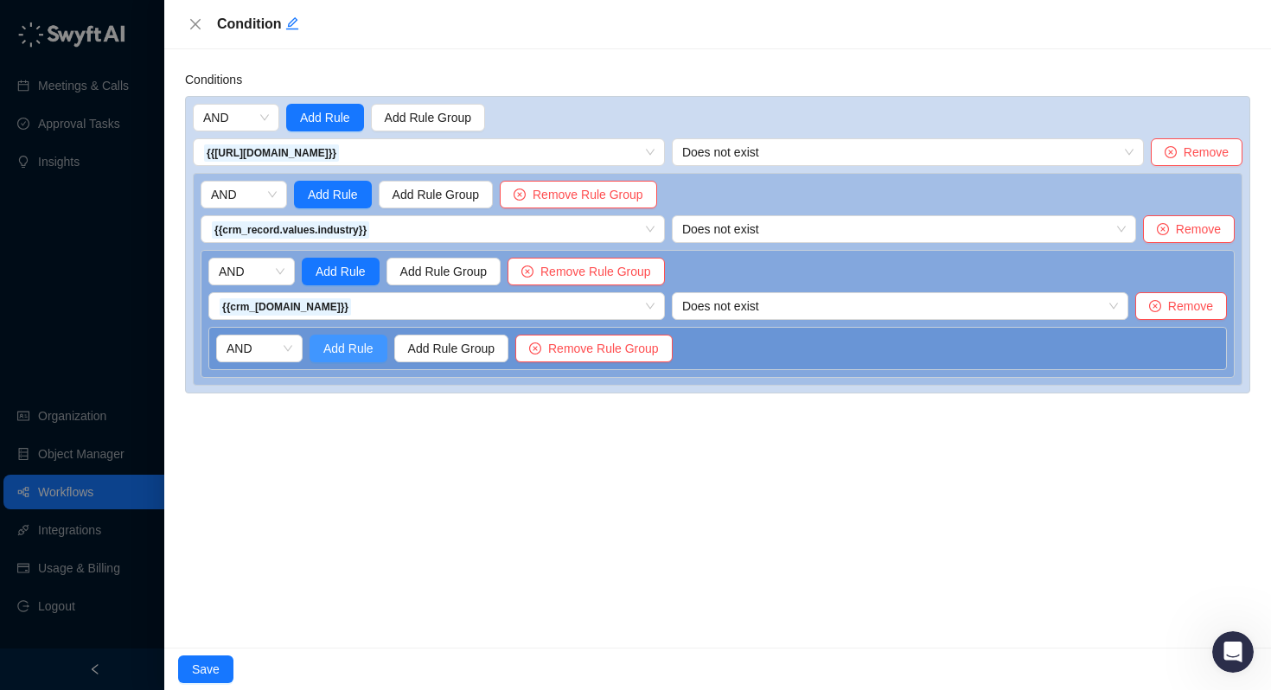
click at [347, 354] on span "Add Rule" at bounding box center [348, 348] width 50 height 19
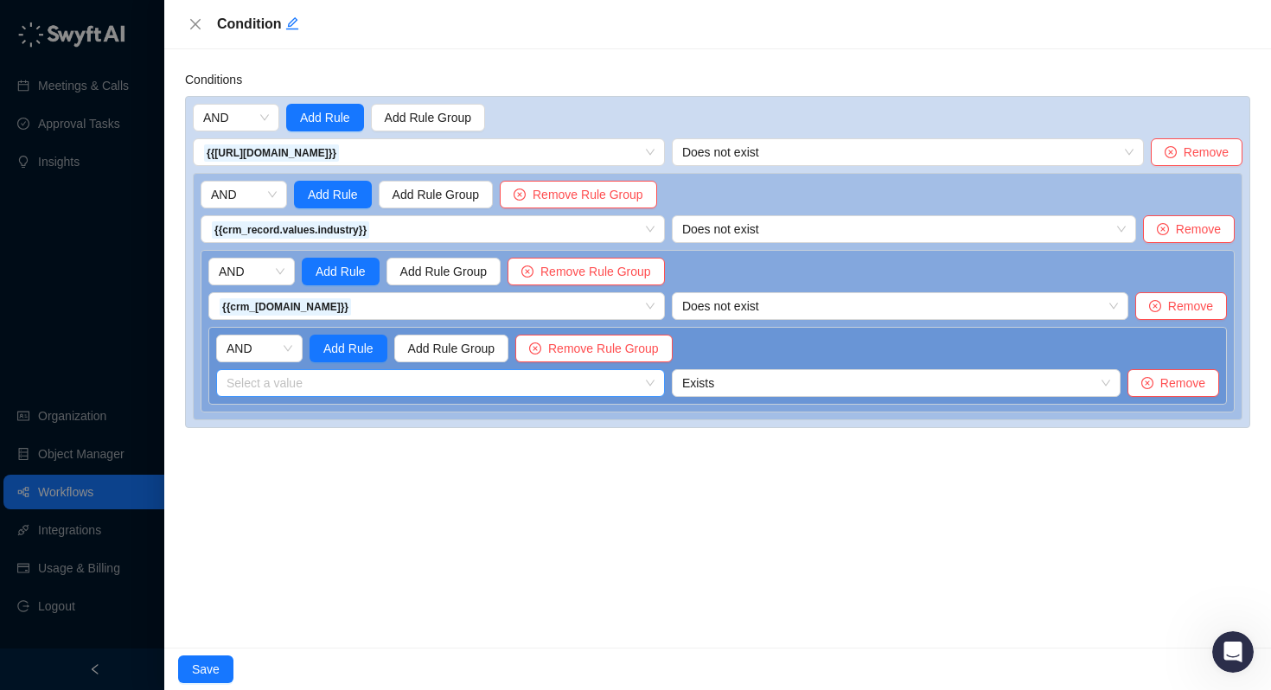
click at [297, 386] on div "Select a value" at bounding box center [440, 383] width 449 height 28
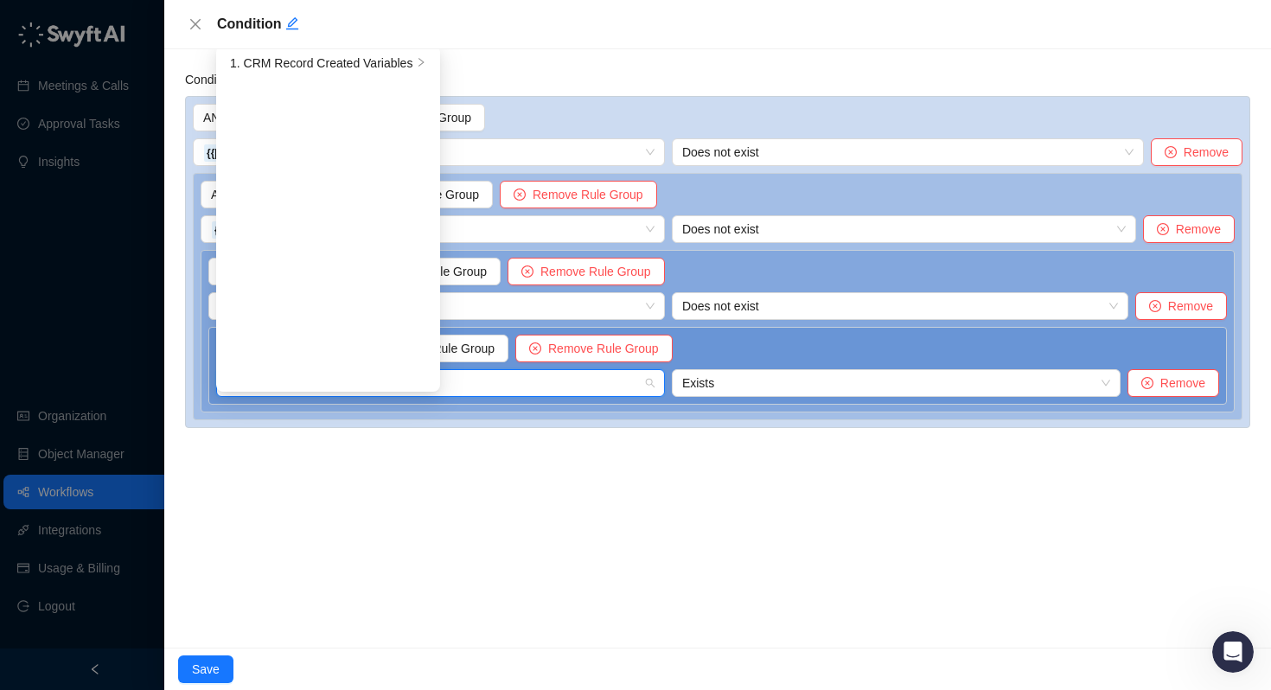
click at [469, 385] on input "search" at bounding box center [436, 383] width 418 height 26
type input "*"
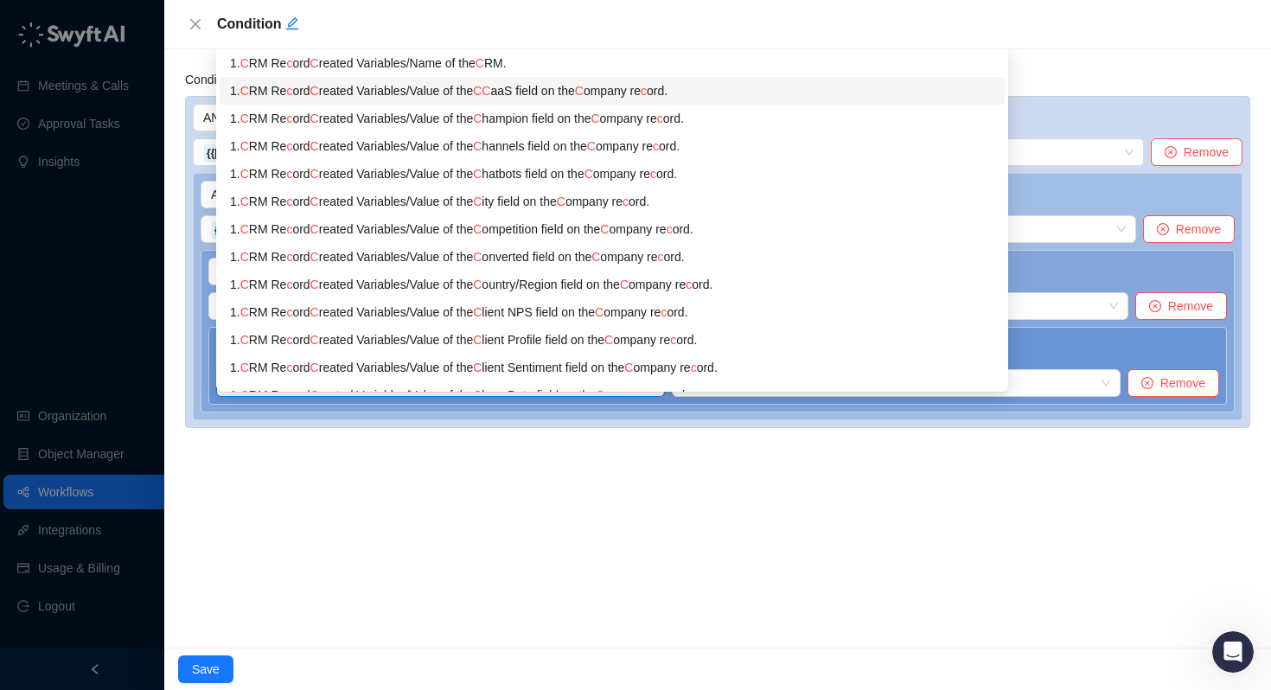
click at [408, 90] on div "1. C RM Re c ord C reated Variables / Value of the C C aaS field on the C ompan…" at bounding box center [612, 90] width 764 height 19
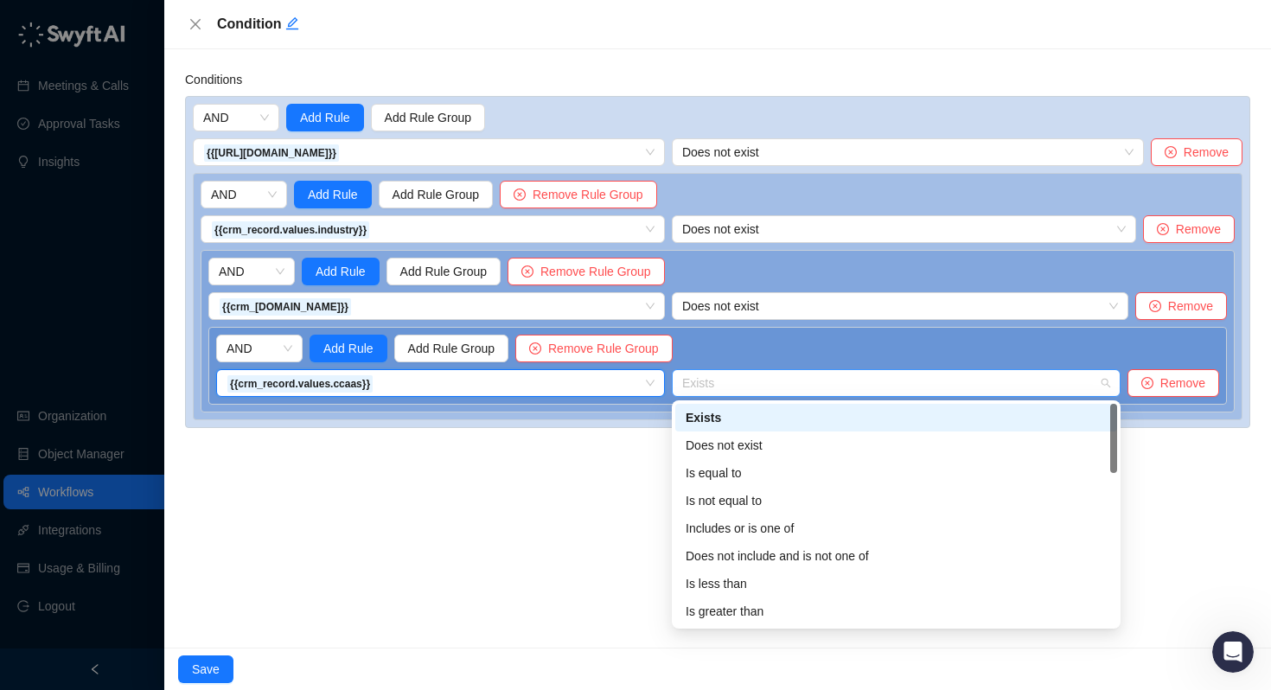
click at [733, 383] on span "Exists" at bounding box center [896, 383] width 428 height 26
click at [718, 440] on div "Does not exist" at bounding box center [896, 445] width 421 height 19
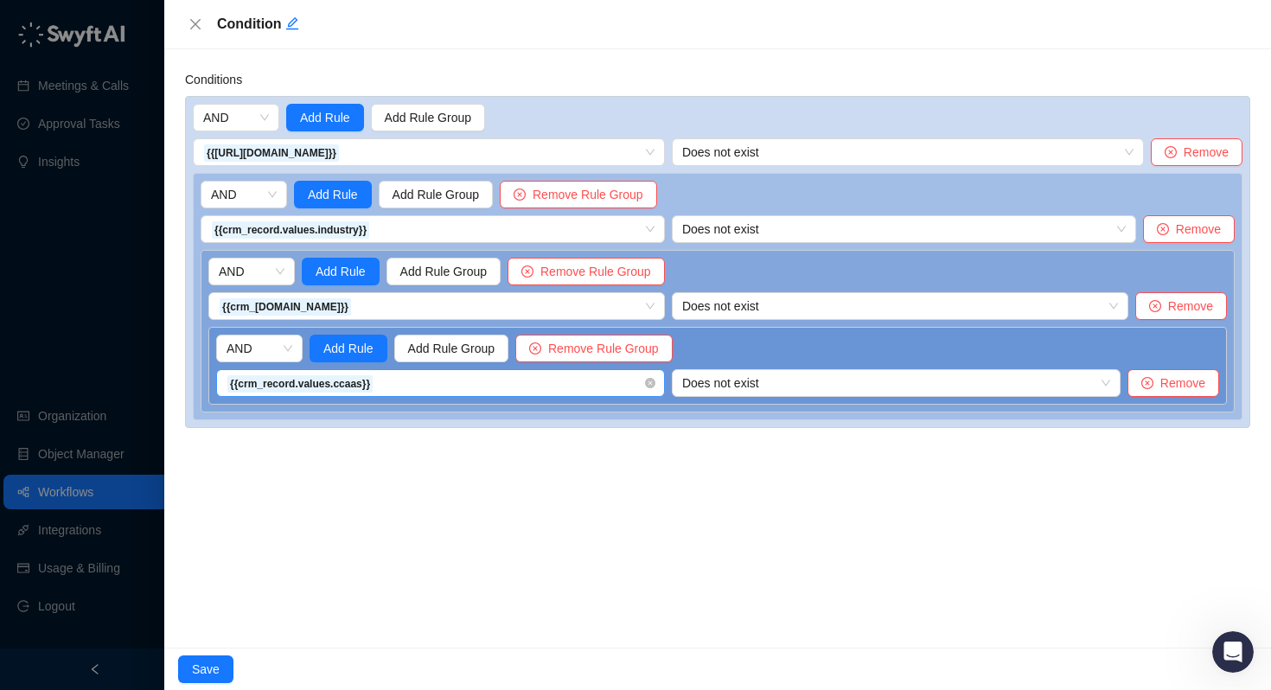
click at [496, 385] on div "{{crm_record.values.ccaas}} 1. C RM Re c ord C reated Variables / Name of the C…" at bounding box center [440, 383] width 449 height 28
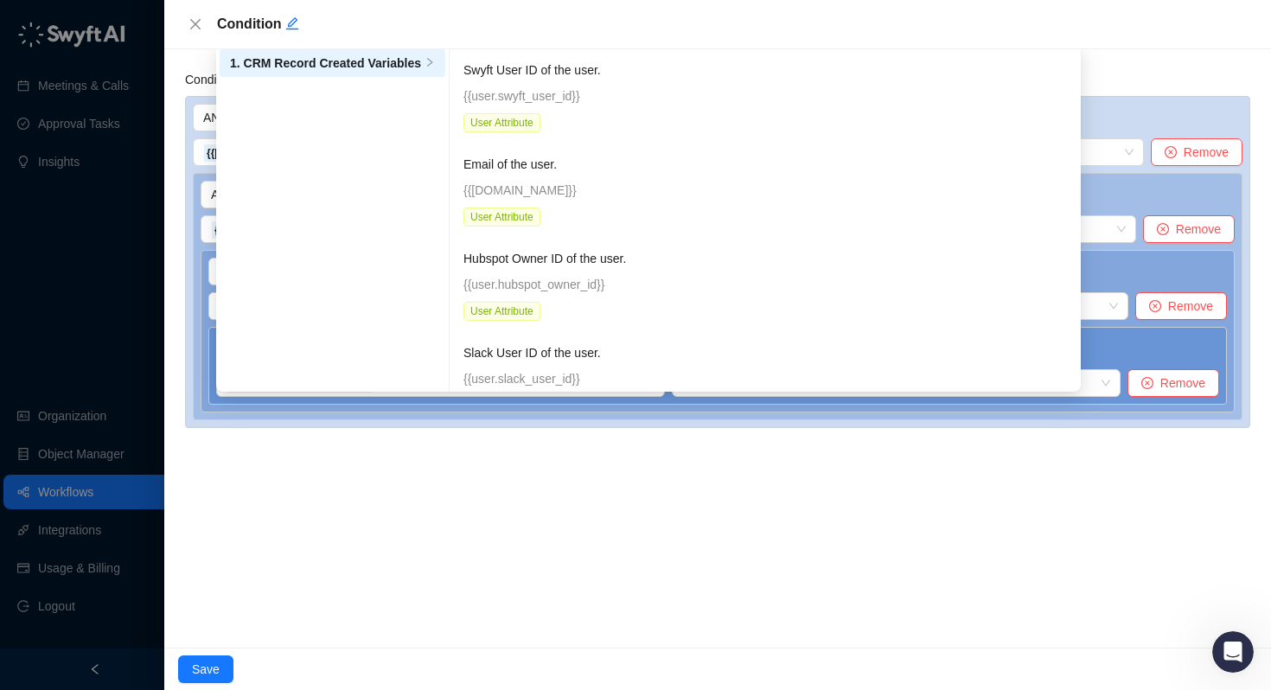
click at [501, 447] on div "Conditions AND Add Rule Add Rule Group {{[URL][DOMAIN_NAME]}} 1. CRM Record Cre…" at bounding box center [717, 348] width 1107 height 598
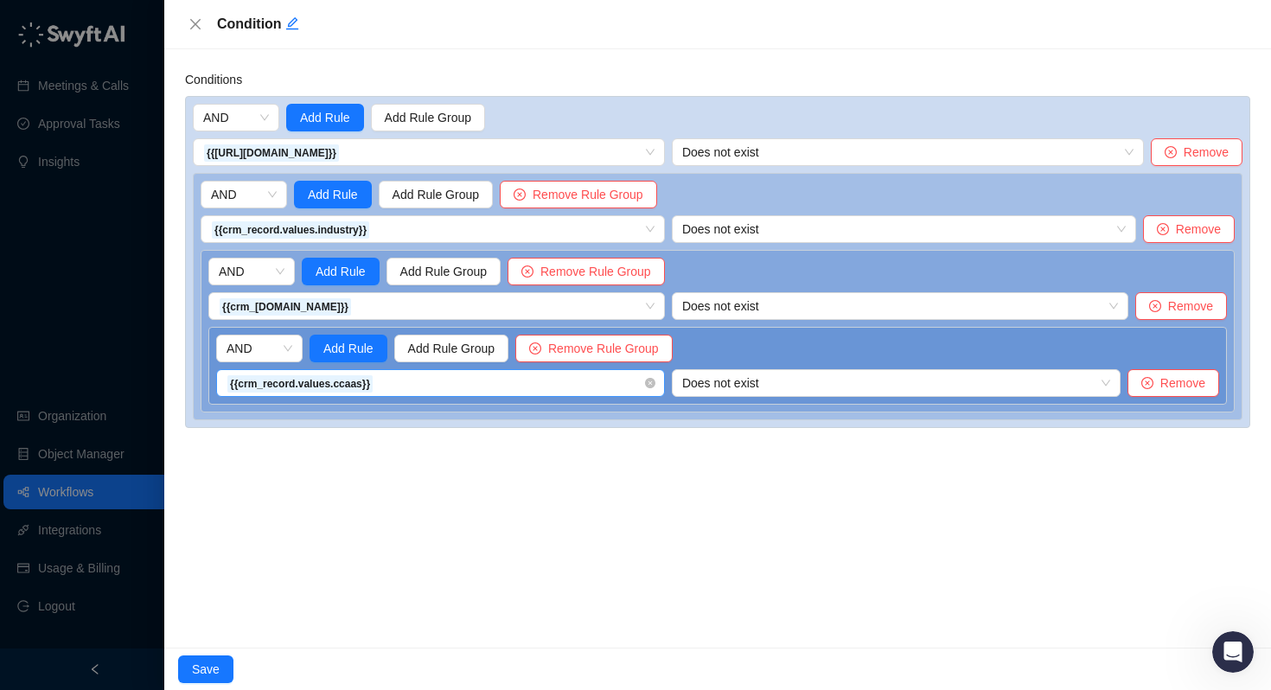
click at [588, 382] on div "{{crm_record.values.ccaas}} 1. CRM Record Created Variables Swyft User ID of th…" at bounding box center [440, 383] width 449 height 28
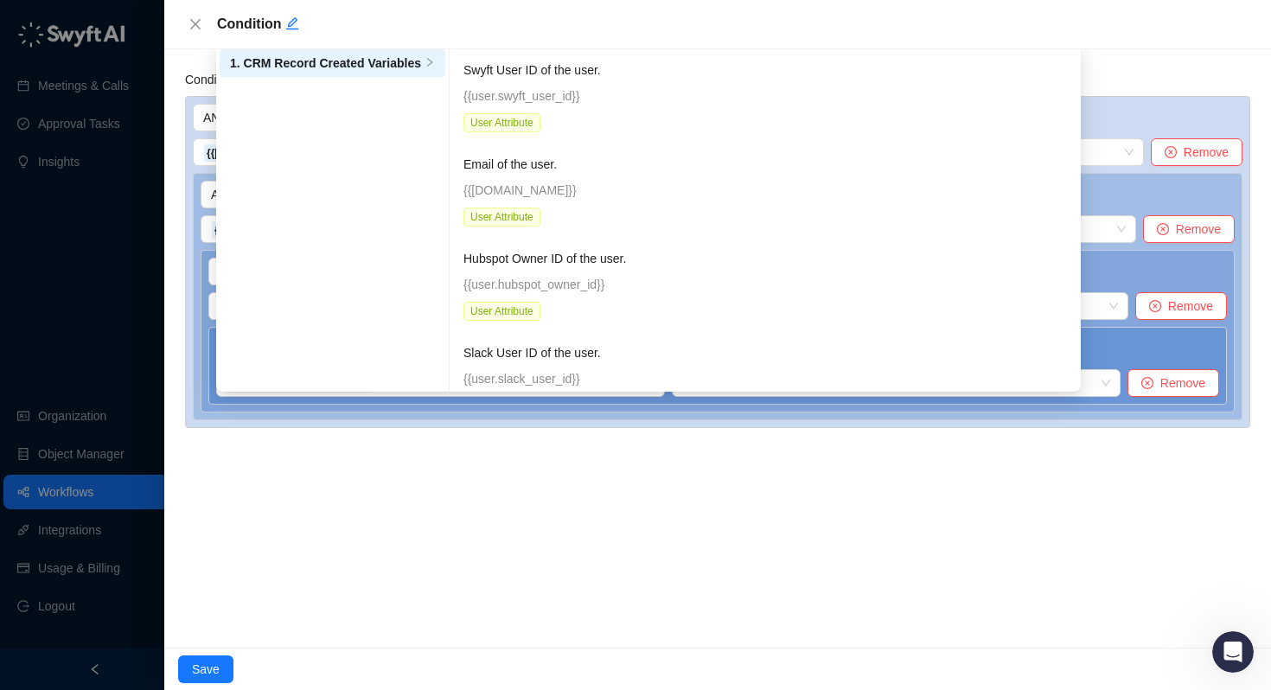
click at [496, 461] on div "Conditions AND Add Rule Add Rule Group {{[URL][DOMAIN_NAME]}} 1. CRM Record Cre…" at bounding box center [717, 348] width 1107 height 598
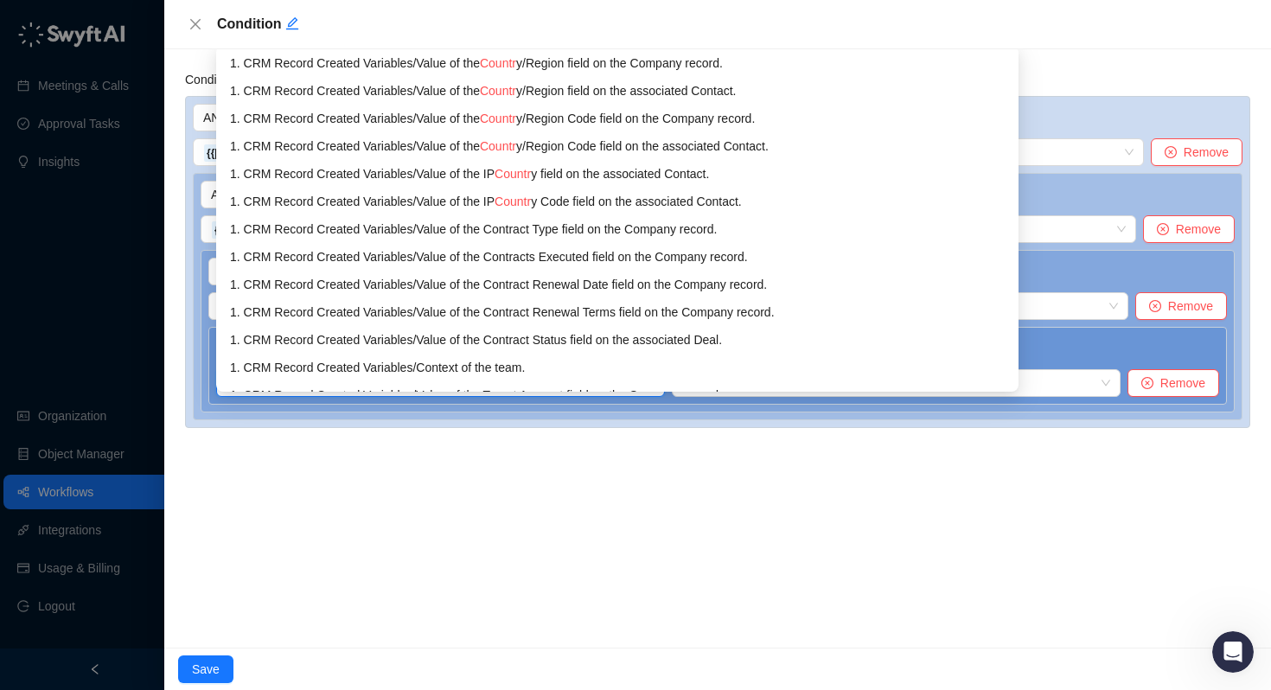
type input "*******"
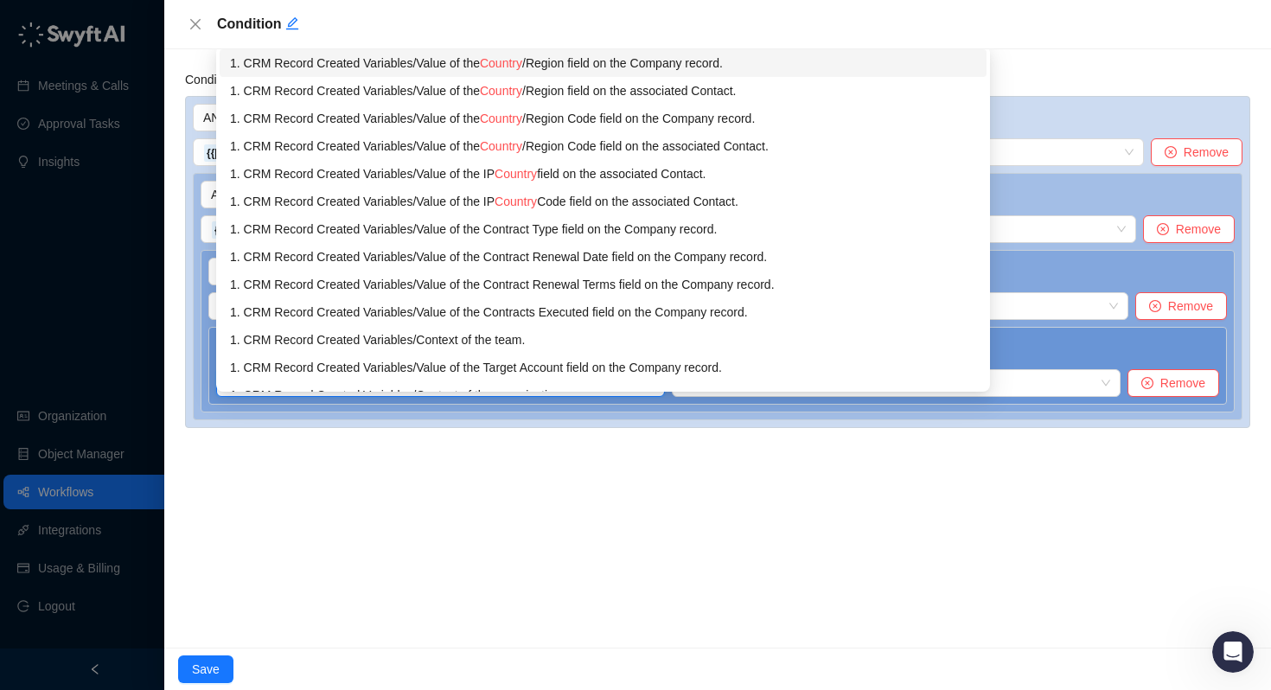
click at [522, 60] on span "Country" at bounding box center [501, 63] width 42 height 14
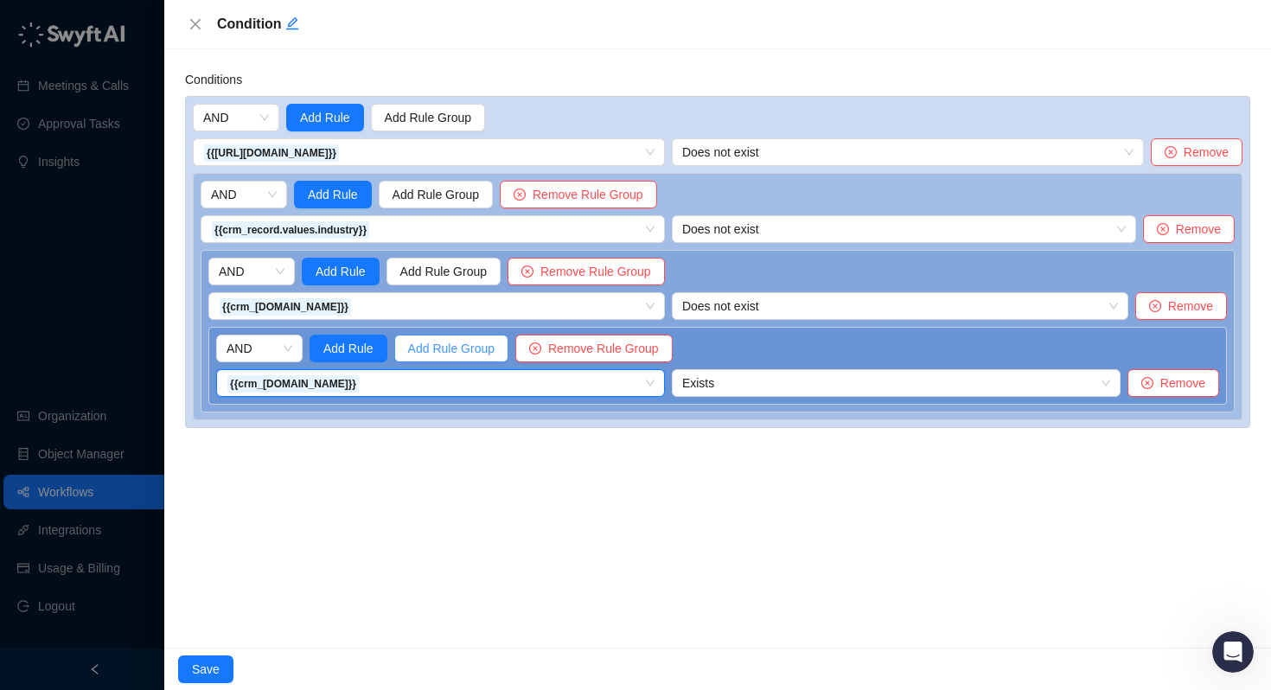
click at [443, 356] on span "Add Rule Group" at bounding box center [451, 348] width 86 height 19
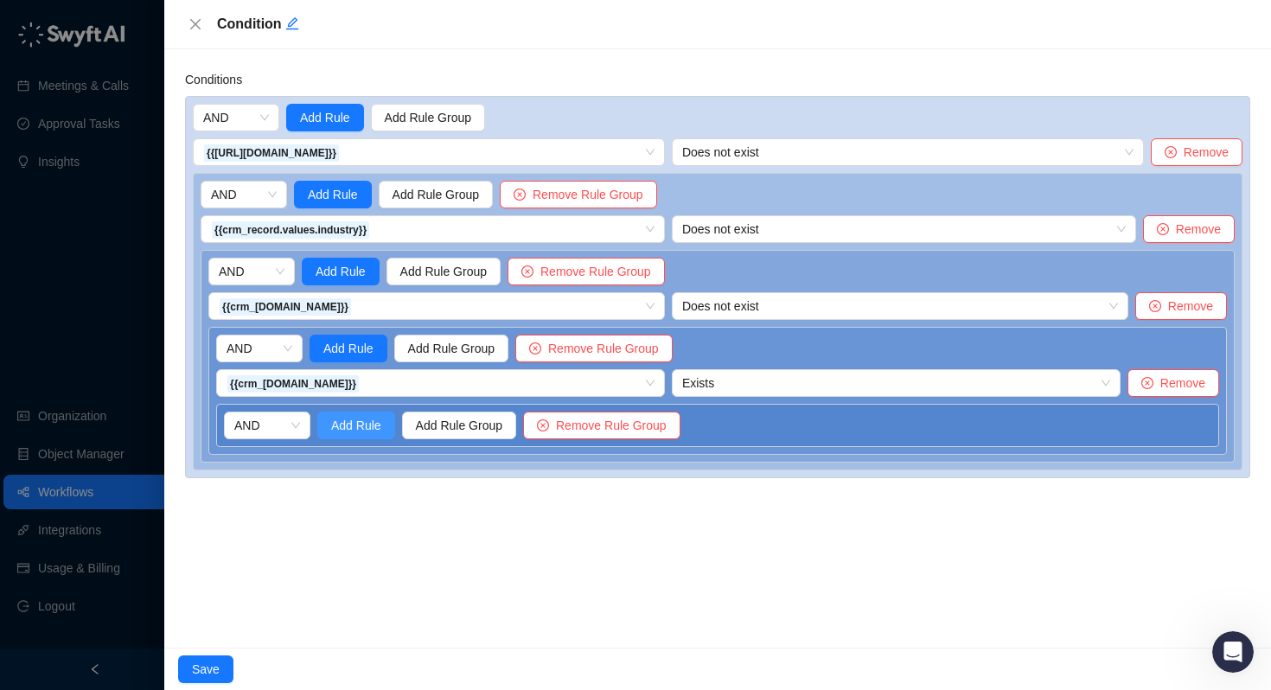
click at [346, 428] on span "Add Rule" at bounding box center [356, 425] width 50 height 19
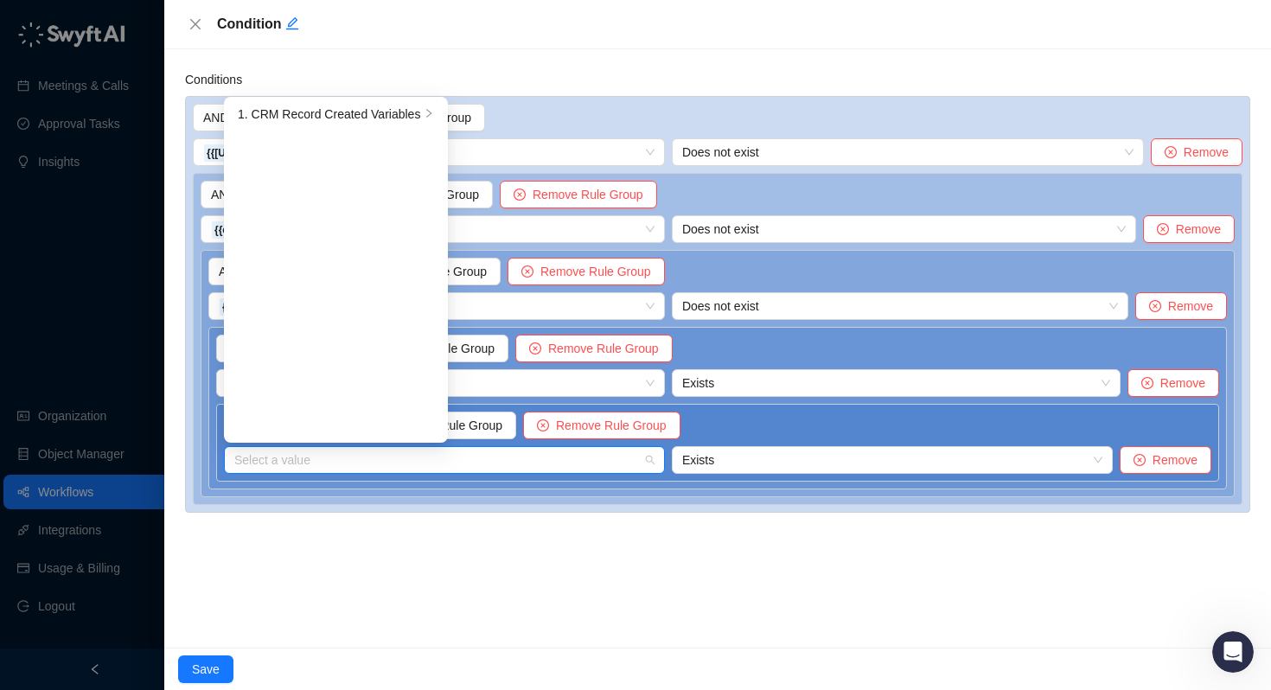
click at [330, 457] on input "search" at bounding box center [439, 460] width 410 height 26
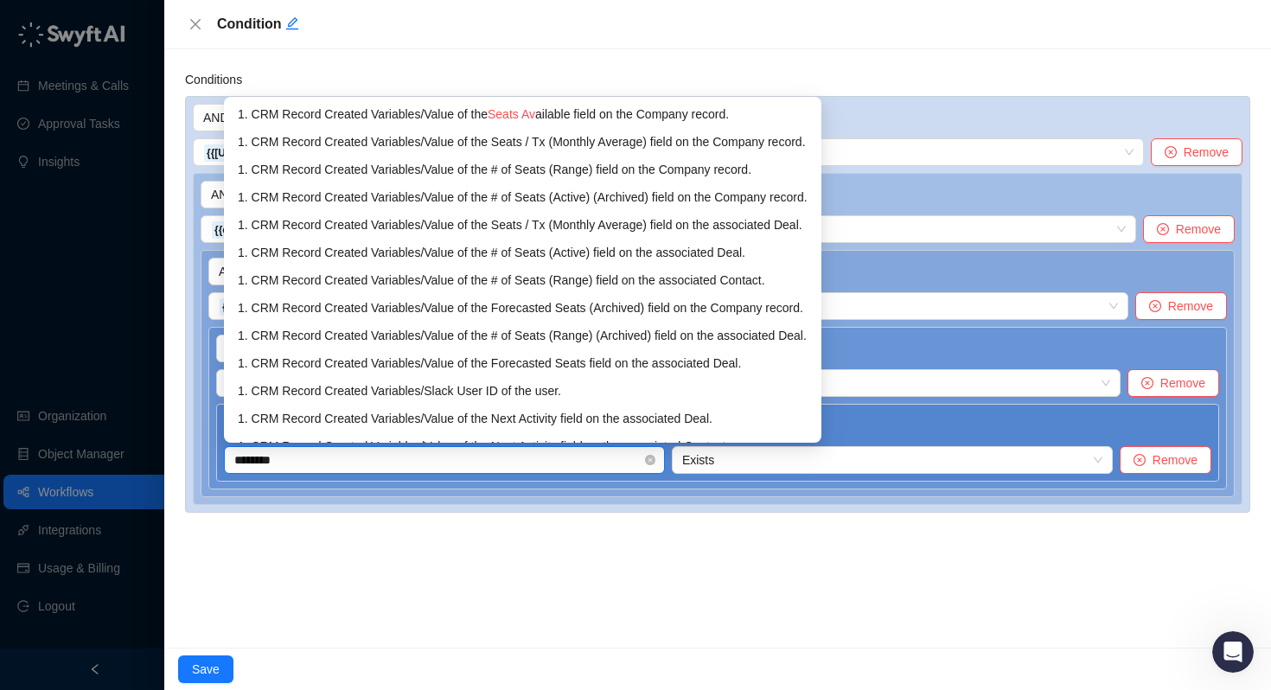
type input "*********"
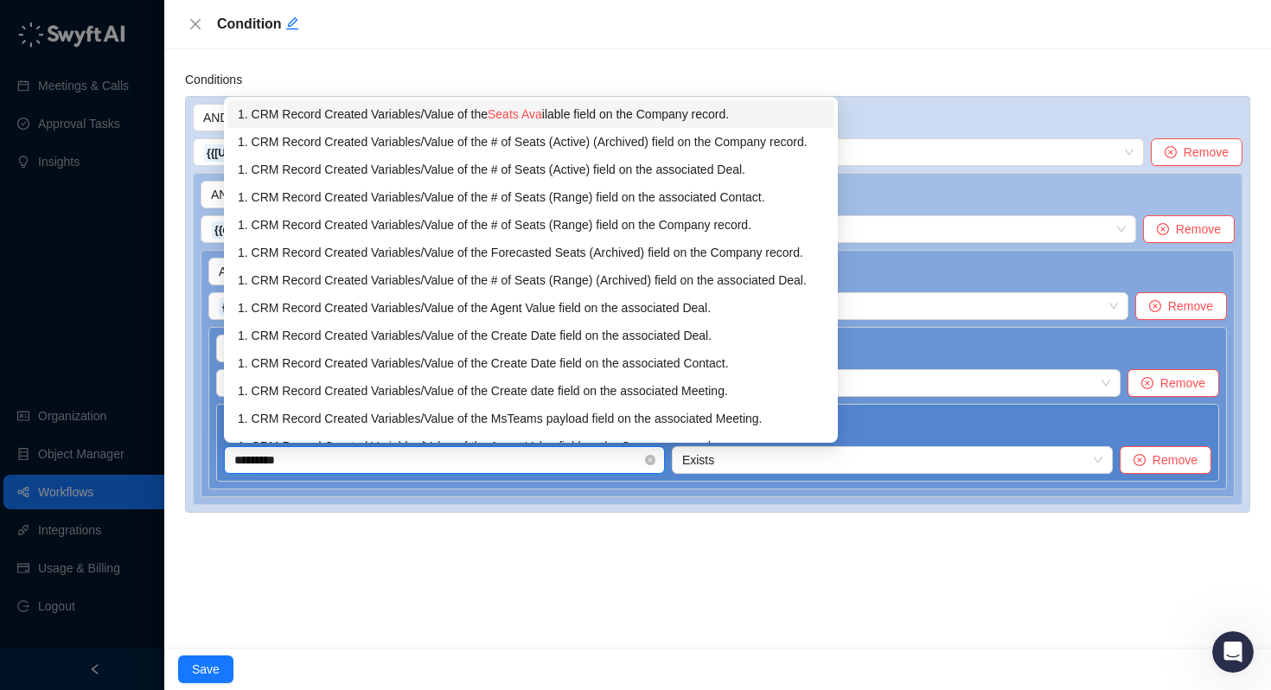
click at [520, 114] on span "Seats Ava" at bounding box center [515, 114] width 54 height 14
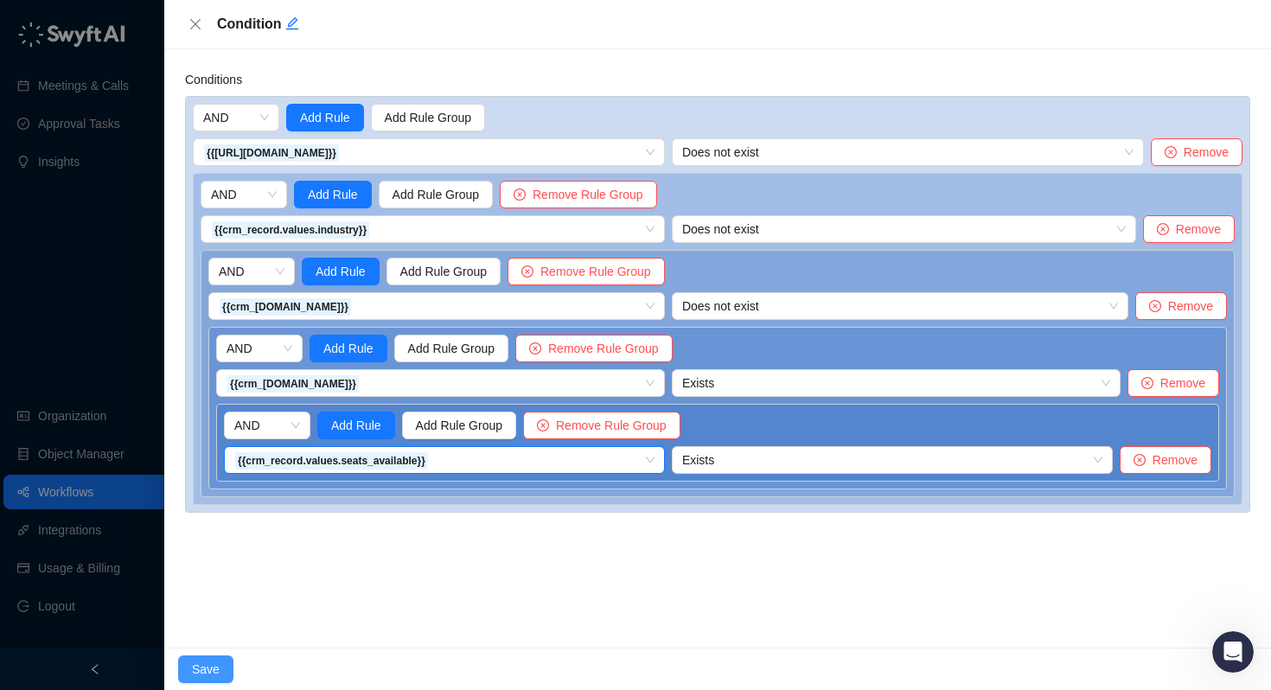
click at [216, 675] on span "Save" at bounding box center [206, 669] width 28 height 19
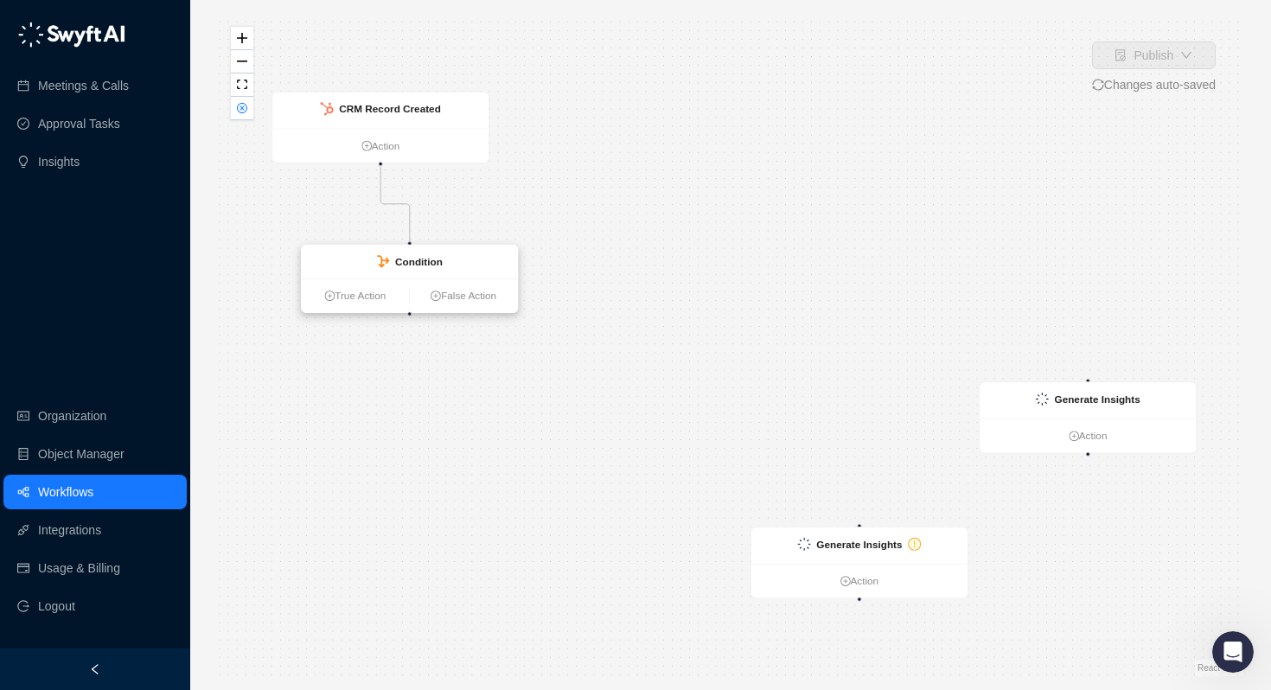
drag, startPoint x: 379, startPoint y: 265, endPoint x: 414, endPoint y: 271, distance: 36.0
click at [414, 271] on div "Condition" at bounding box center [410, 262] width 216 height 34
click at [414, 271] on div "Condition" at bounding box center [409, 260] width 216 height 34
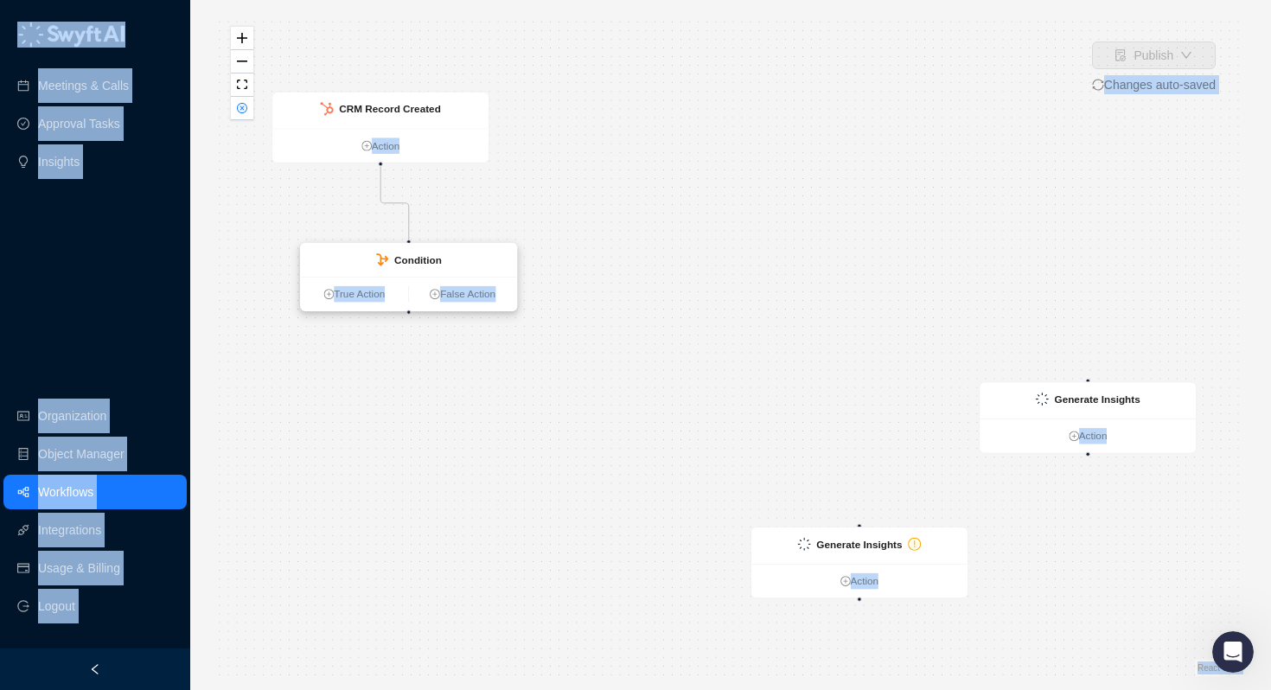
click at [414, 271] on div "Condition" at bounding box center [409, 260] width 216 height 34
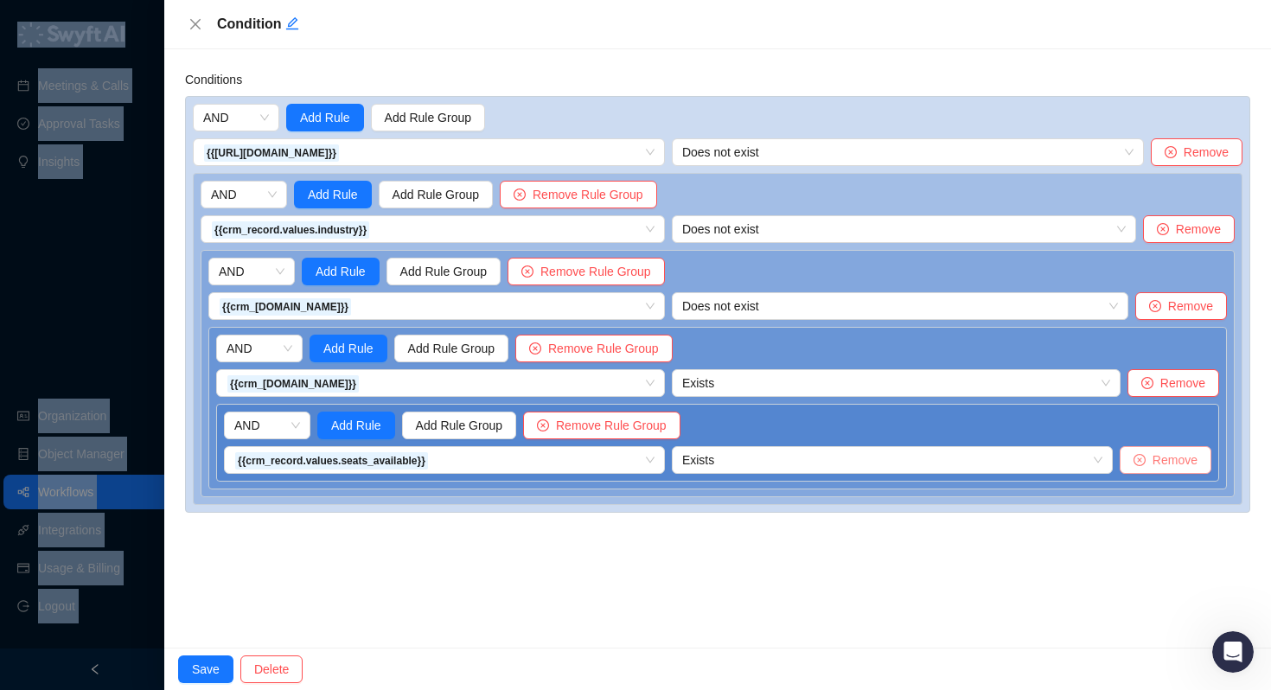
click at [1175, 460] on span "Remove" at bounding box center [1174, 459] width 45 height 19
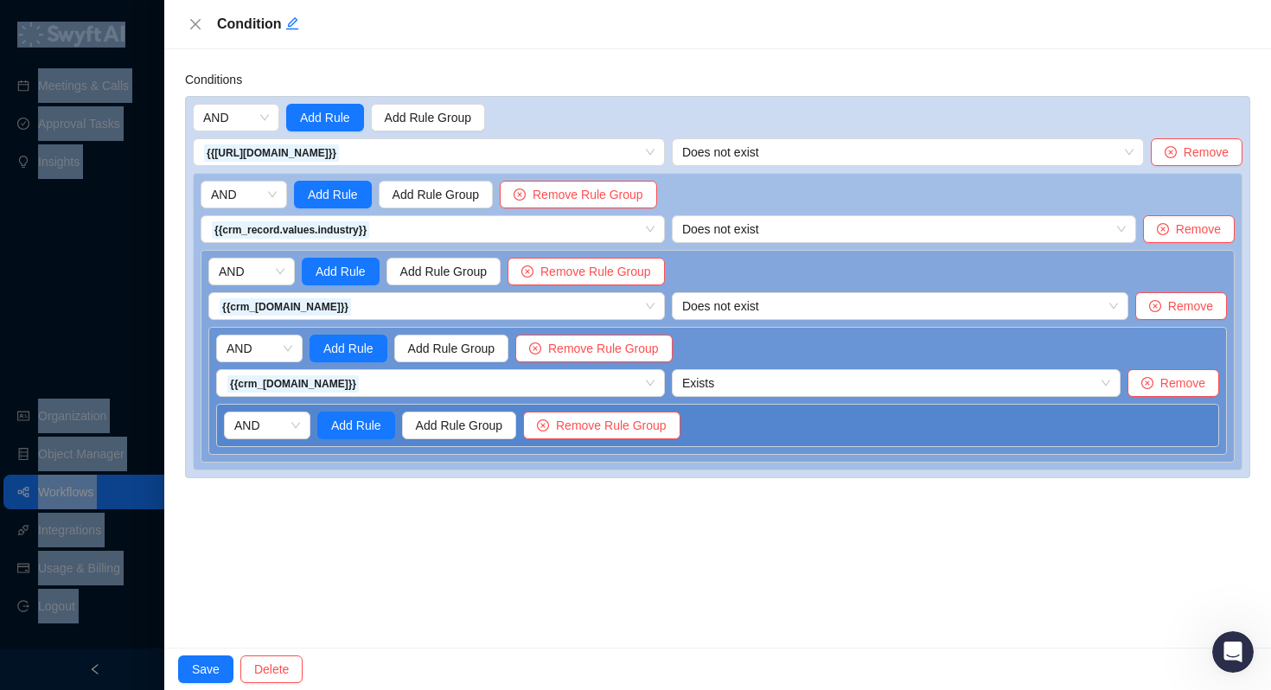
click at [1174, 381] on span "Remove" at bounding box center [1182, 382] width 45 height 19
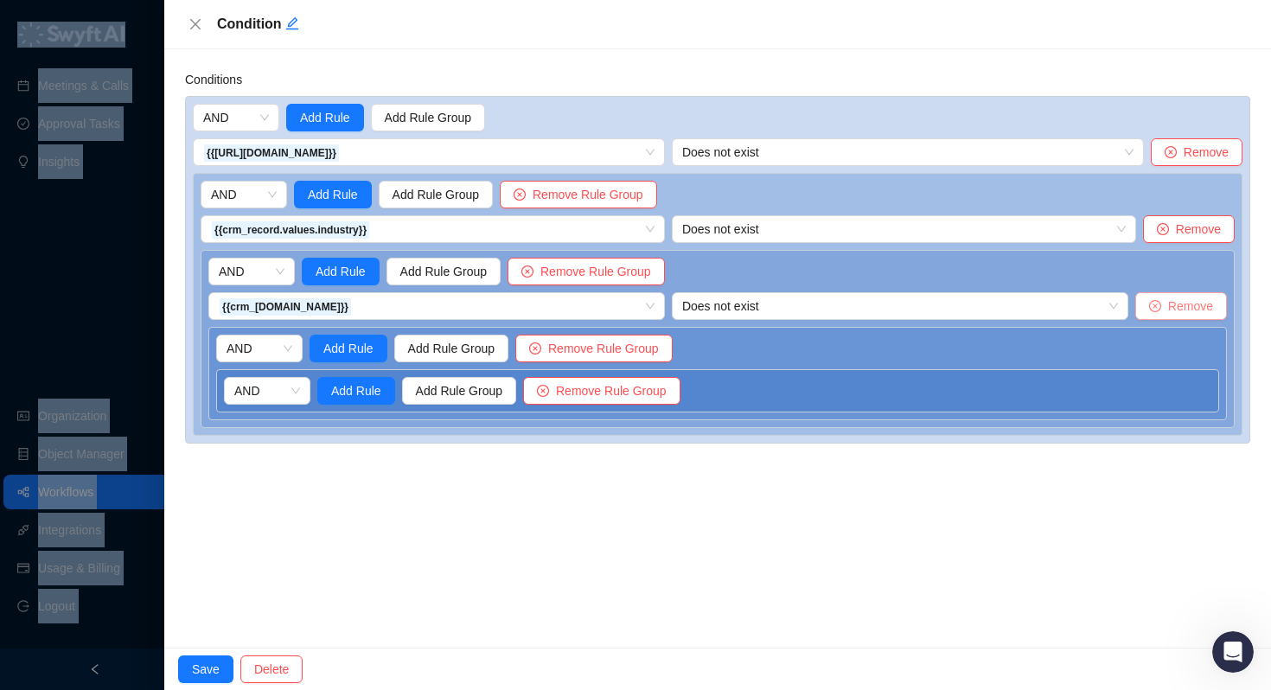
click at [1174, 310] on span "Remove" at bounding box center [1190, 306] width 45 height 19
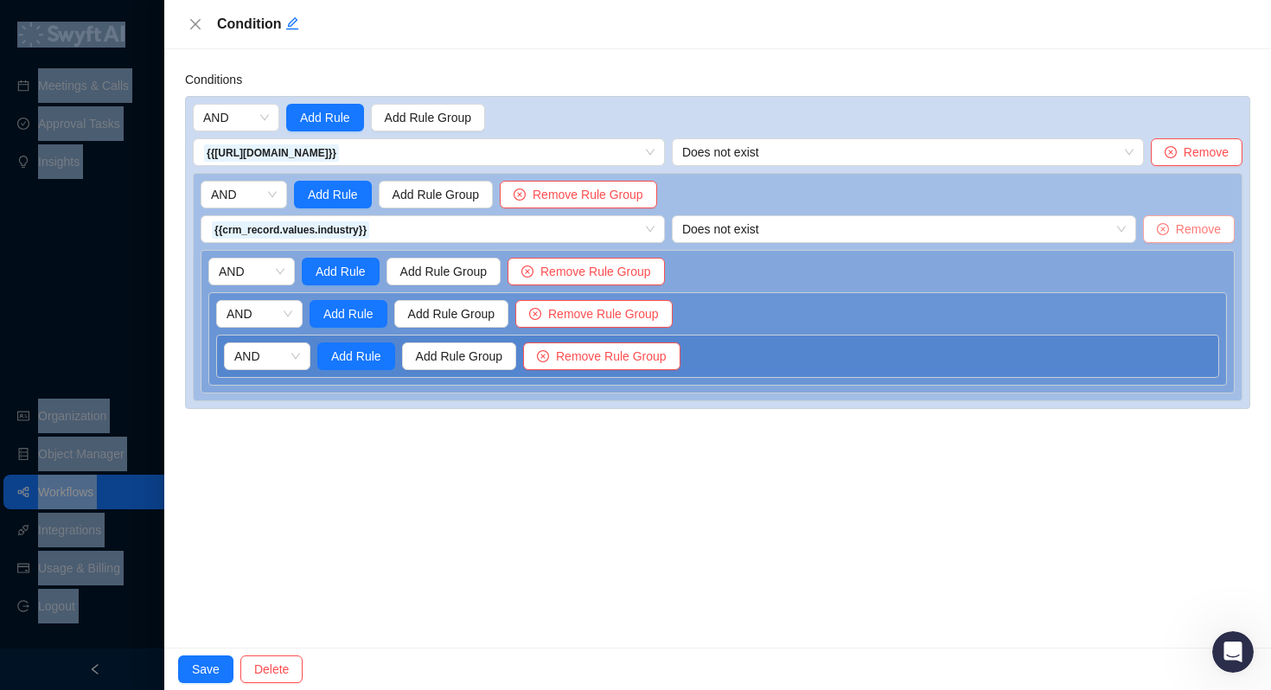
click at [1173, 225] on button "Remove" at bounding box center [1189, 229] width 92 height 28
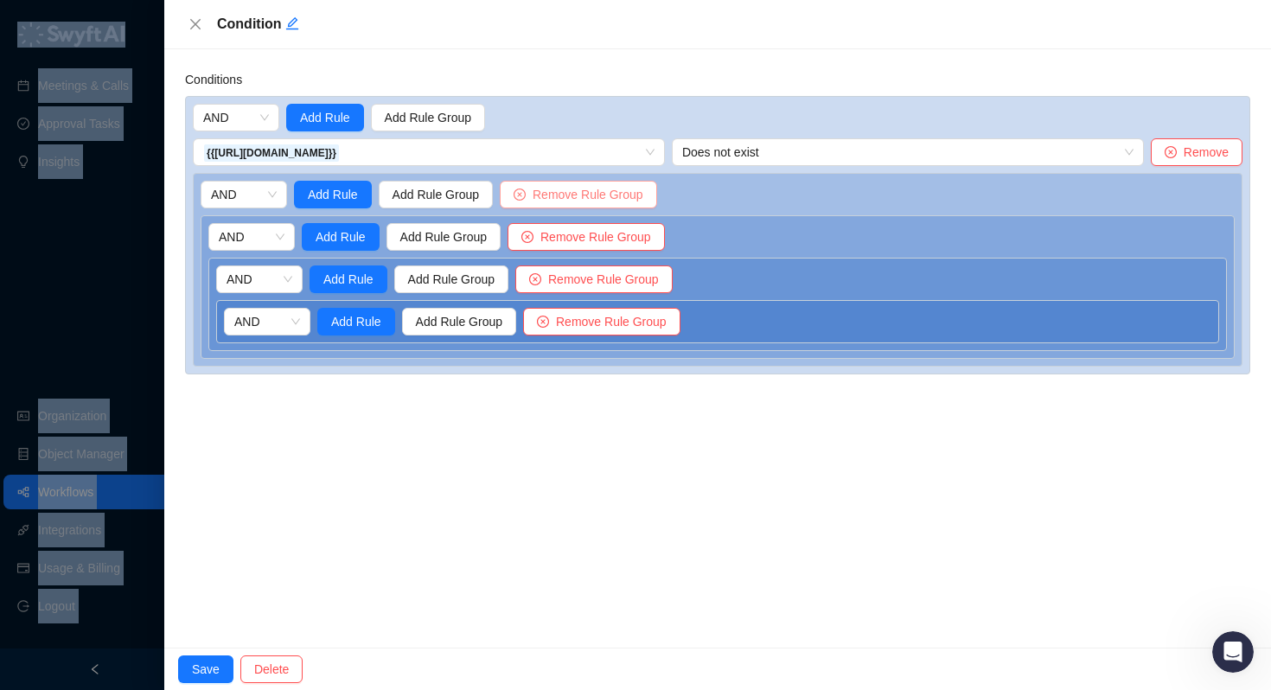
click at [630, 196] on span "Remove Rule Group" at bounding box center [588, 194] width 111 height 19
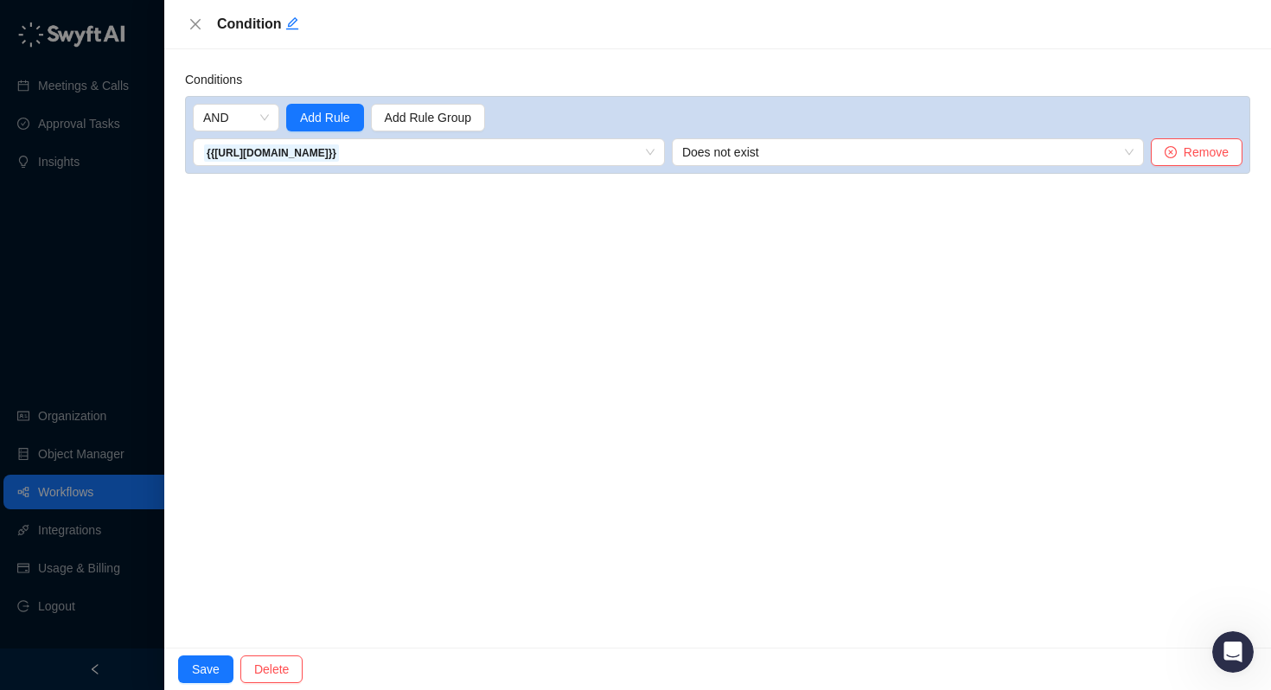
click at [630, 196] on div "Conditions AND Add Rule Add Rule Group {{[URL][DOMAIN_NAME]}} Does not exist Re…" at bounding box center [717, 348] width 1107 height 598
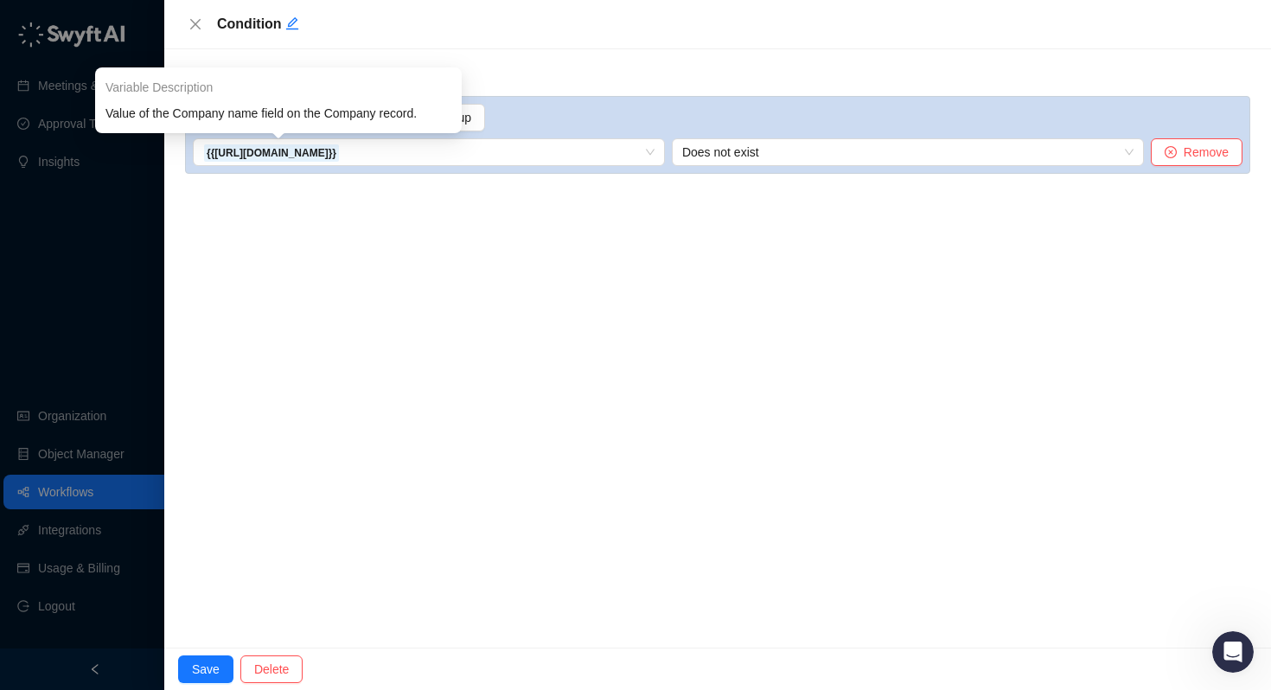
click at [331, 116] on span "Value of the Company name field on the Company record." at bounding box center [278, 113] width 346 height 19
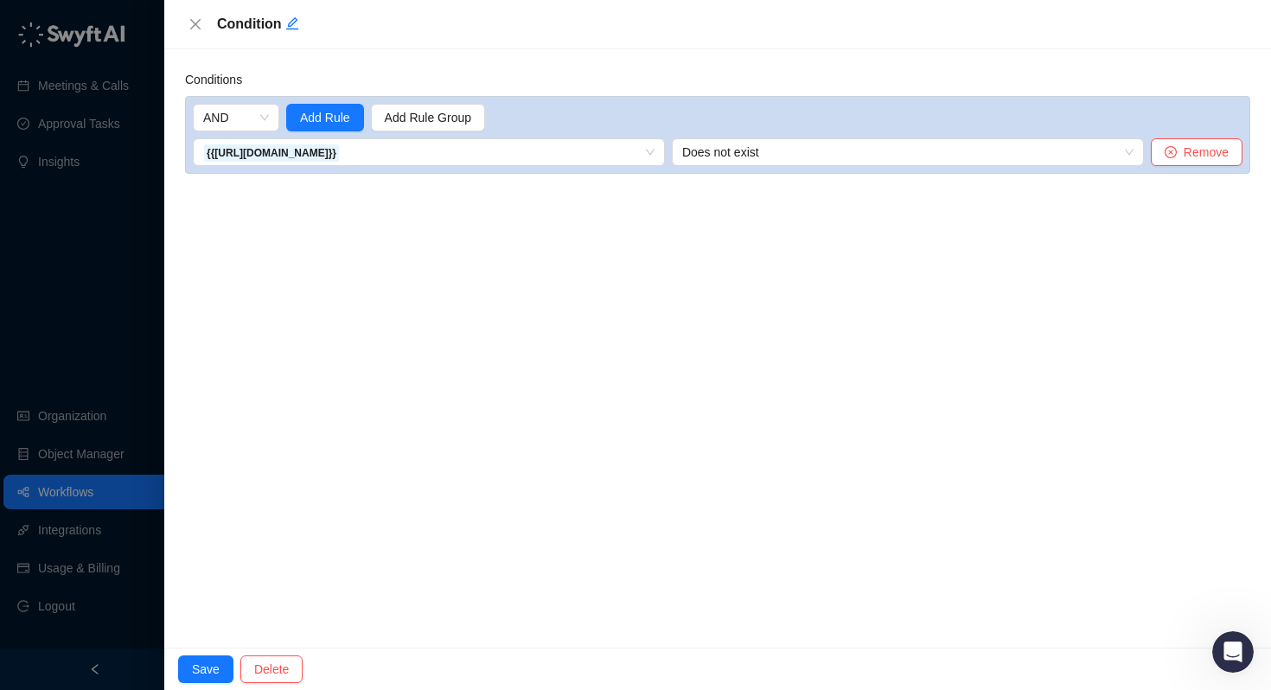
click at [341, 239] on div "Conditions AND Add Rule Add Rule Group {{[URL][DOMAIN_NAME]}} 1. CRM Record Cre…" at bounding box center [717, 348] width 1107 height 598
click at [326, 110] on span "Add Rule" at bounding box center [325, 117] width 50 height 19
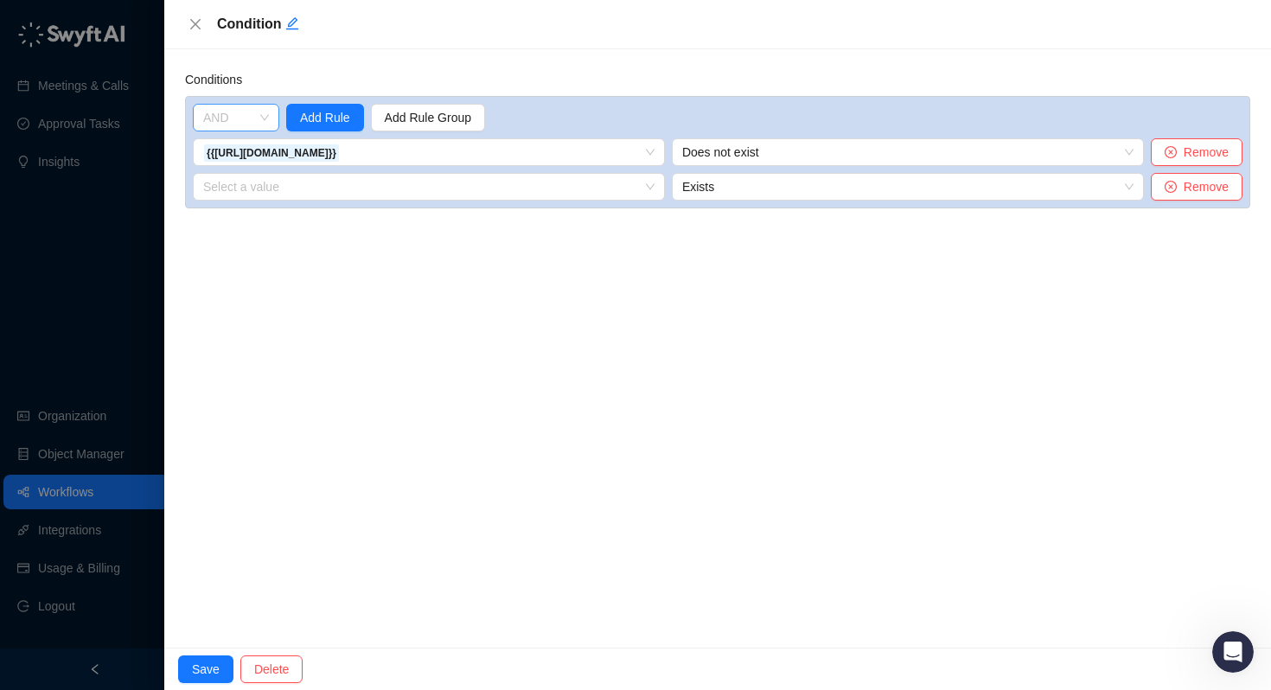
click at [252, 124] on span "AND" at bounding box center [236, 118] width 66 height 26
click at [243, 166] on div "OR" at bounding box center [236, 180] width 80 height 28
click at [1190, 186] on span "Remove" at bounding box center [1206, 186] width 45 height 19
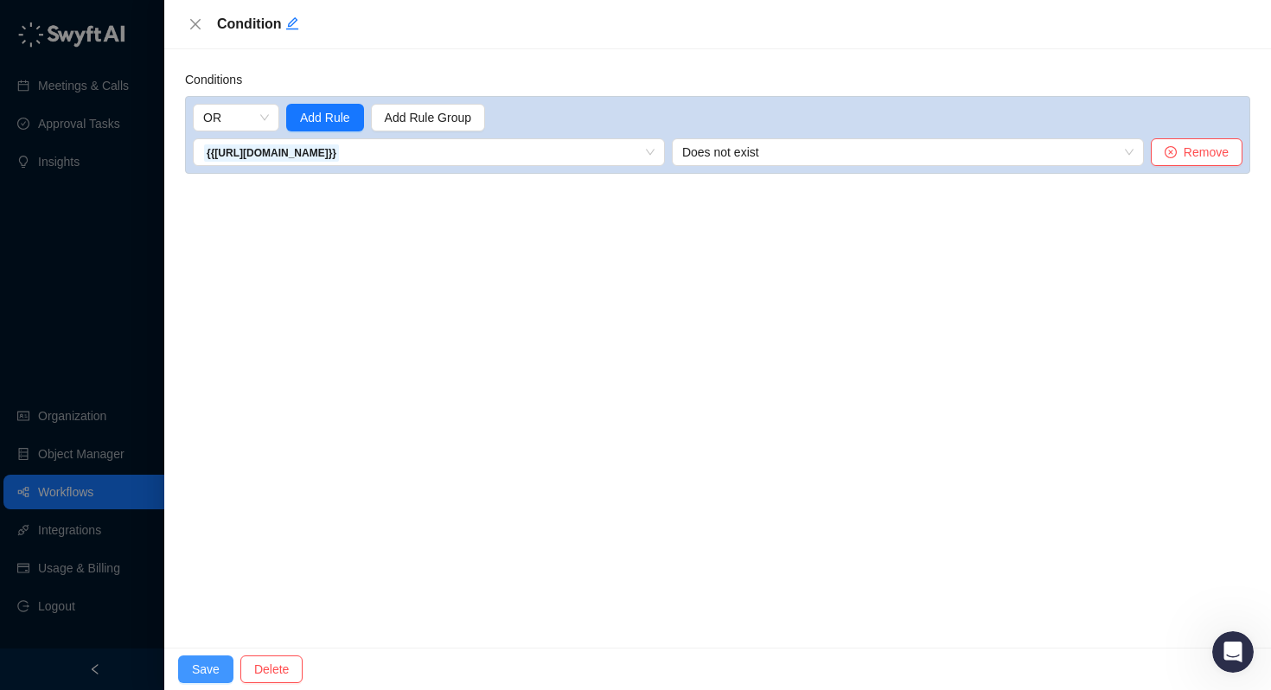
click at [194, 673] on span "Save" at bounding box center [206, 669] width 28 height 19
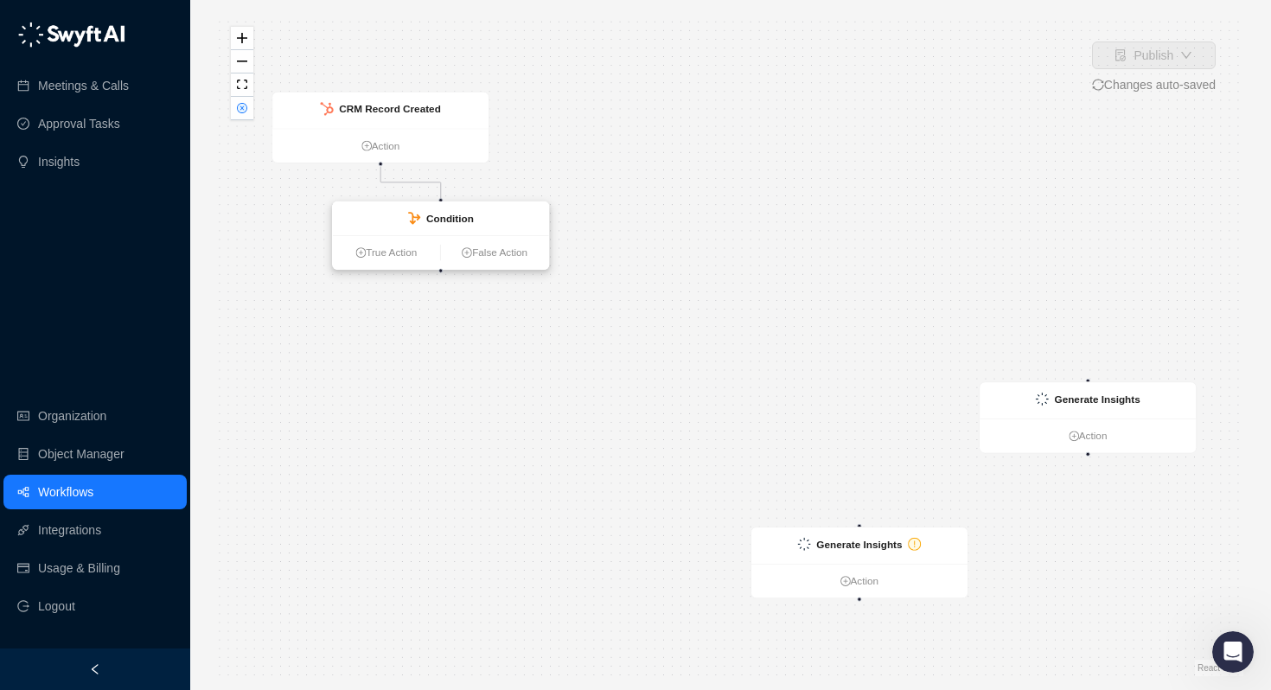
drag, startPoint x: 349, startPoint y: 251, endPoint x: 417, endPoint y: 215, distance: 76.2
click at [417, 215] on icon at bounding box center [414, 218] width 13 height 13
click at [392, 256] on link "True Action" at bounding box center [386, 253] width 107 height 16
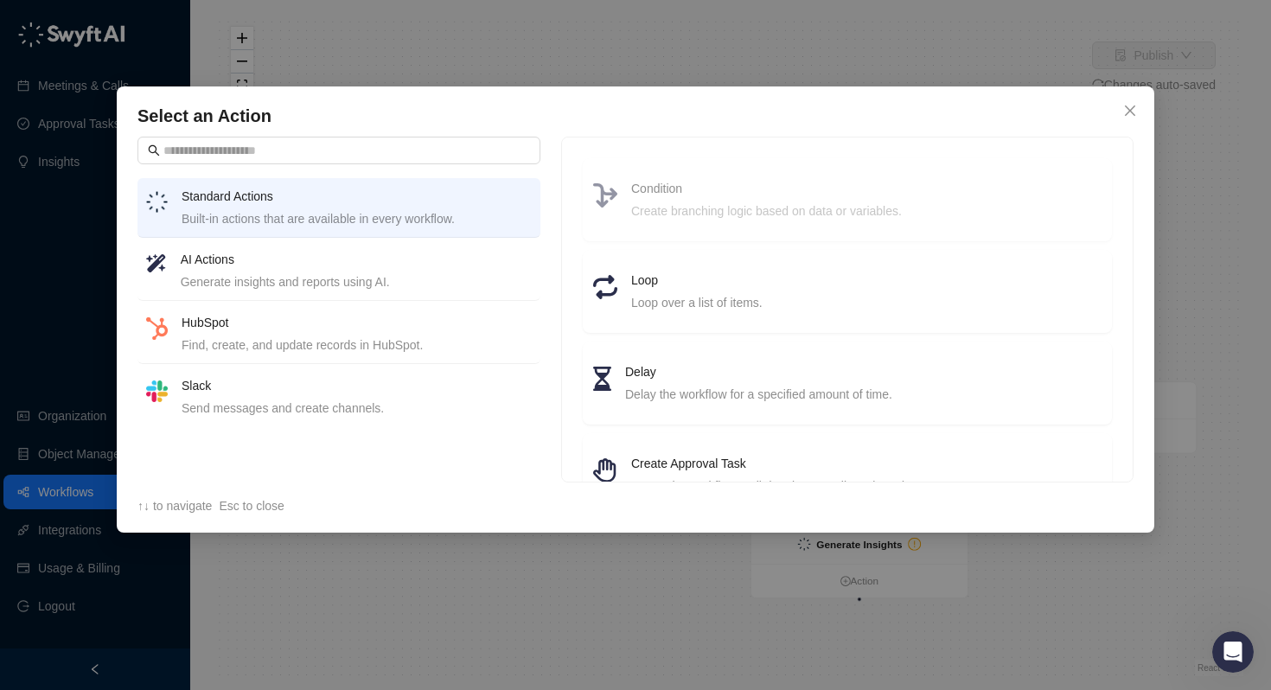
click at [659, 214] on div "Create branching logic based on data or variables." at bounding box center [866, 210] width 470 height 19
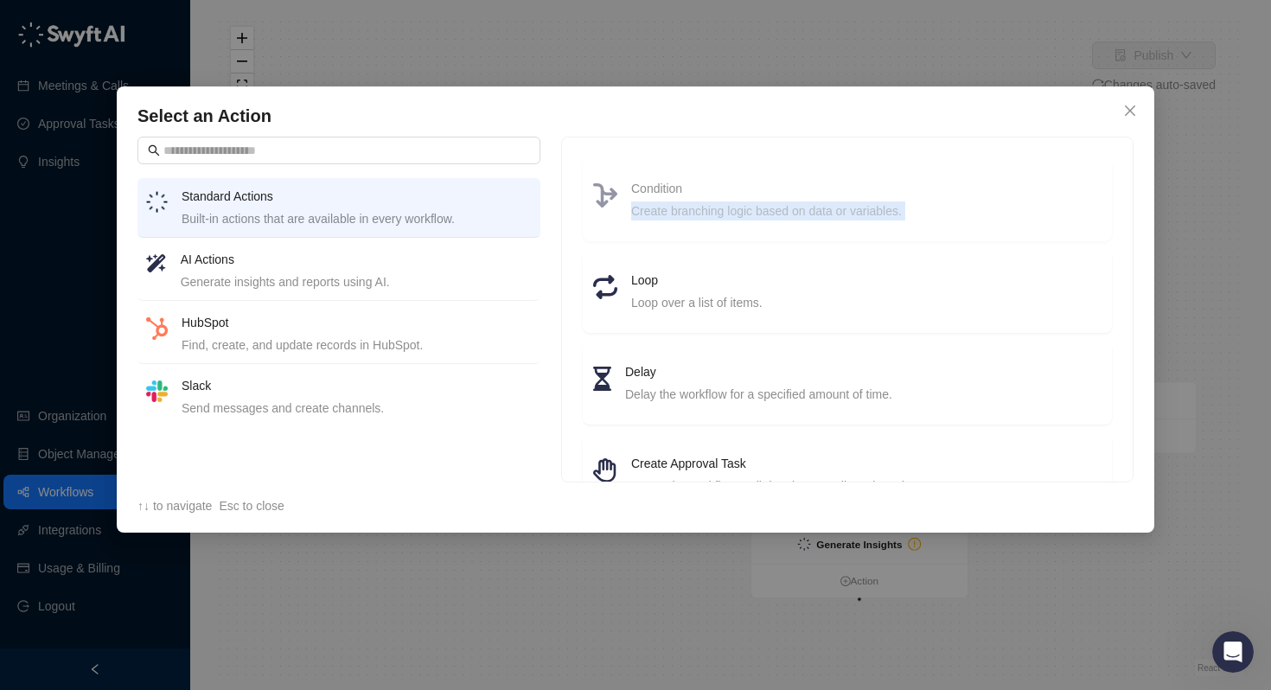
click at [659, 214] on div "Create branching logic based on data or variables." at bounding box center [866, 210] width 470 height 19
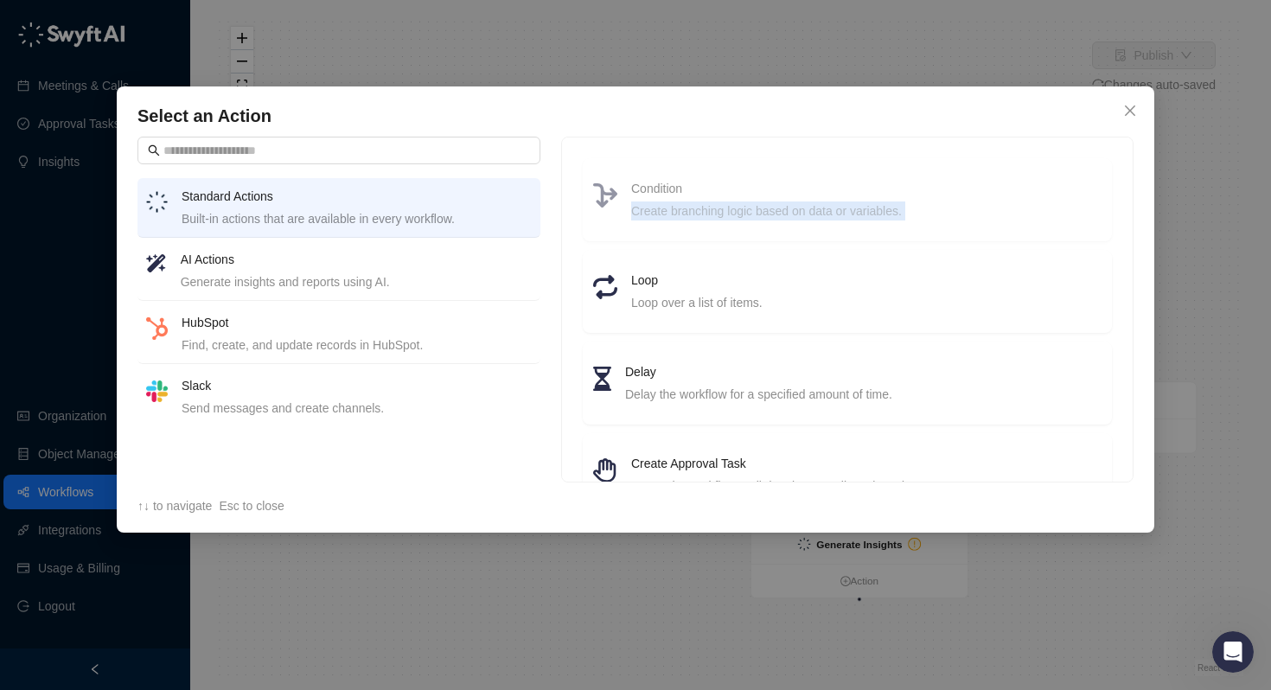
click at [659, 214] on div "Create branching logic based on data or variables." at bounding box center [866, 210] width 470 height 19
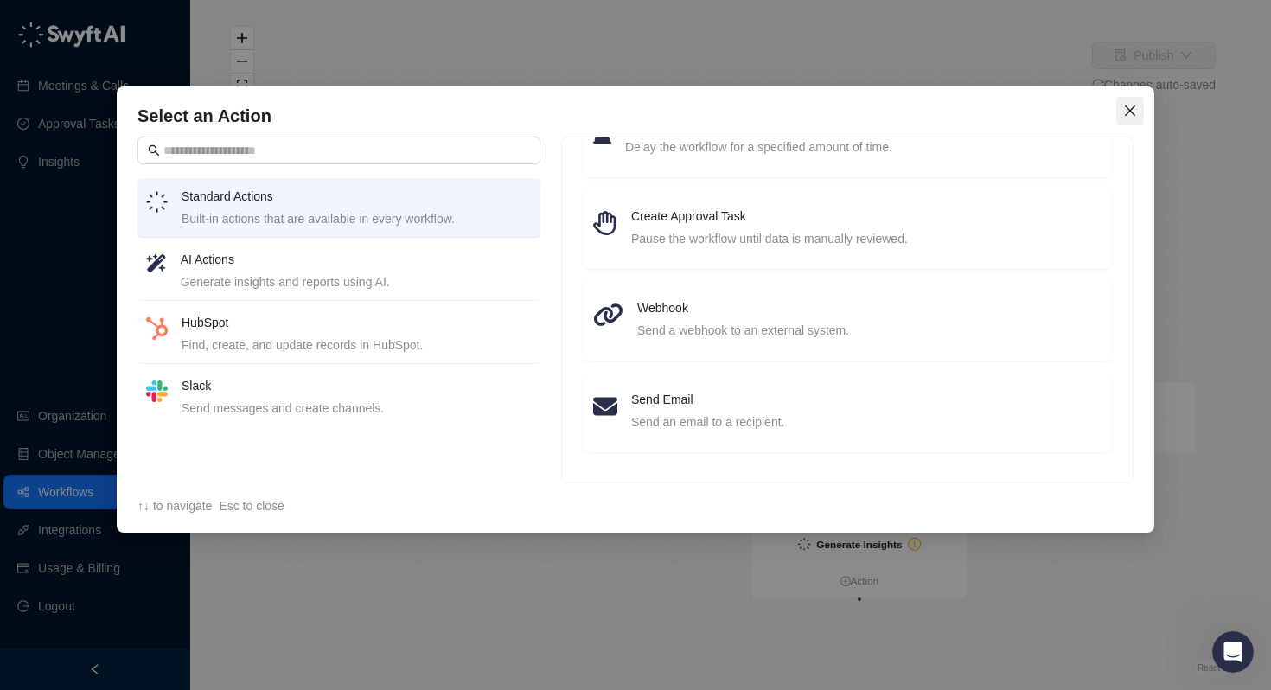
click at [1129, 118] on button "Close" at bounding box center [1130, 111] width 28 height 28
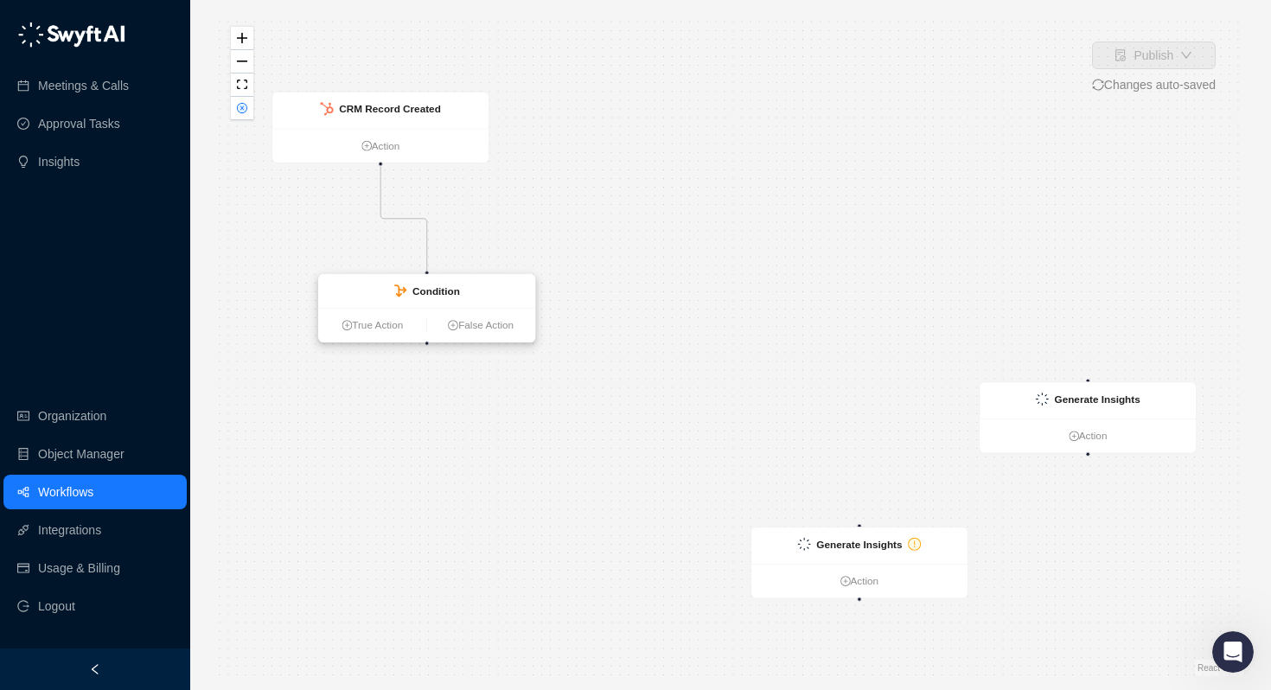
drag, startPoint x: 475, startPoint y: 214, endPoint x: 462, endPoint y: 284, distance: 71.2
click at [462, 284] on div "Condition" at bounding box center [427, 291] width 216 height 34
click at [422, 292] on strong "Condition" at bounding box center [436, 289] width 48 height 11
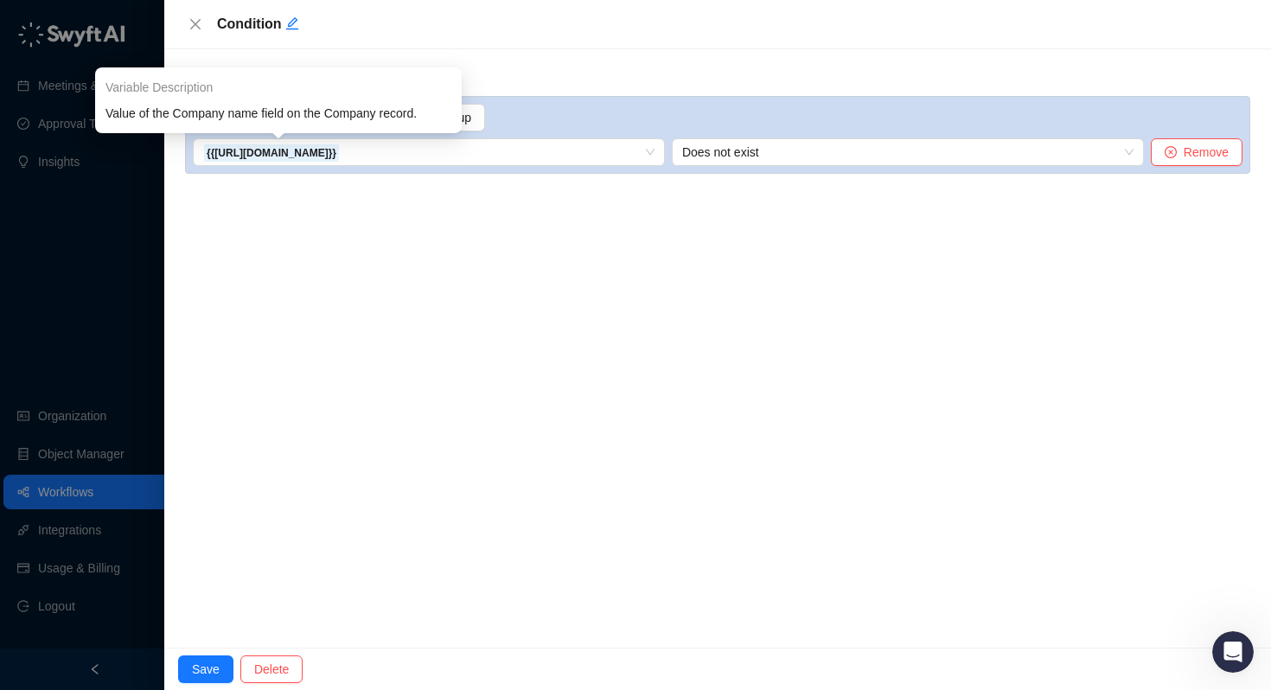
click at [326, 115] on span "Value of the Company name field on the Company record." at bounding box center [278, 113] width 346 height 19
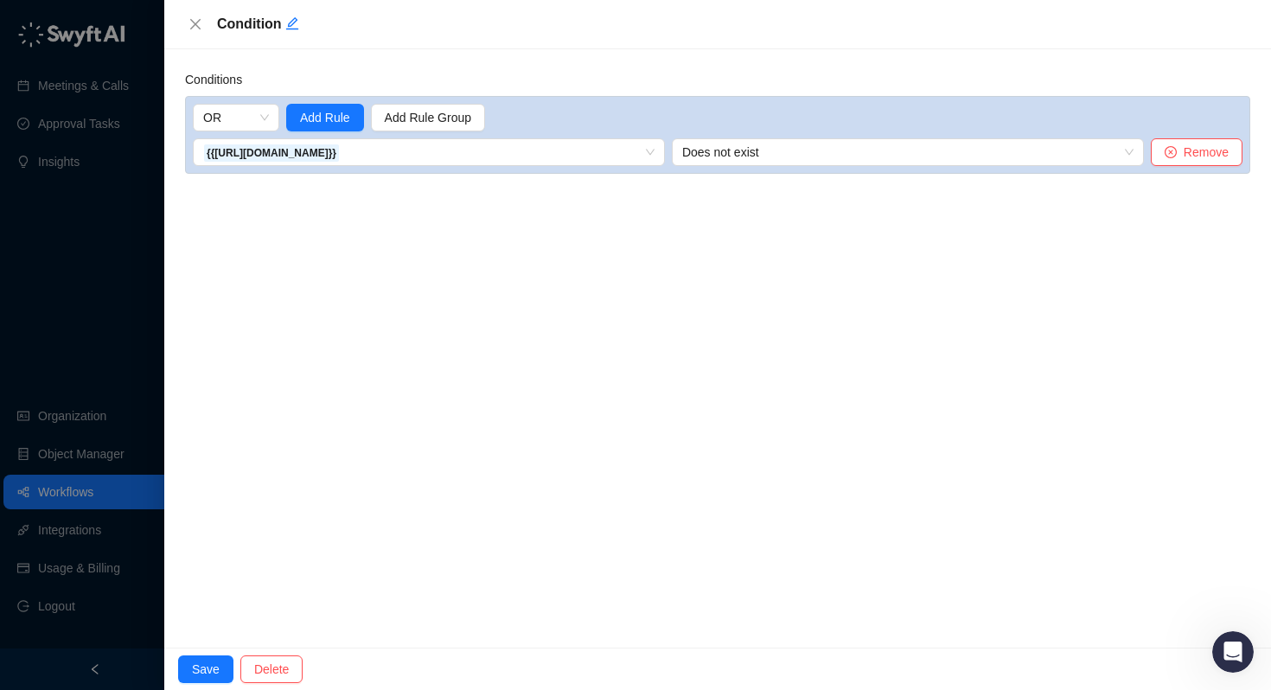
click at [347, 309] on div "Conditions OR Add Rule Add Rule Group {{[URL][DOMAIN_NAME]}} 1. CRM Record Crea…" at bounding box center [717, 348] width 1107 height 598
click at [332, 112] on span "Add Rule" at bounding box center [325, 117] width 50 height 19
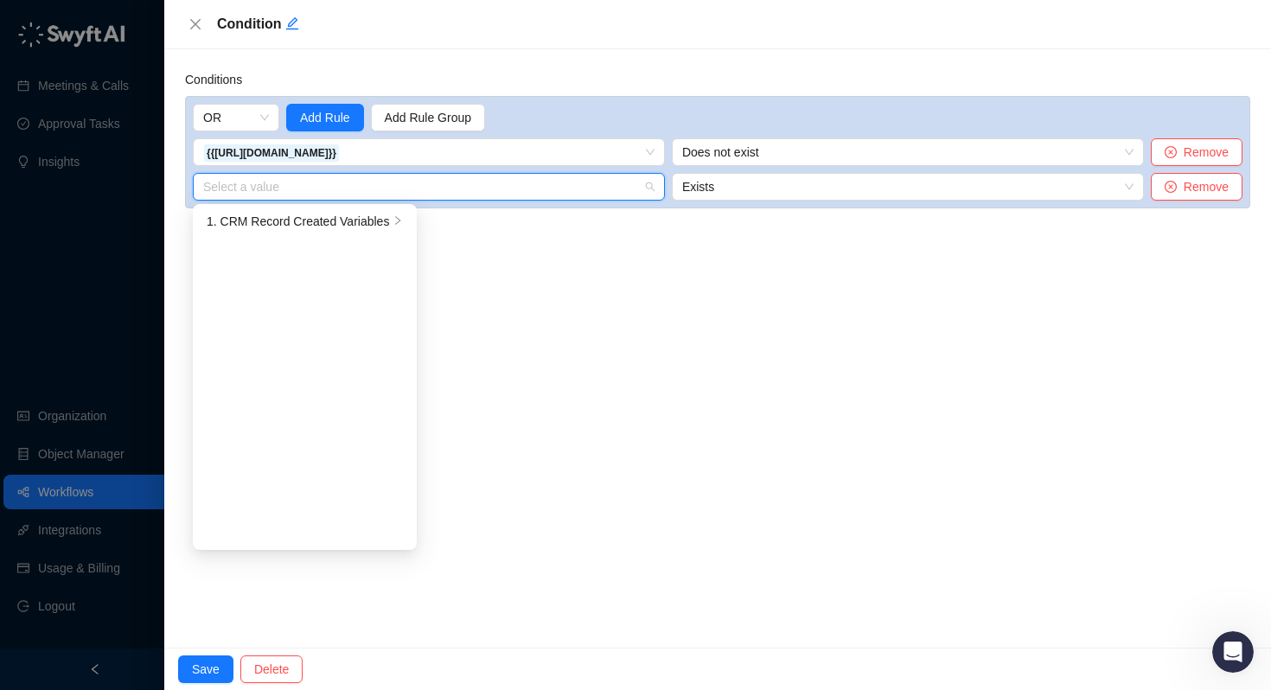
click at [322, 186] on input "search" at bounding box center [423, 187] width 441 height 26
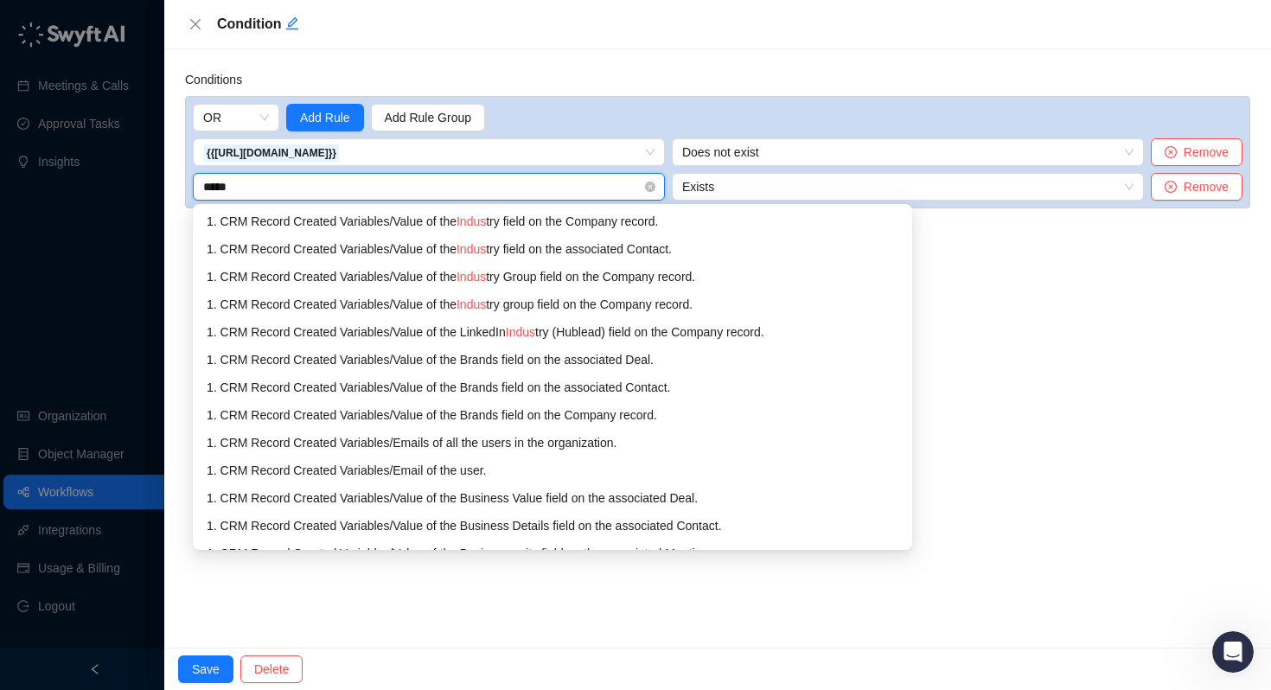
type input "******"
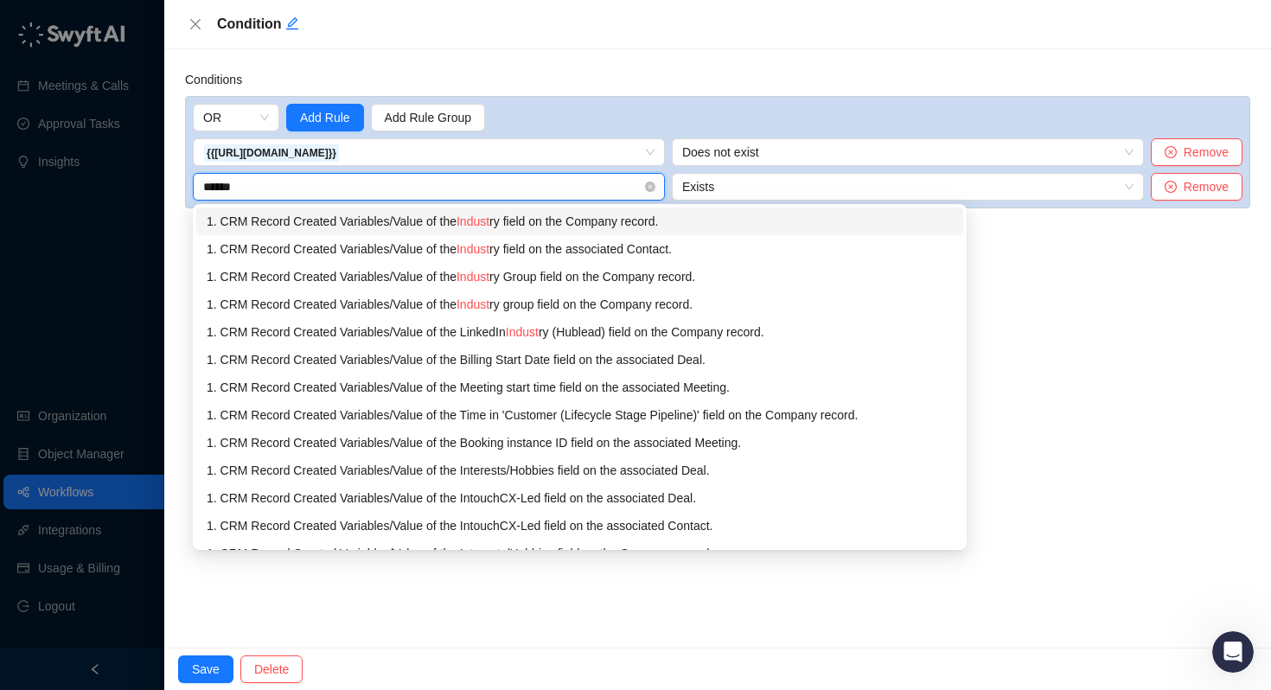
click at [485, 216] on span "Indust" at bounding box center [472, 221] width 33 height 14
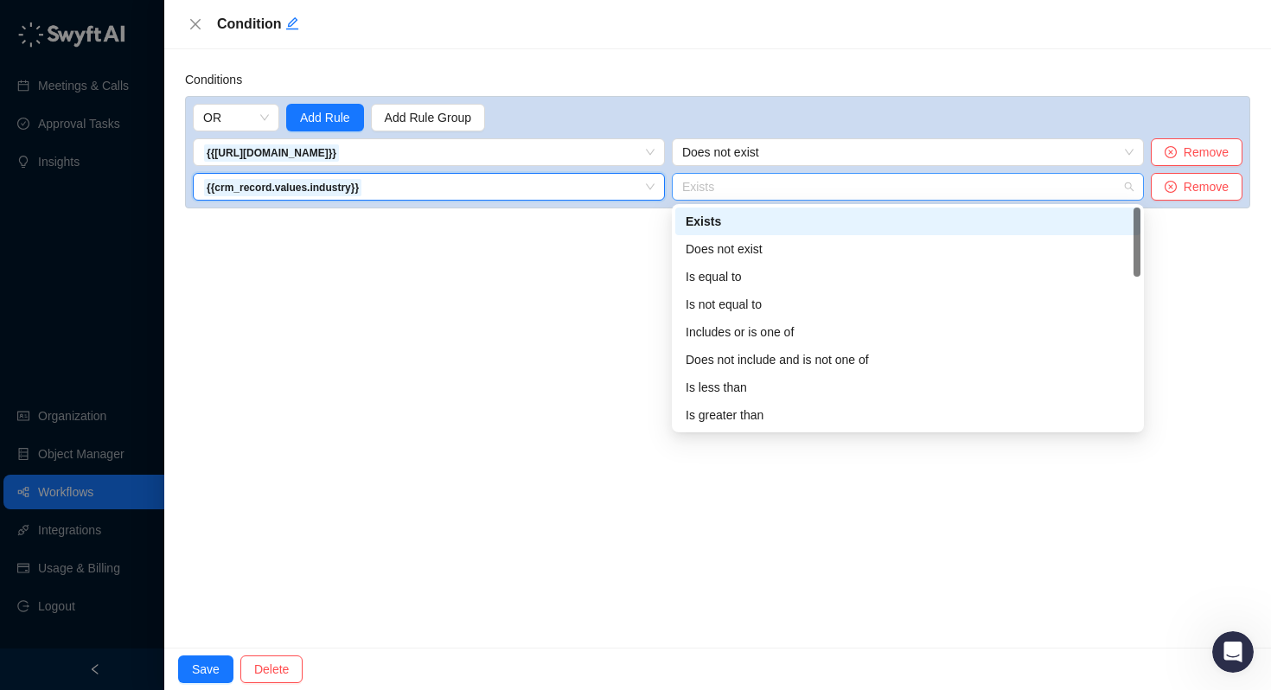
click at [744, 180] on span "Exists" at bounding box center [907, 187] width 451 height 26
click at [743, 246] on div "Does not exist" at bounding box center [908, 248] width 444 height 19
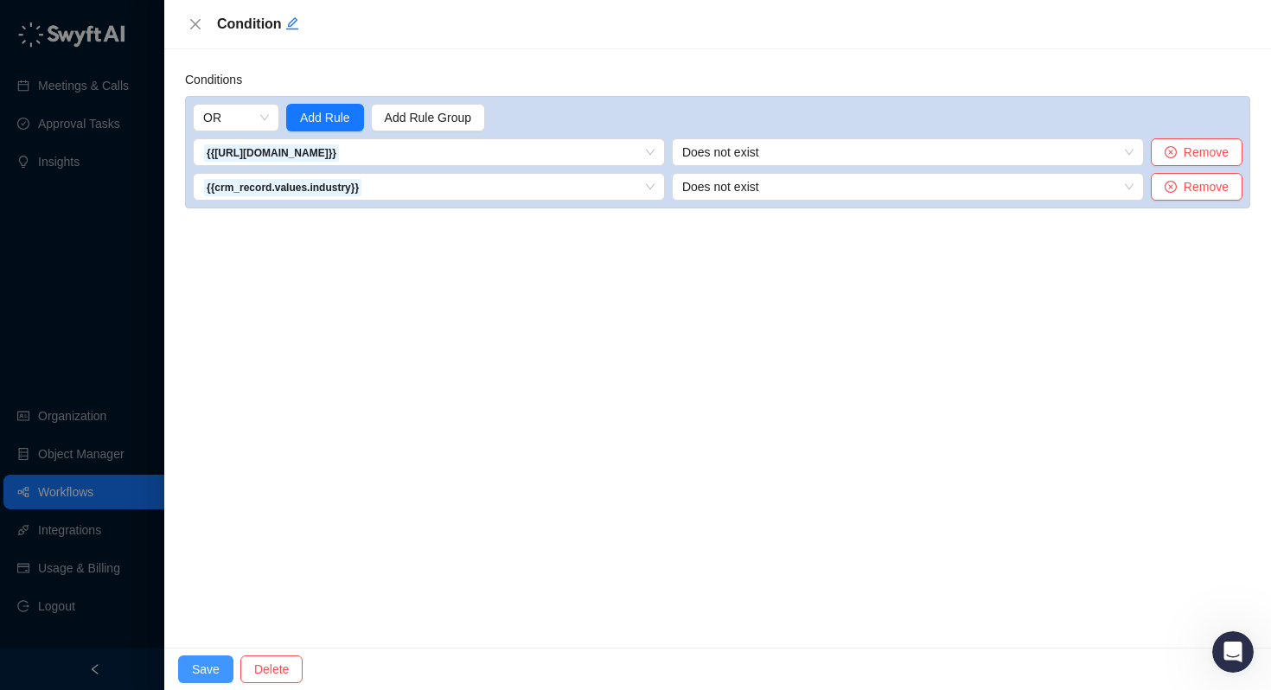
click at [219, 665] on button "Save" at bounding box center [205, 669] width 55 height 28
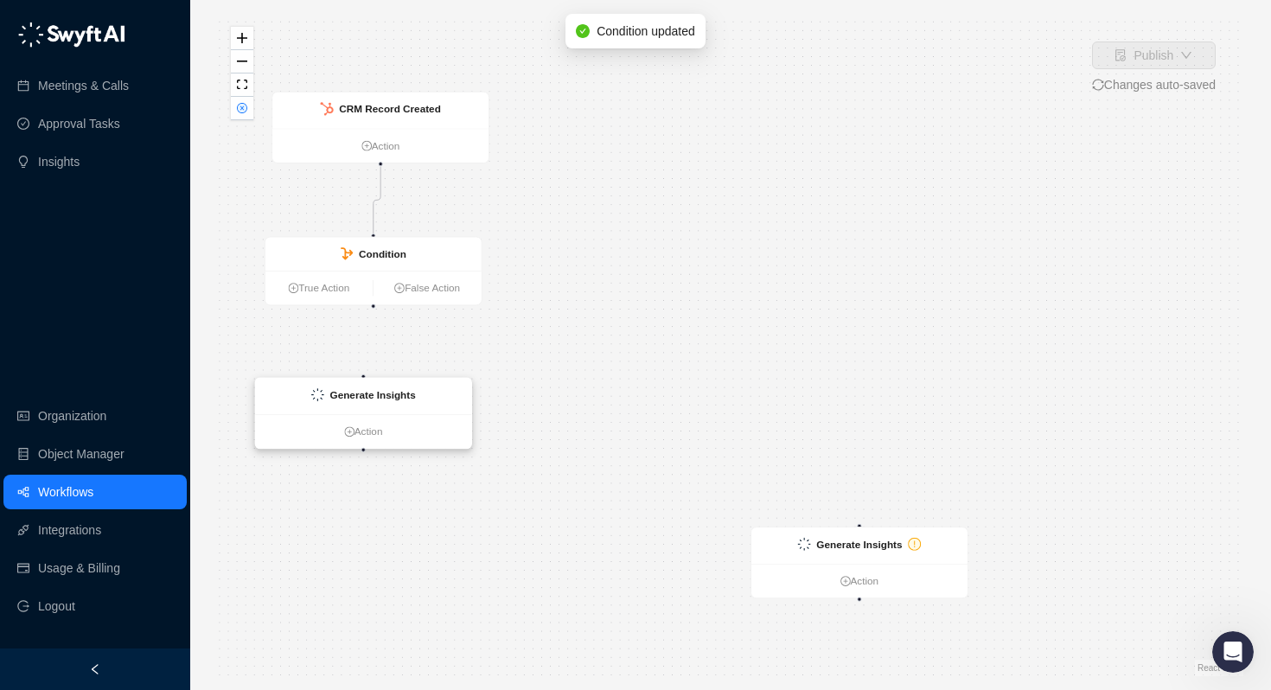
drag, startPoint x: 1120, startPoint y: 408, endPoint x: 397, endPoint y: 404, distance: 723.6
click at [397, 404] on div "Generate Insights" at bounding box center [363, 396] width 216 height 36
drag, startPoint x: 373, startPoint y: 305, endPoint x: 372, endPoint y: 397, distance: 91.6
click at [372, 397] on div "CRM Record Created Action Condition True Action False Action Generate Insights …" at bounding box center [223, 370] width 860 height 556
drag, startPoint x: 373, startPoint y: 305, endPoint x: 366, endPoint y: 376, distance: 71.2
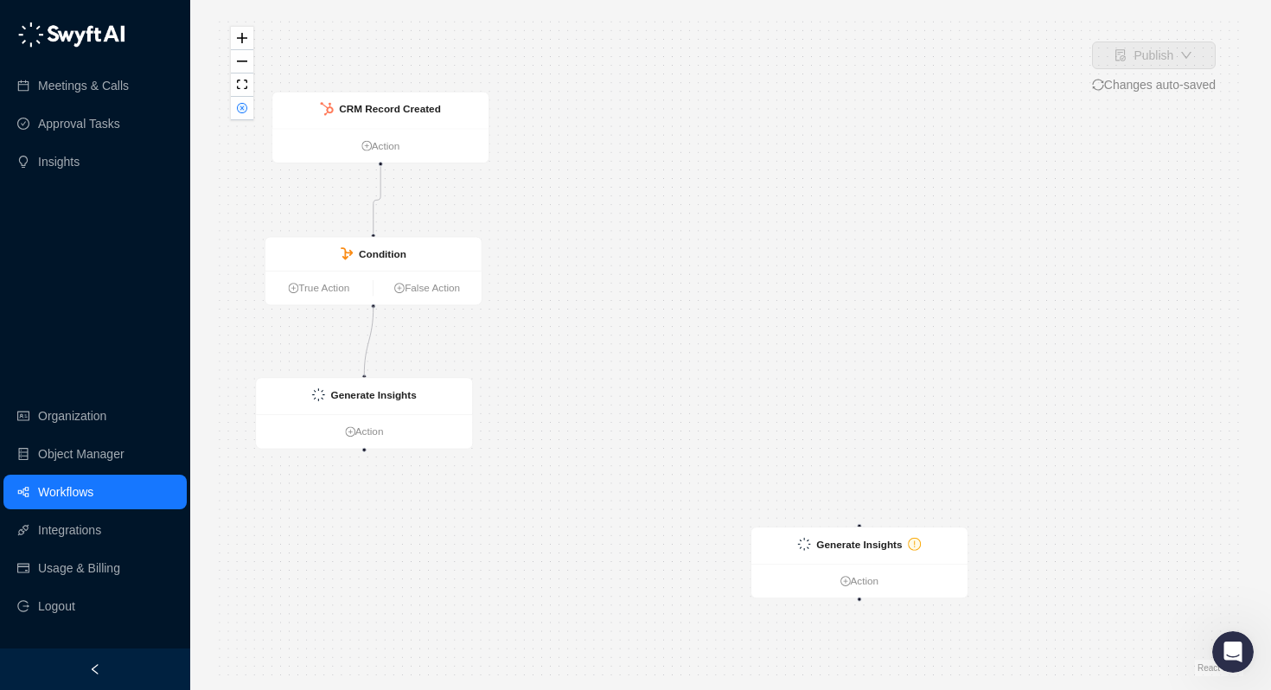
click at [366, 376] on div "CRM Record Created Action Condition True Action False Action Generate Insights …" at bounding box center [730, 345] width 1025 height 662
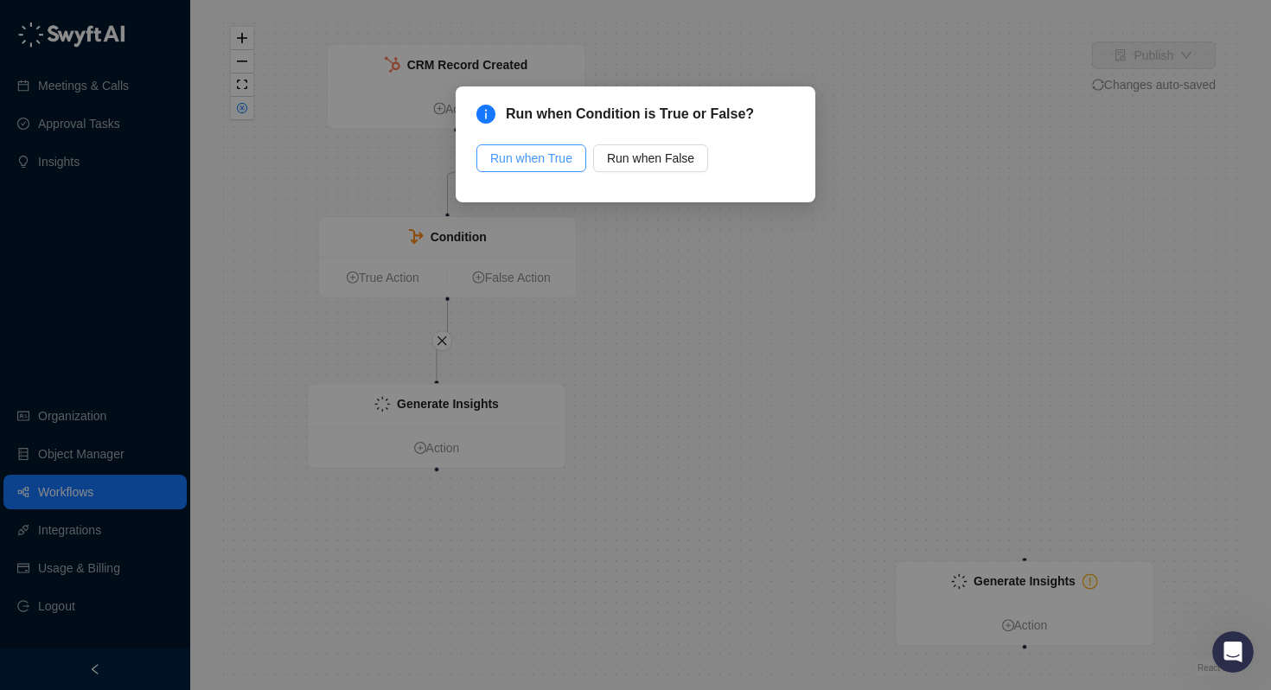
click at [536, 159] on span "Run when True" at bounding box center [531, 158] width 82 height 19
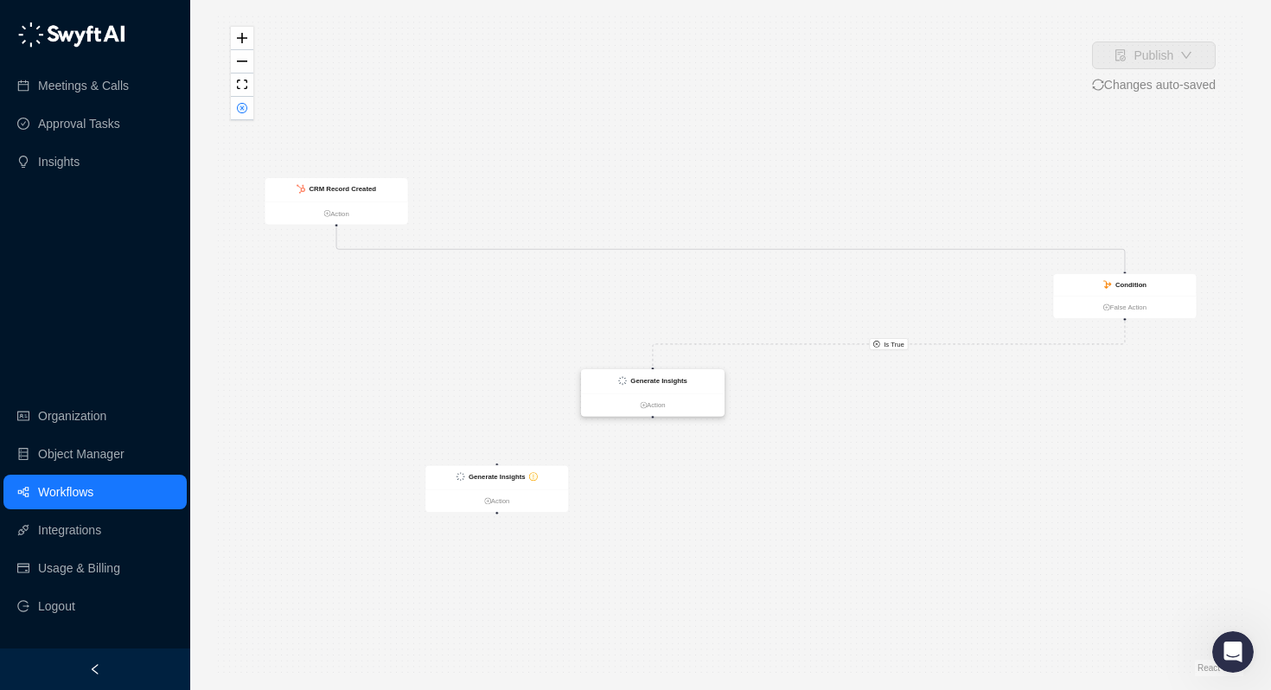
click at [654, 380] on strong "Generate Insights" at bounding box center [658, 381] width 57 height 8
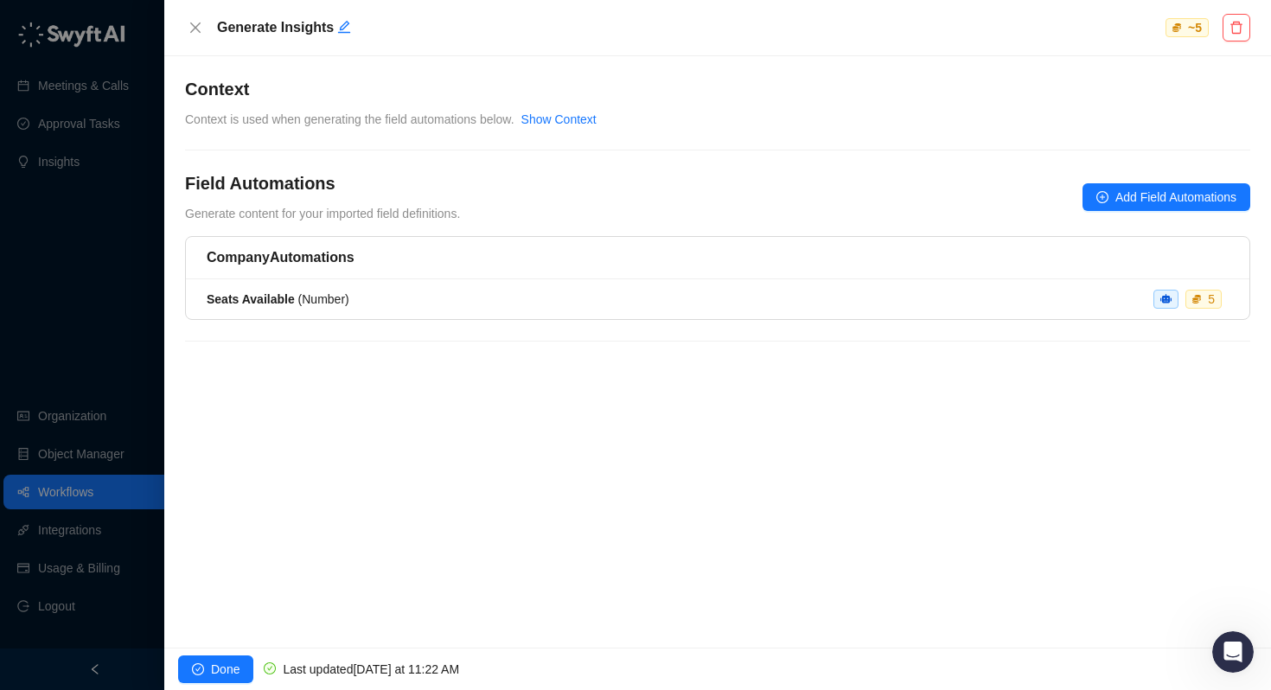
click at [666, 265] on h5 "Company Automations" at bounding box center [718, 257] width 1022 height 21
click at [642, 303] on div "Seats Available ( Number ) 5" at bounding box center [718, 299] width 1022 height 19
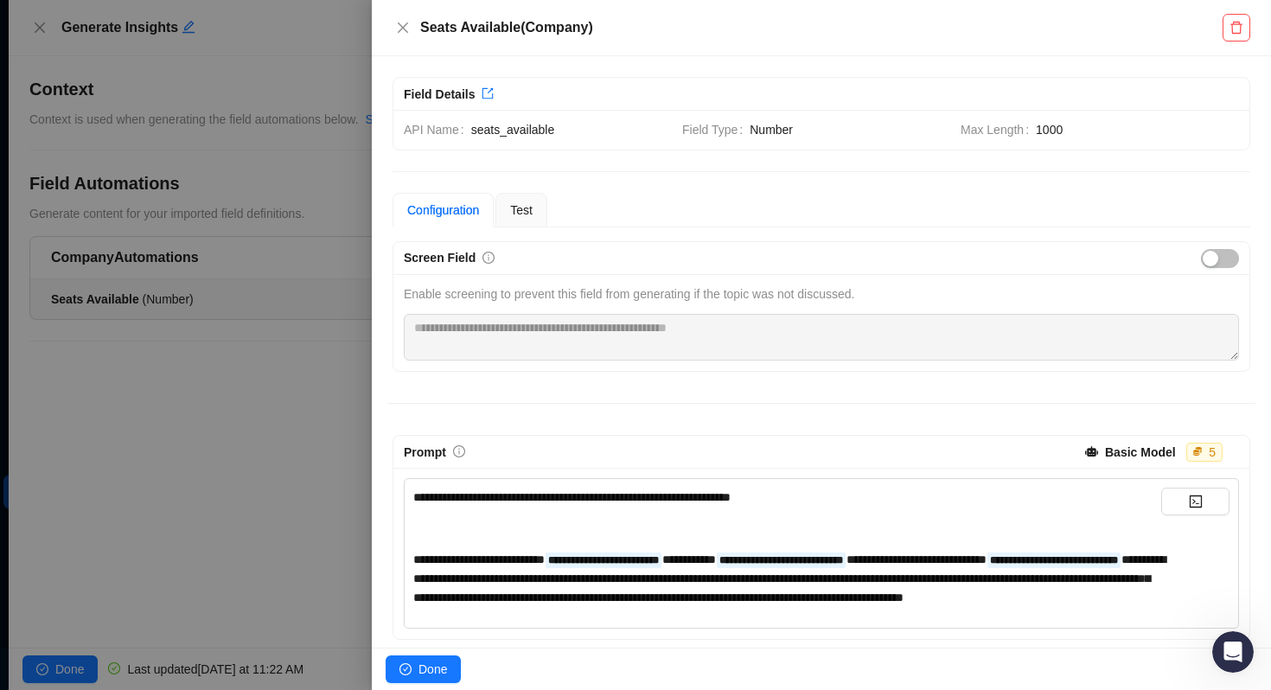
scroll to position [32, 0]
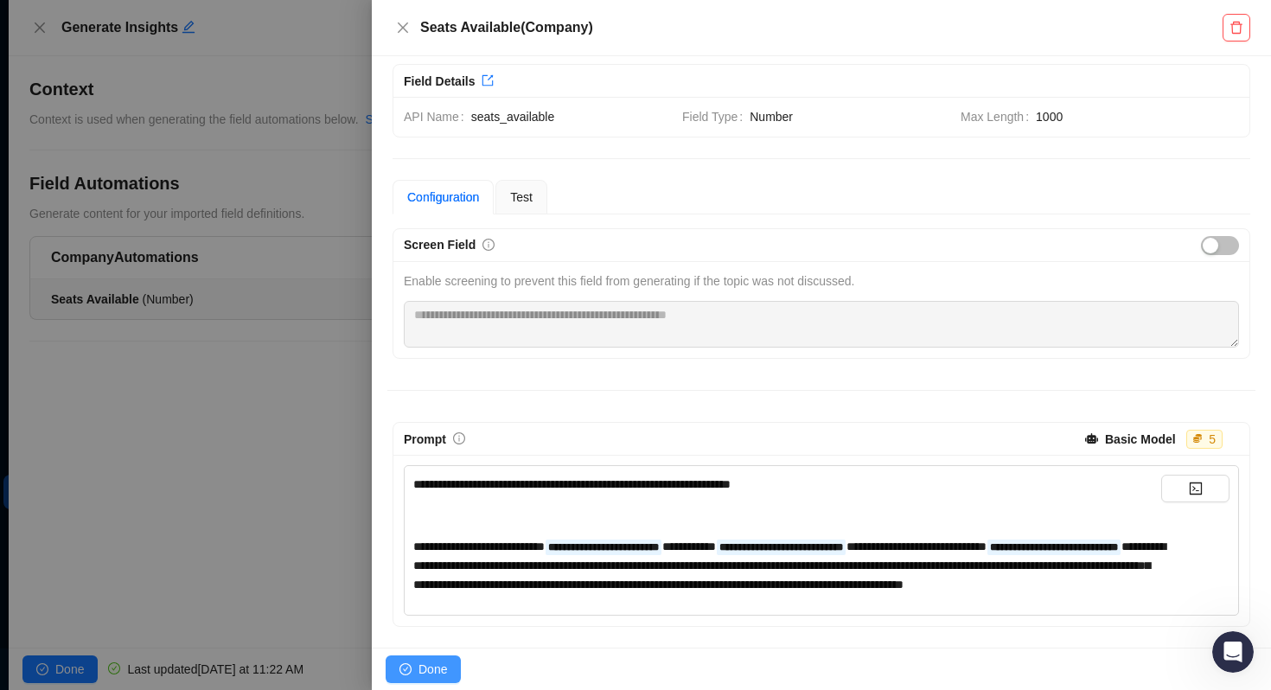
click at [410, 674] on icon "check-circle" at bounding box center [405, 669] width 12 height 12
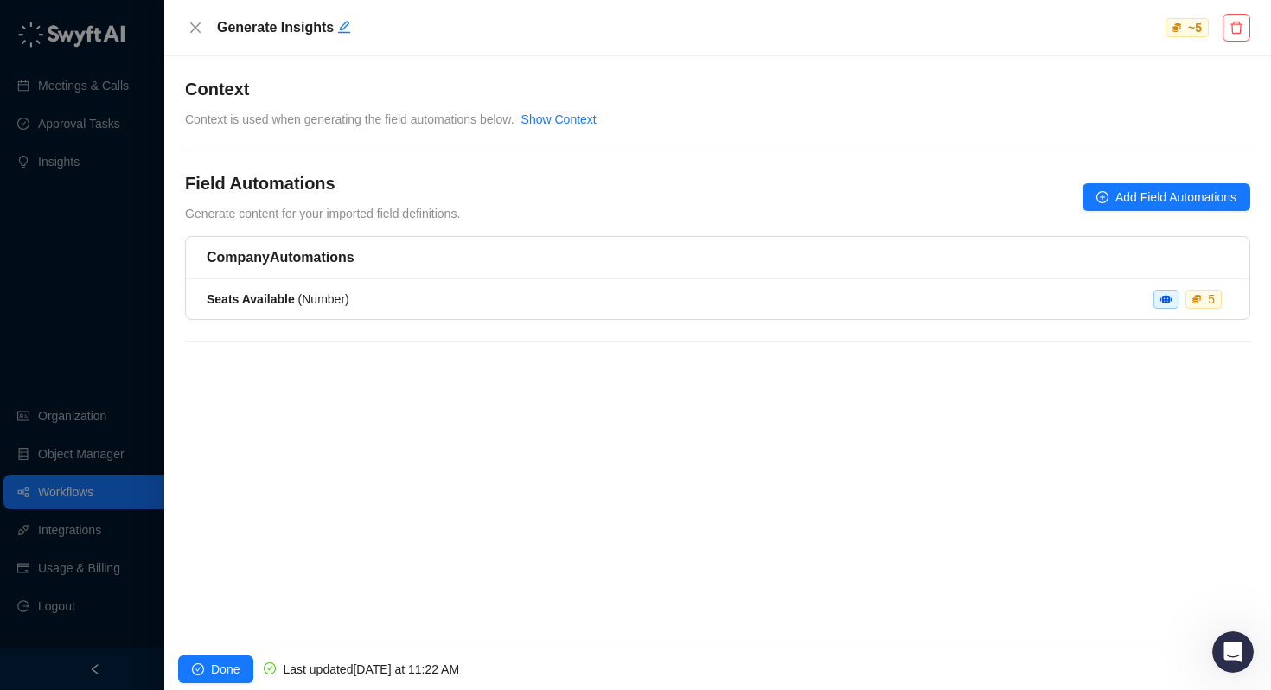
click at [1151, 182] on div "Field Automations Generate content for your imported field definitions. Add Fie…" at bounding box center [717, 197] width 1065 height 52
click at [1145, 193] on span "Add Field Automations" at bounding box center [1175, 197] width 121 height 19
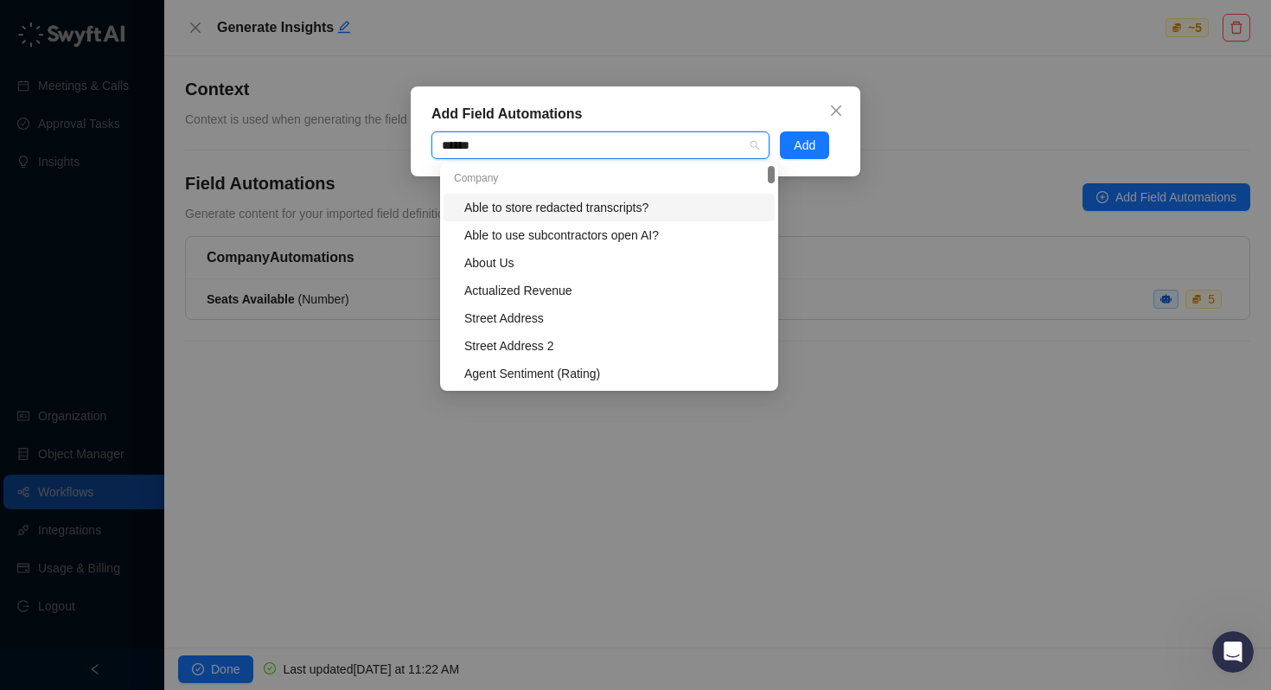
type input "*******"
click at [526, 148] on div "company" at bounding box center [591, 145] width 313 height 13
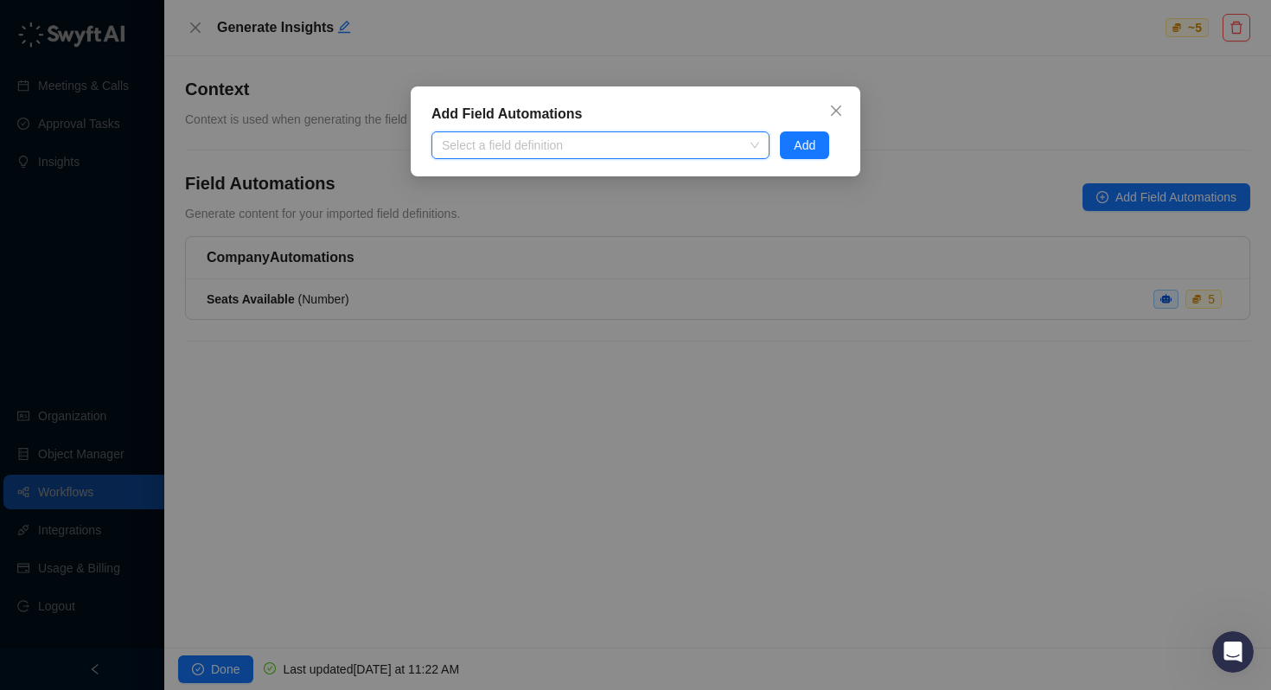
click at [526, 148] on div at bounding box center [591, 145] width 313 height 13
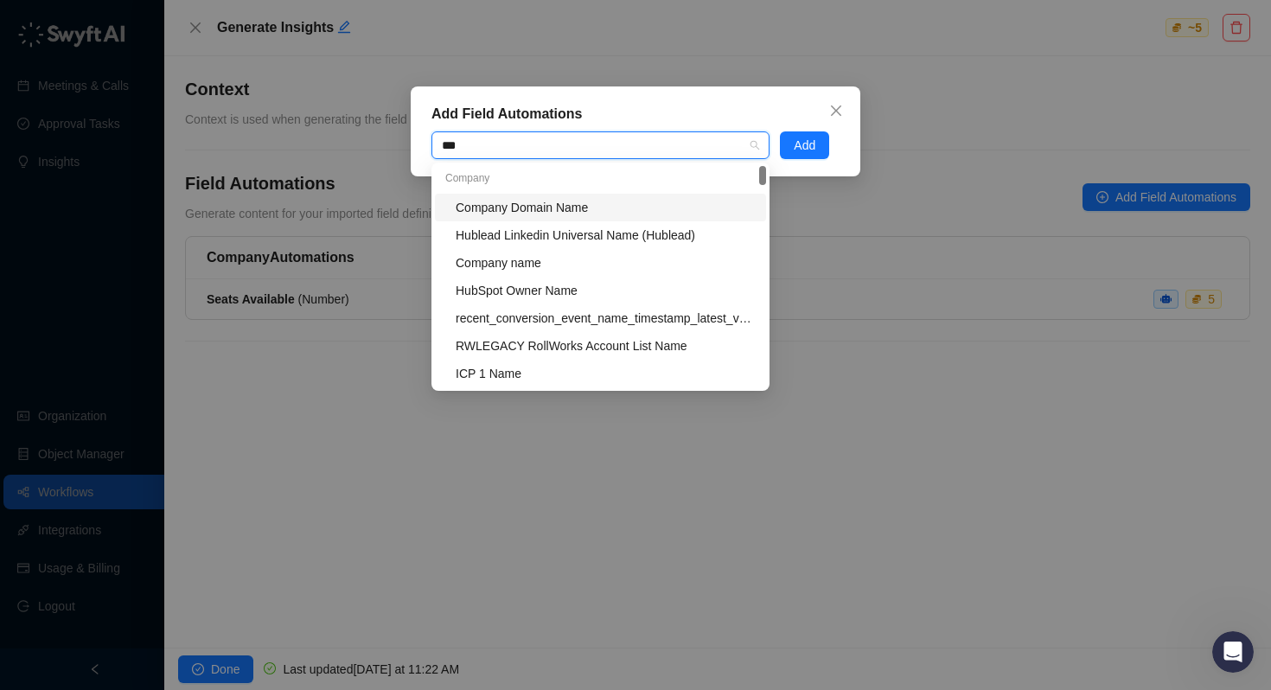
type input "****"
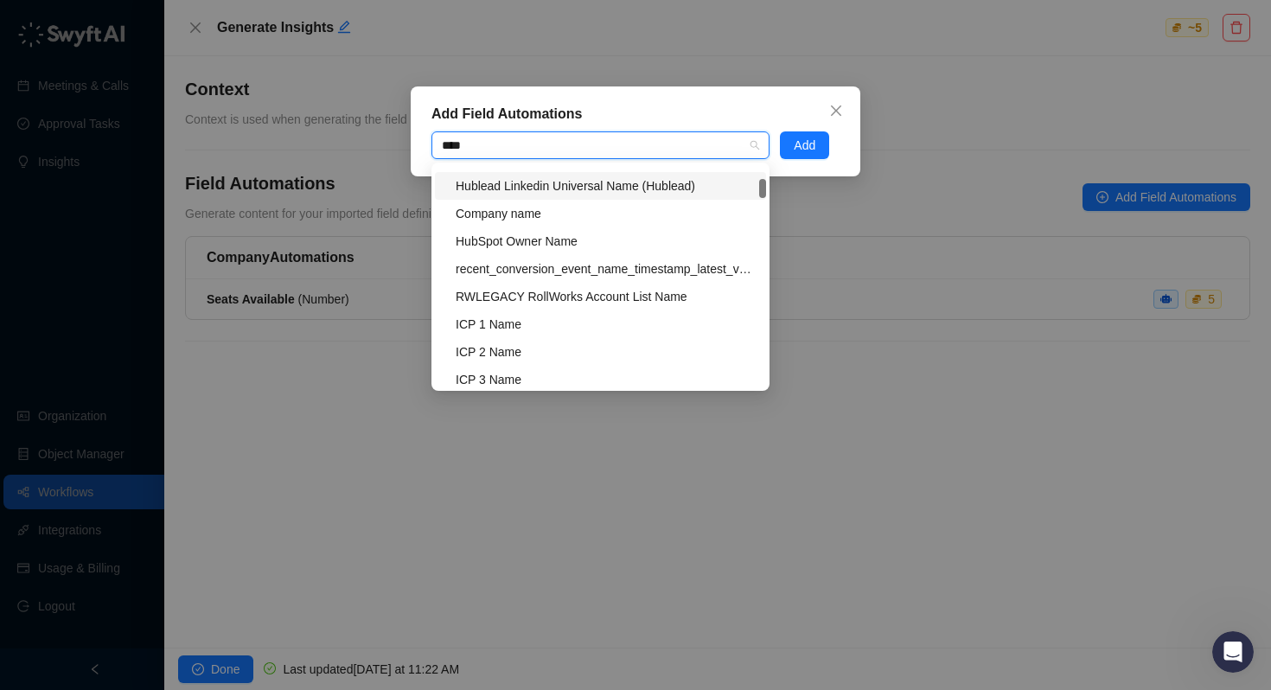
scroll to position [50, 0]
click at [513, 214] on div "Company name" at bounding box center [606, 212] width 300 height 19
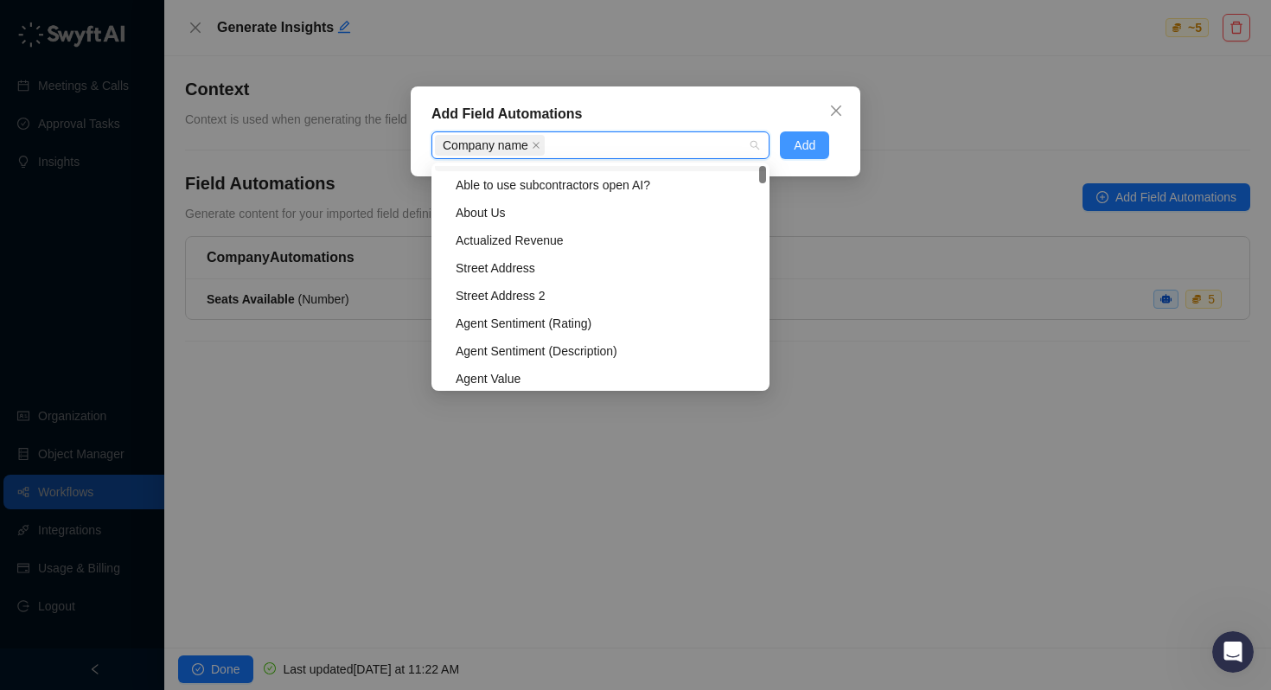
click at [814, 151] on span "Add" at bounding box center [805, 145] width 22 height 19
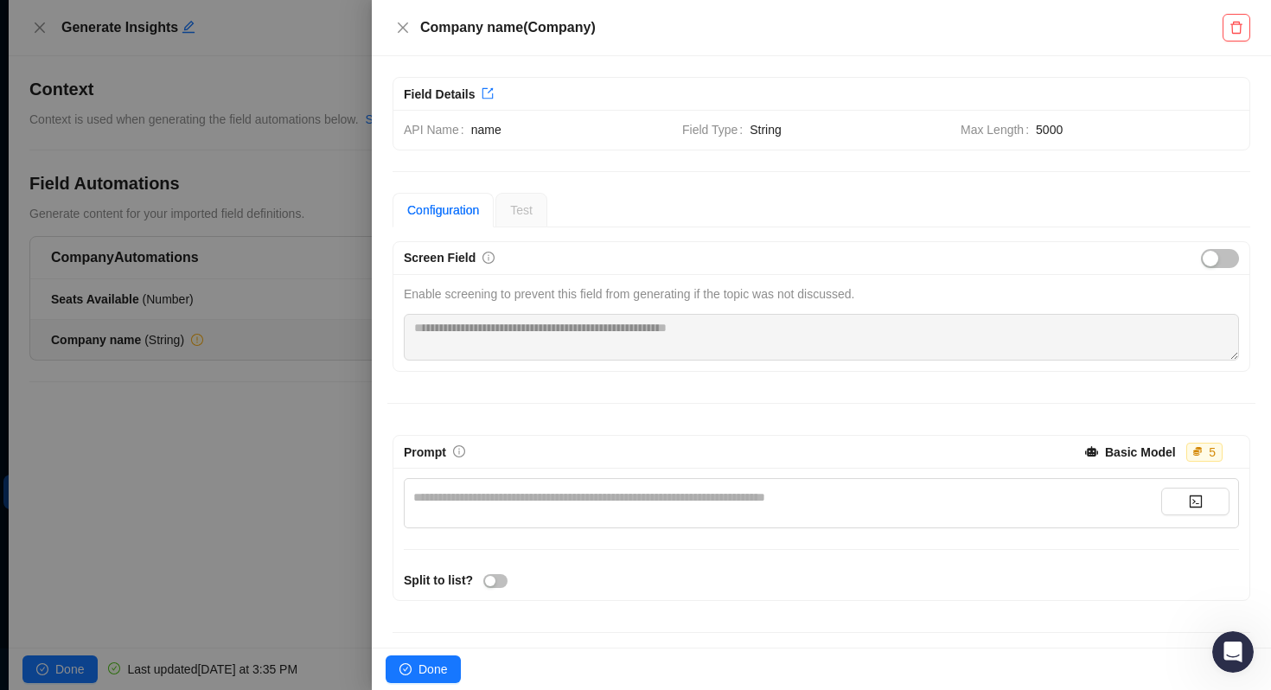
click at [264, 314] on div at bounding box center [635, 345] width 1271 height 690
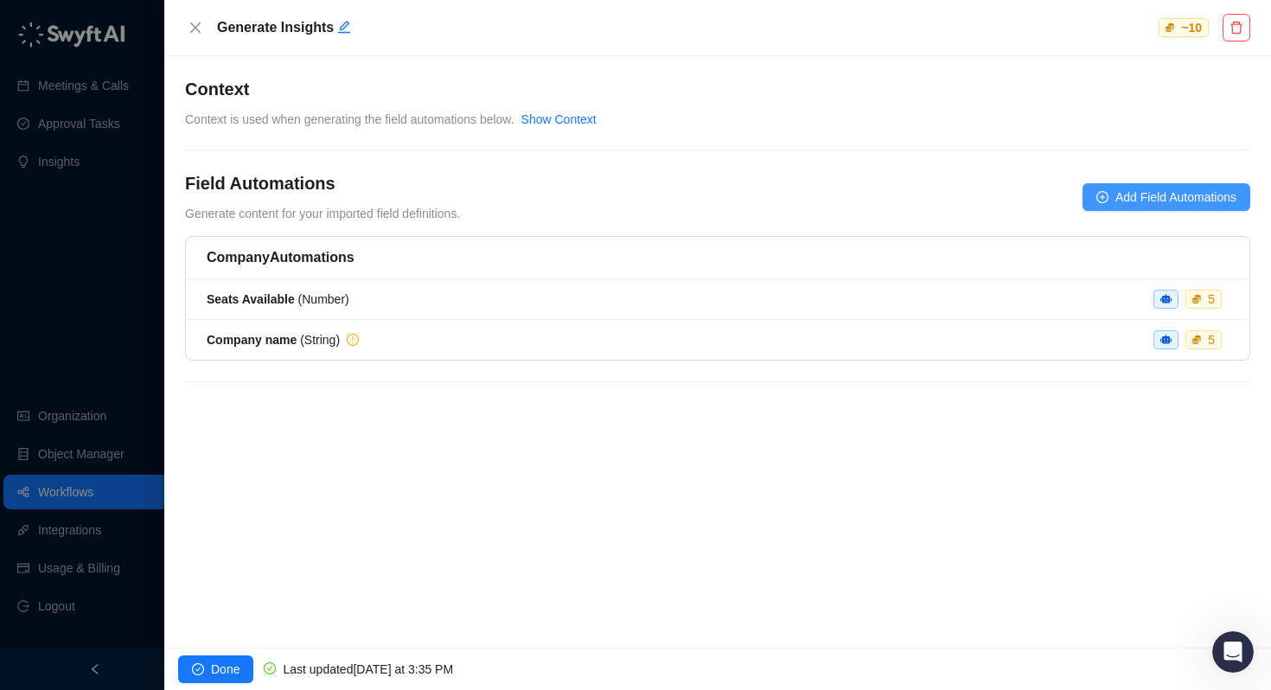
click at [1120, 195] on span "Add Field Automations" at bounding box center [1175, 197] width 121 height 19
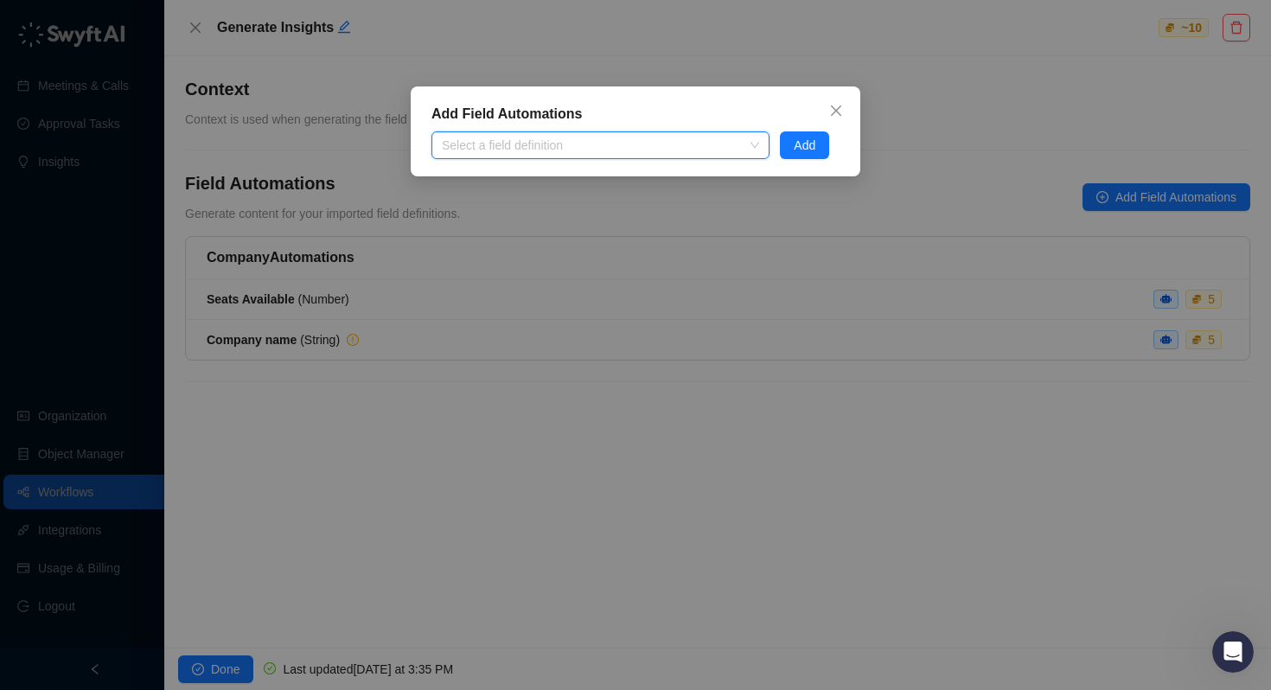
click at [341, 349] on div "Add Field Automations Select a field definition Add" at bounding box center [635, 345] width 1271 height 690
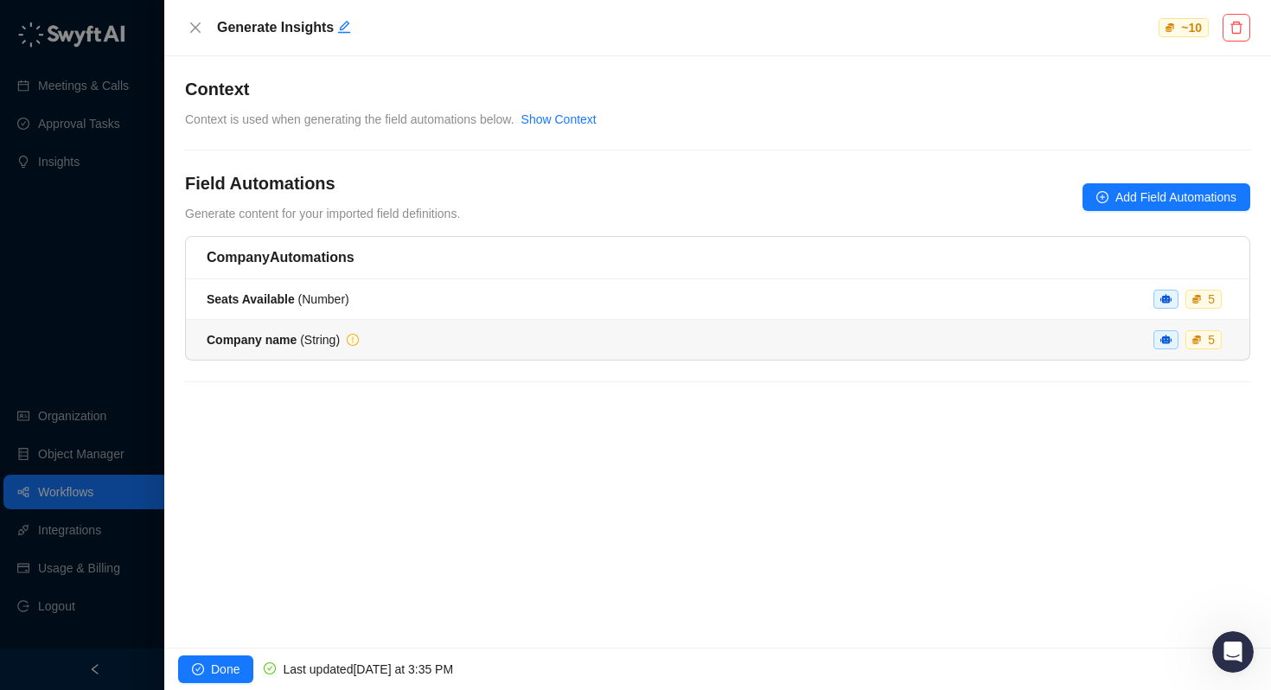
click at [393, 343] on div "Company name ( String ) 5" at bounding box center [718, 339] width 1022 height 19
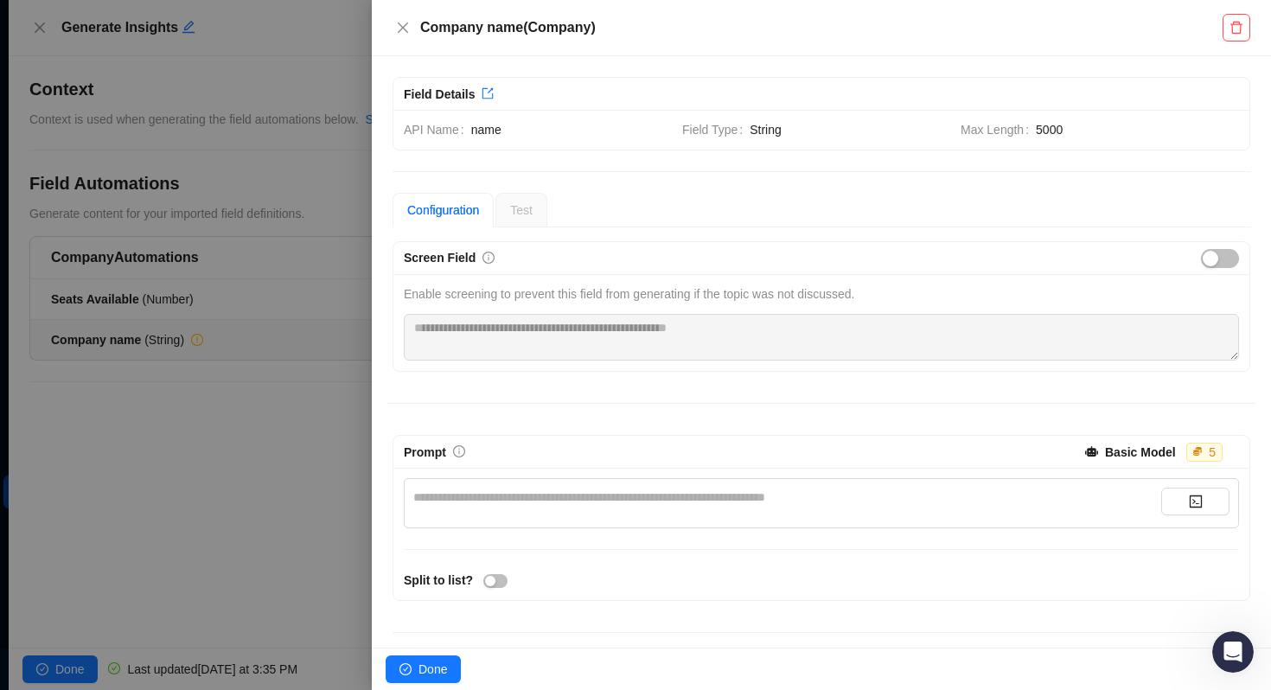
click at [322, 389] on div at bounding box center [635, 345] width 1271 height 690
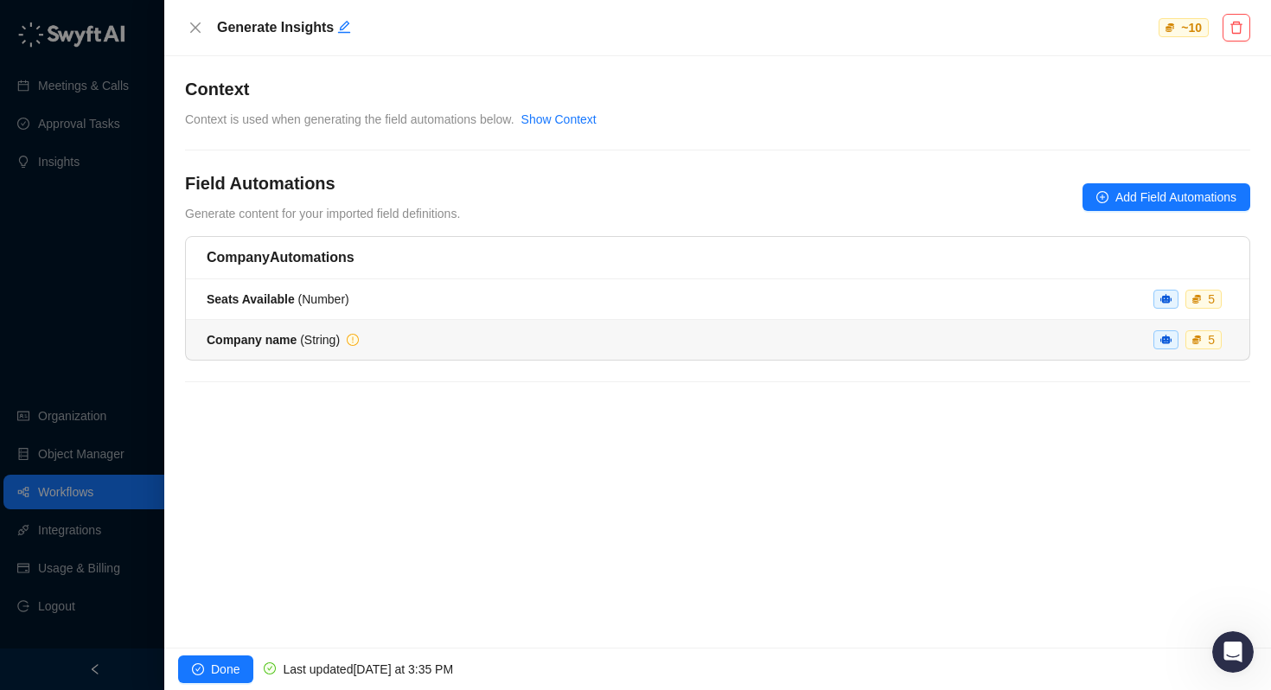
click at [404, 340] on div "Company name ( String ) 5" at bounding box center [718, 339] width 1022 height 19
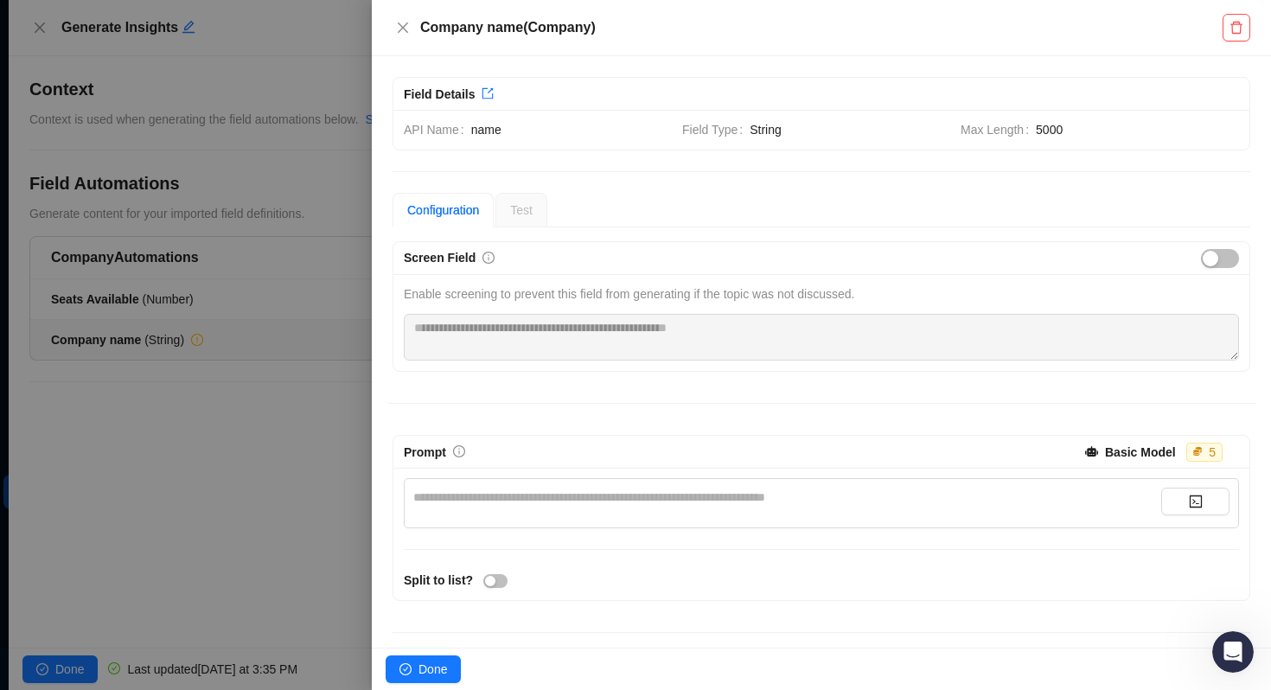
scroll to position [109, 0]
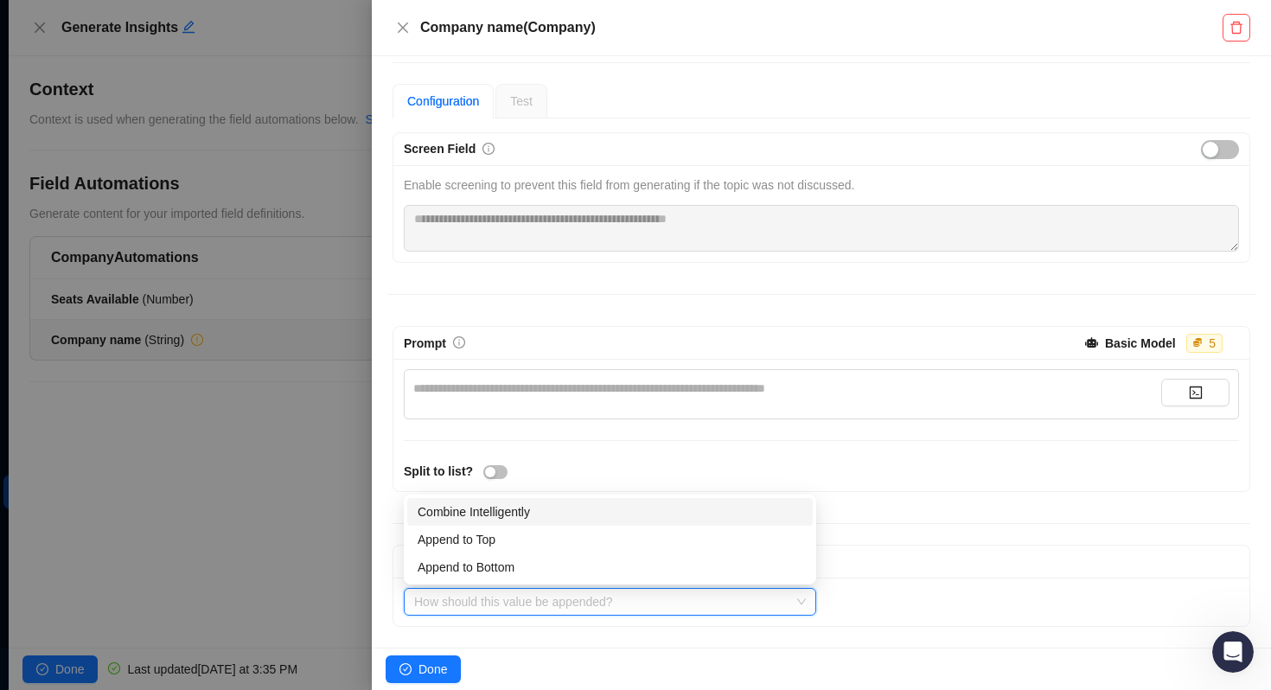
click at [604, 608] on input "search" at bounding box center [604, 602] width 381 height 26
click at [847, 573] on div "Append Content (Optional)" at bounding box center [821, 562] width 856 height 33
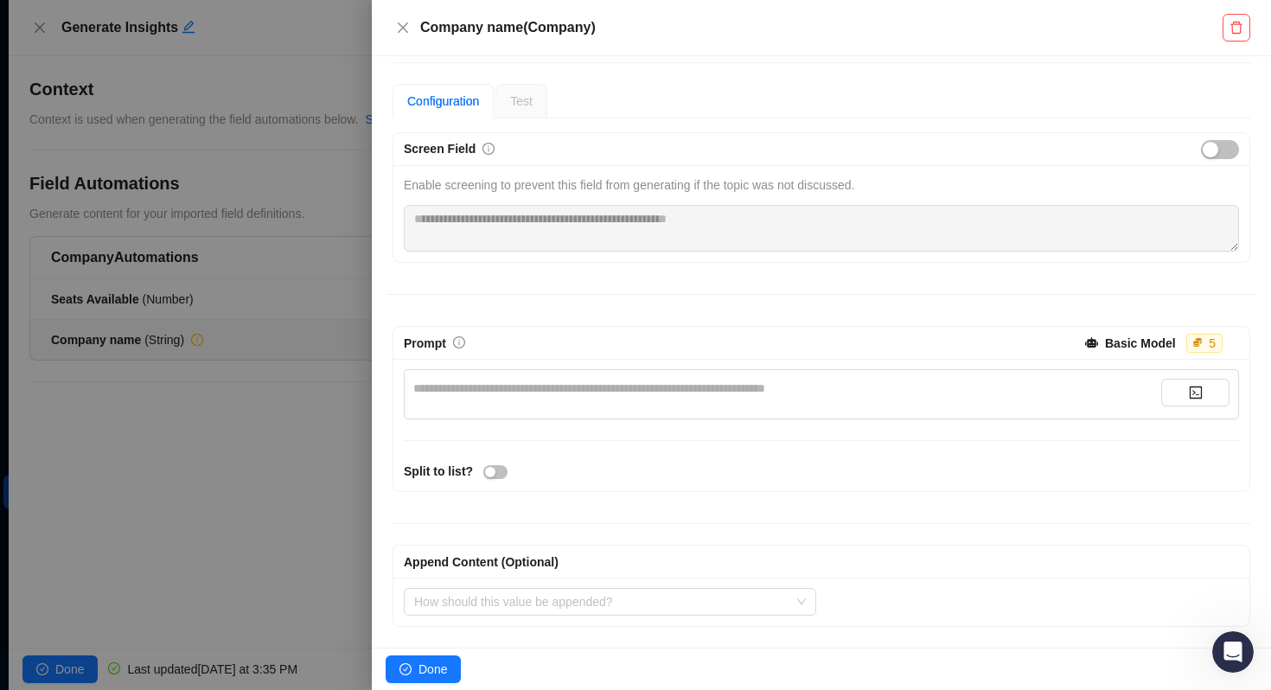
scroll to position [0, 0]
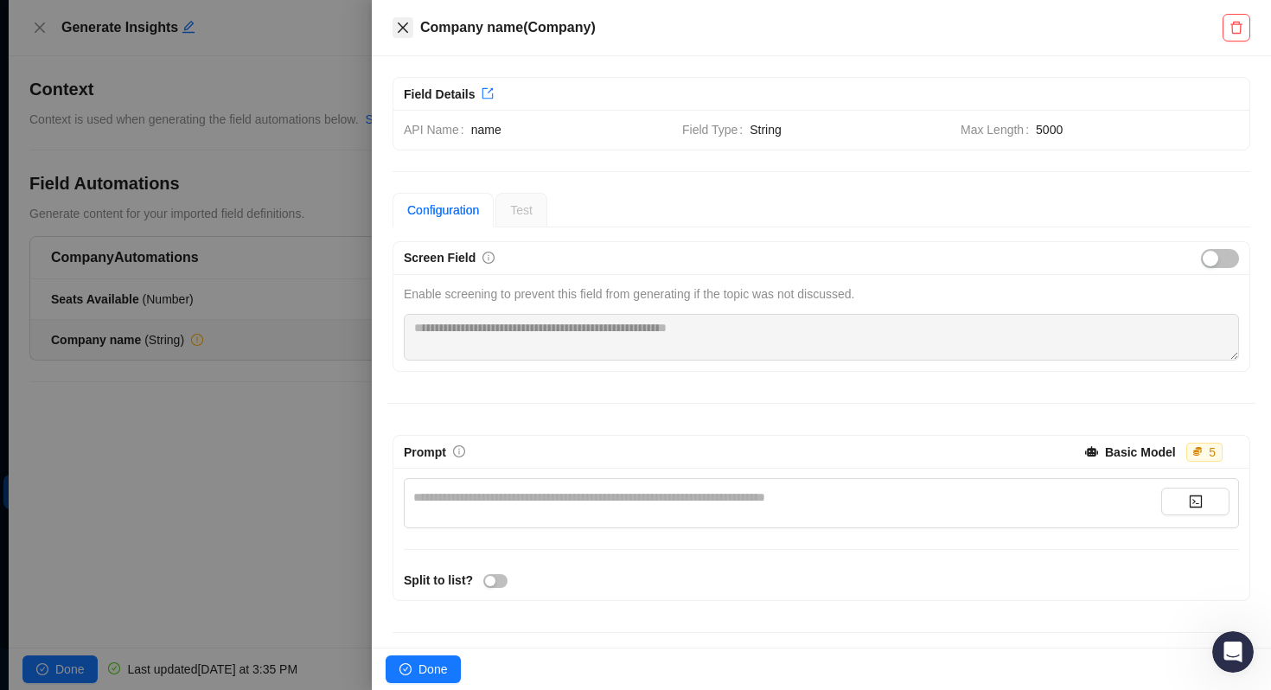
click at [399, 23] on icon "close" at bounding box center [403, 28] width 14 height 14
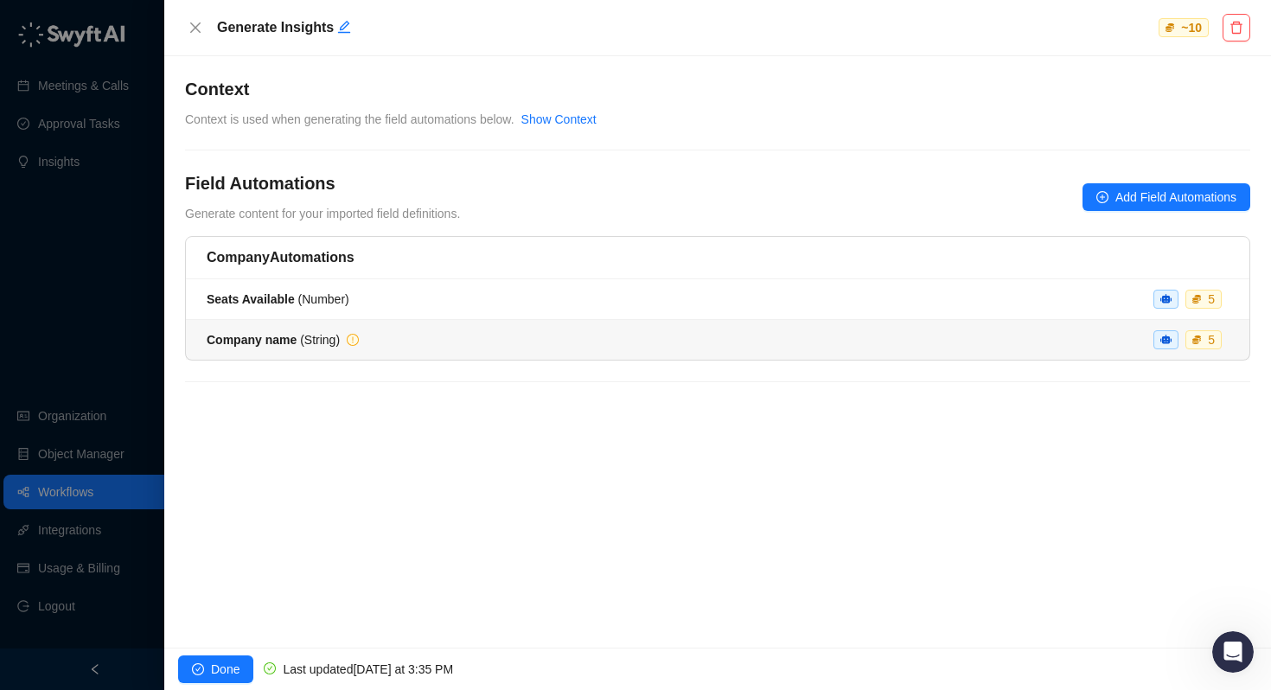
click at [850, 335] on div "Company name ( String ) 5" at bounding box center [718, 339] width 1022 height 19
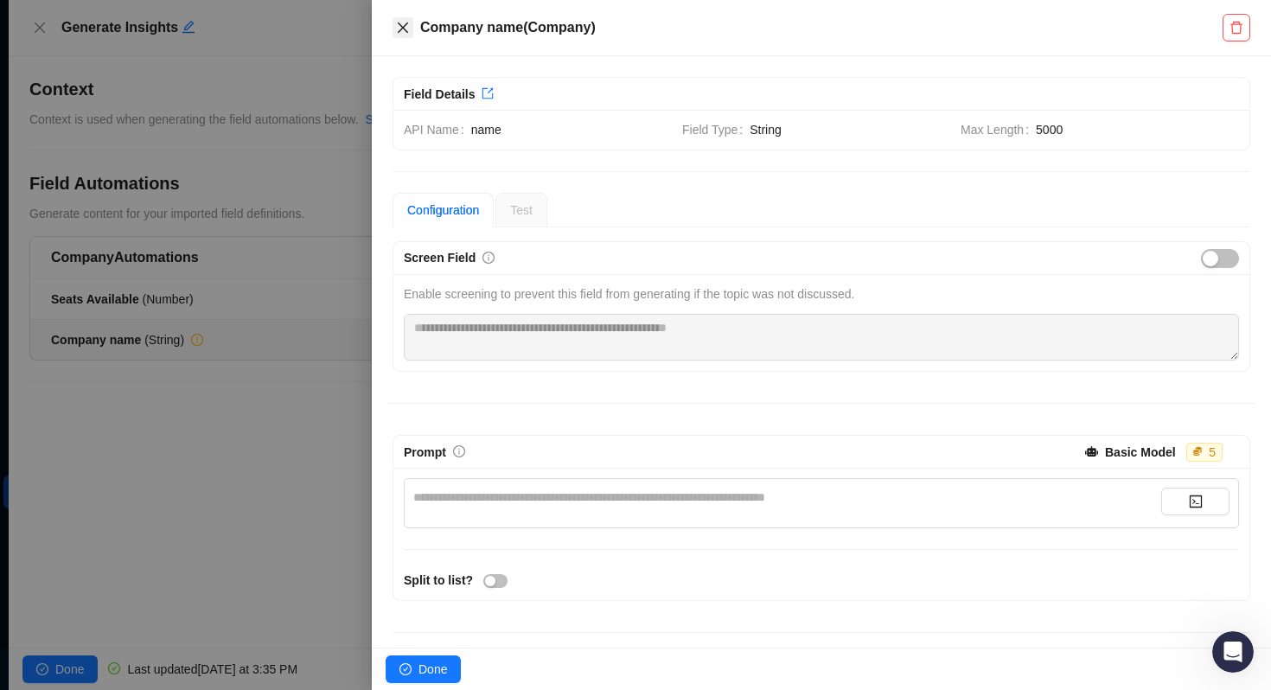
click at [399, 24] on icon "close" at bounding box center [403, 27] width 10 height 10
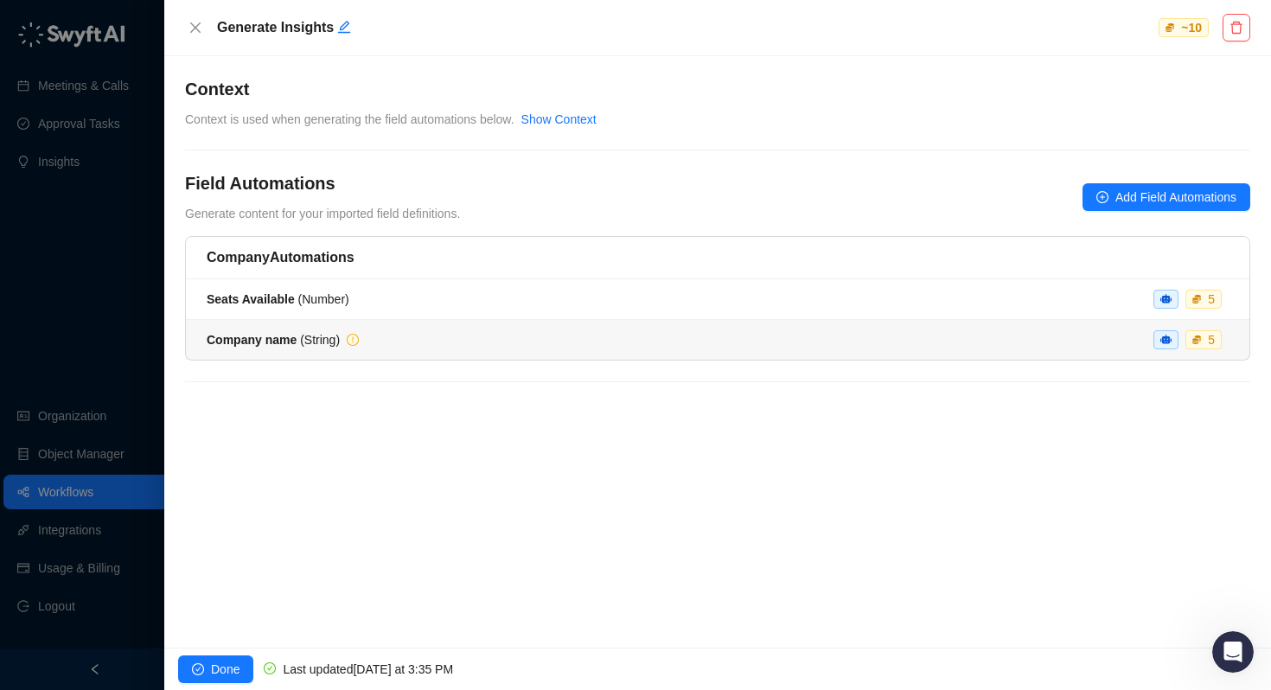
click at [1042, 347] on div "Company name ( String ) 5" at bounding box center [718, 339] width 1022 height 19
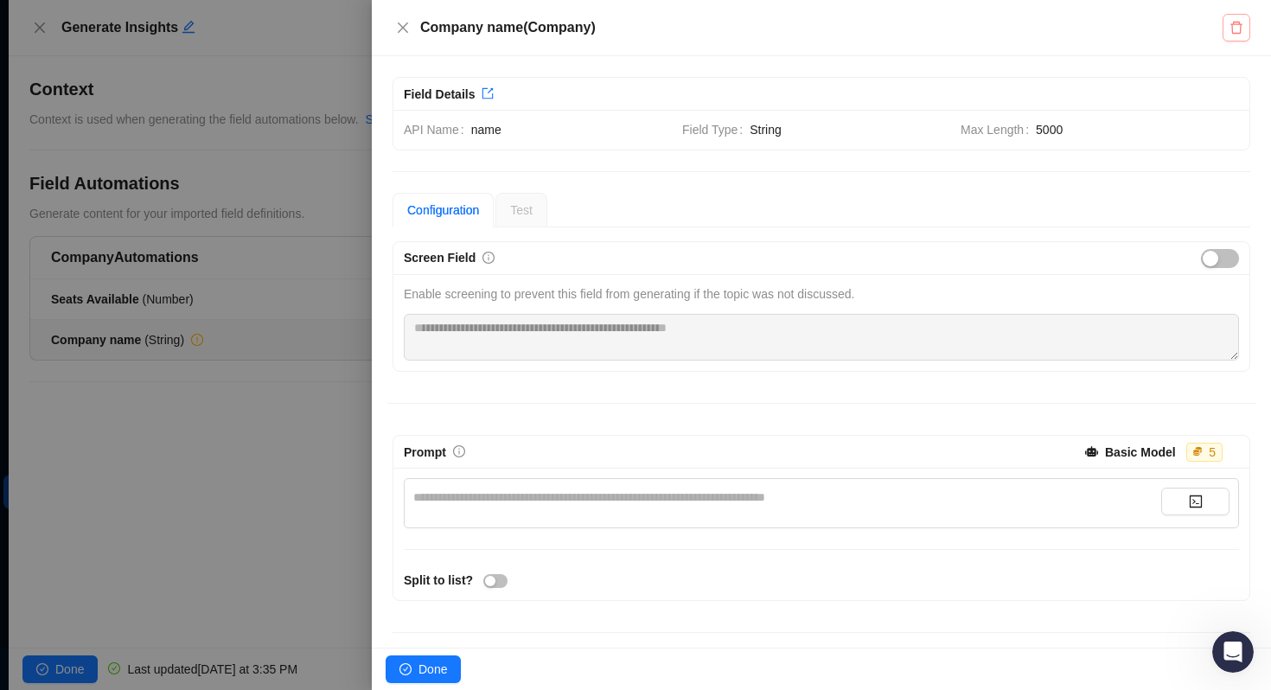
click at [1241, 33] on icon "delete" at bounding box center [1236, 28] width 14 height 14
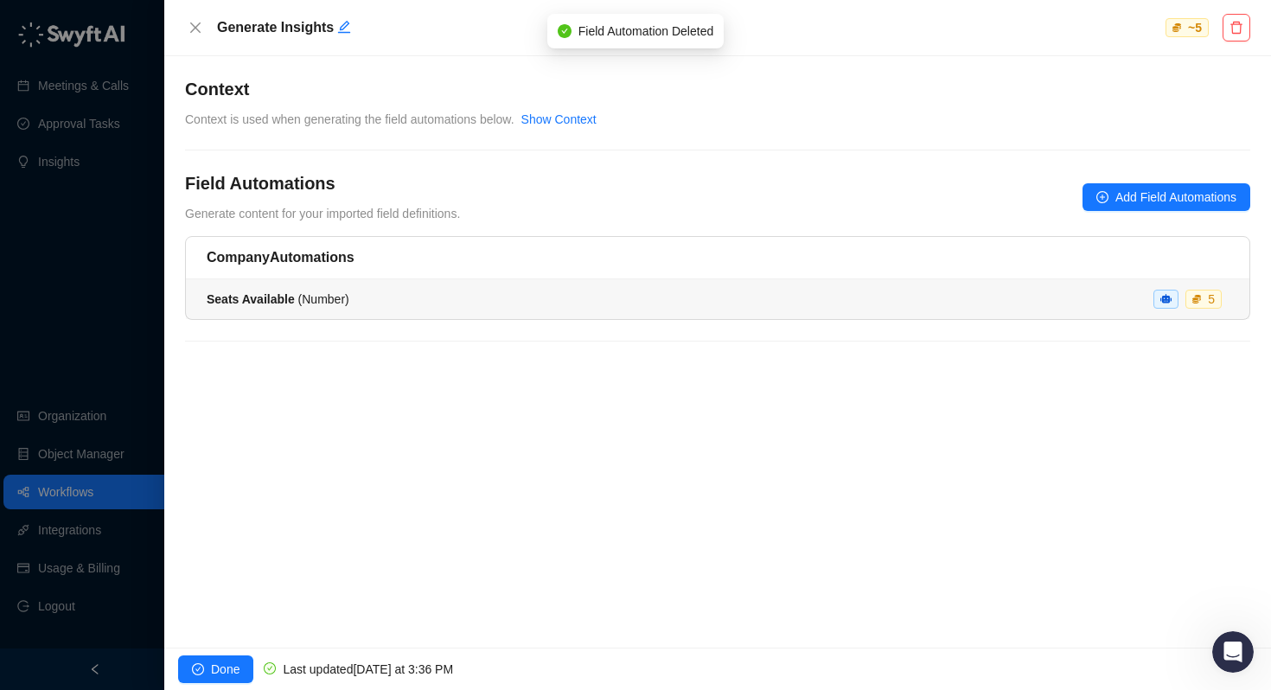
click at [368, 293] on div "Seats Available ( Number ) 5" at bounding box center [718, 299] width 1022 height 19
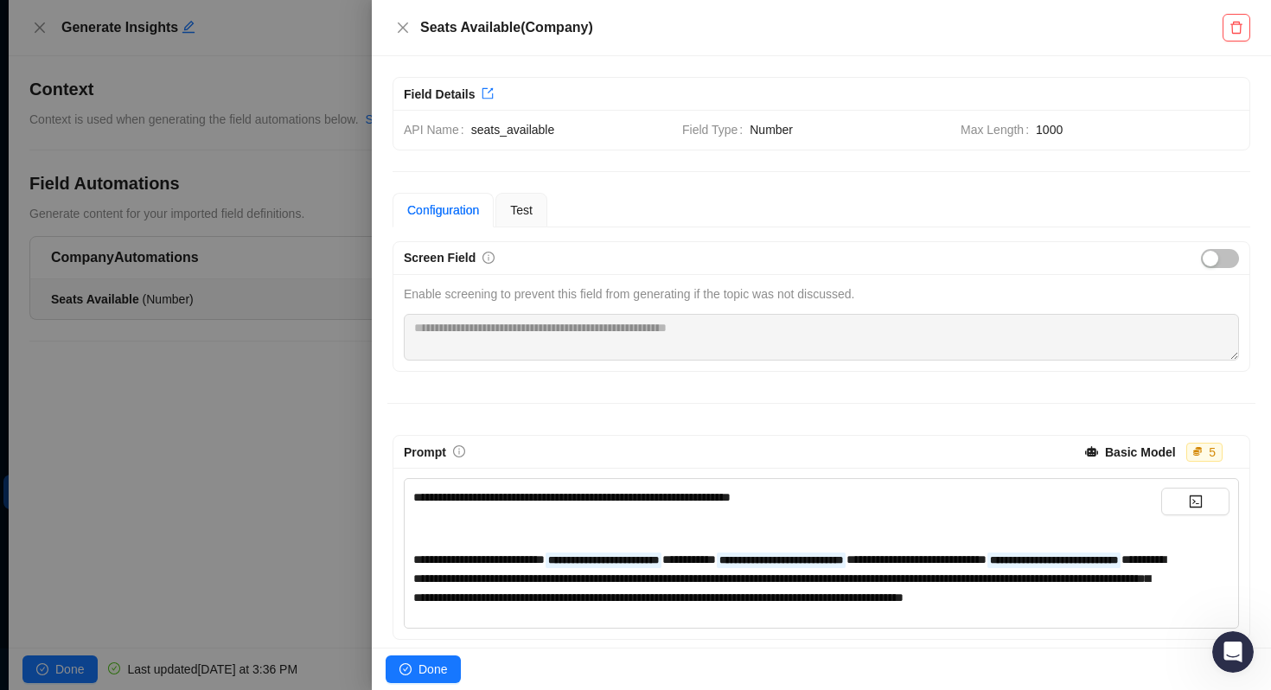
scroll to position [32, 0]
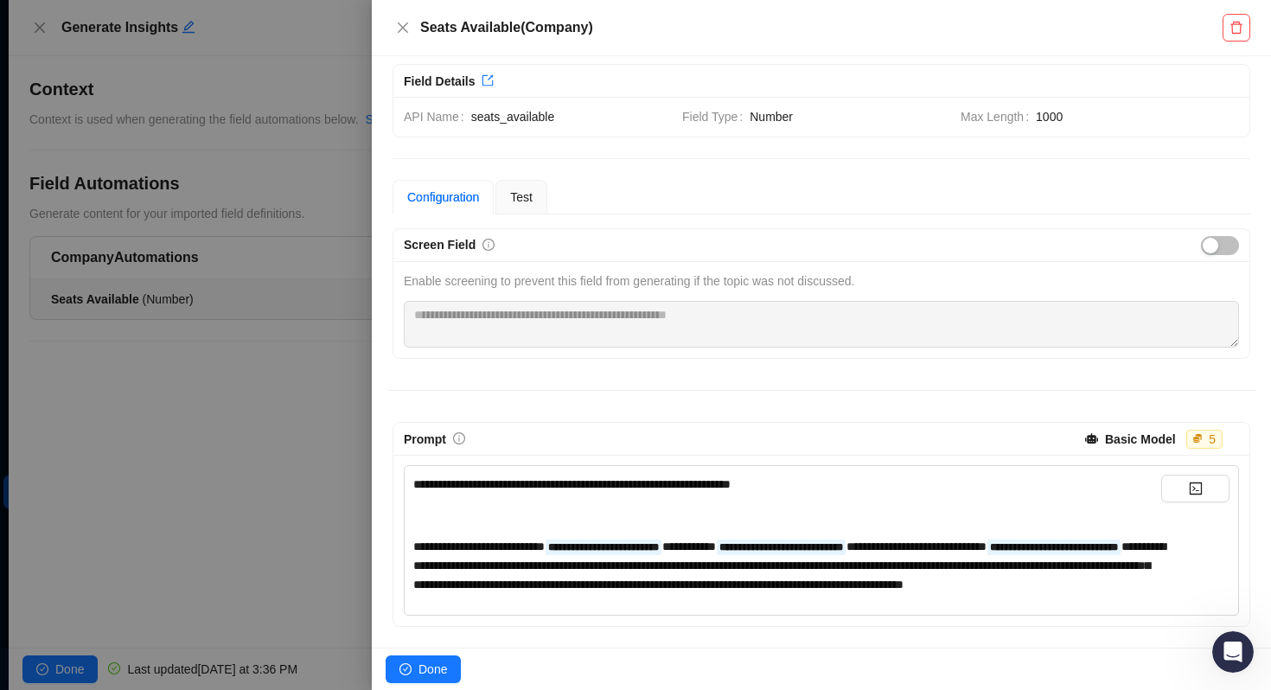
click at [1085, 573] on div "**********" at bounding box center [787, 565] width 748 height 57
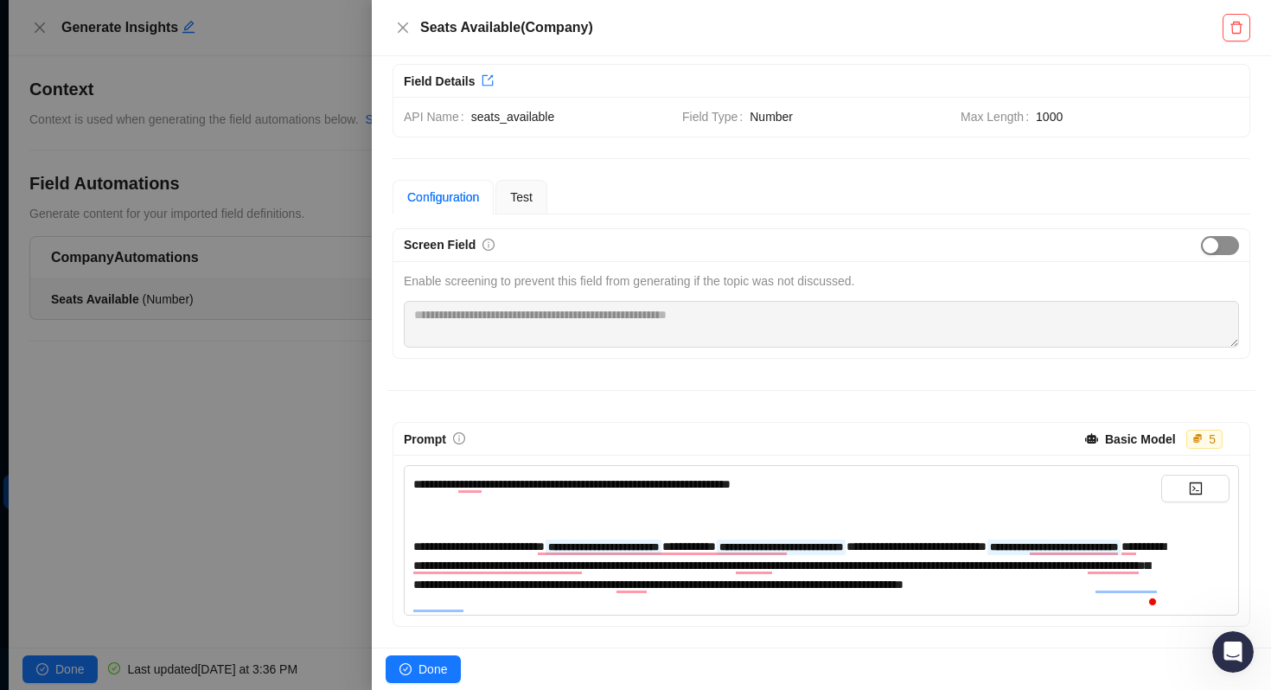
click at [1225, 236] on span "button" at bounding box center [1220, 245] width 38 height 19
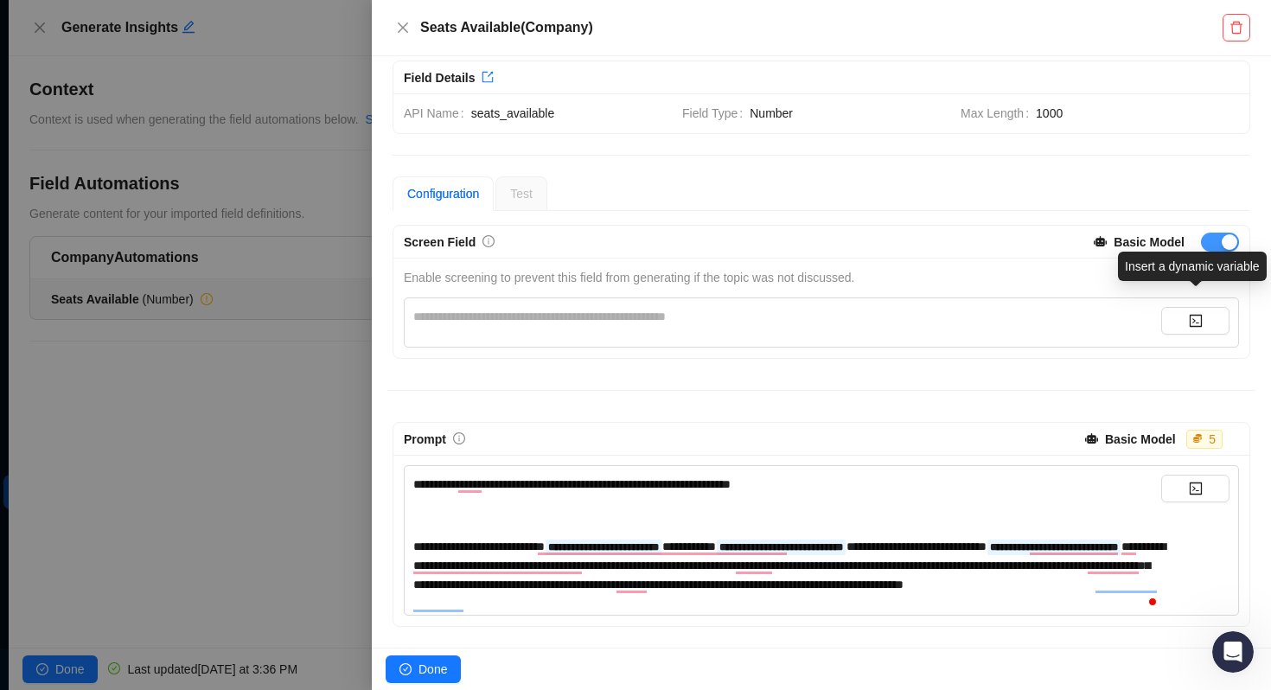
click at [1213, 234] on span "button" at bounding box center [1220, 242] width 38 height 19
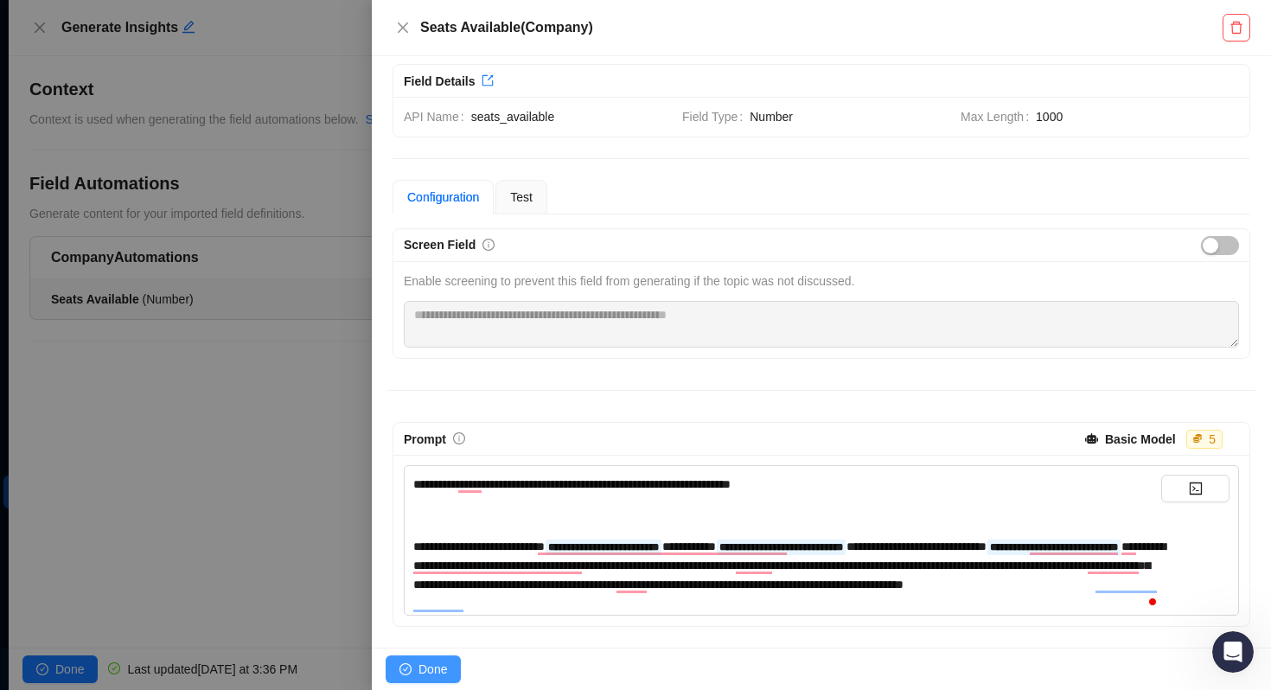
click at [415, 673] on button "Done" at bounding box center [423, 669] width 75 height 28
